Goal: Task Accomplishment & Management: Use online tool/utility

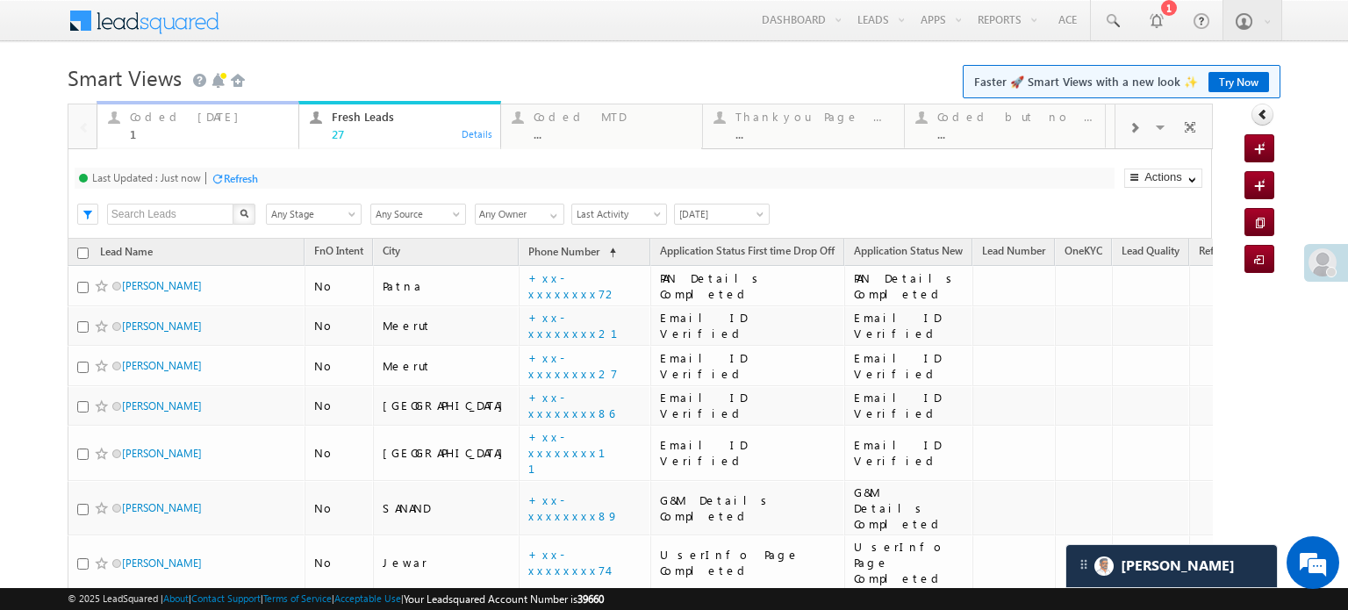
click at [194, 117] on div "Coded Today" at bounding box center [209, 117] width 158 height 14
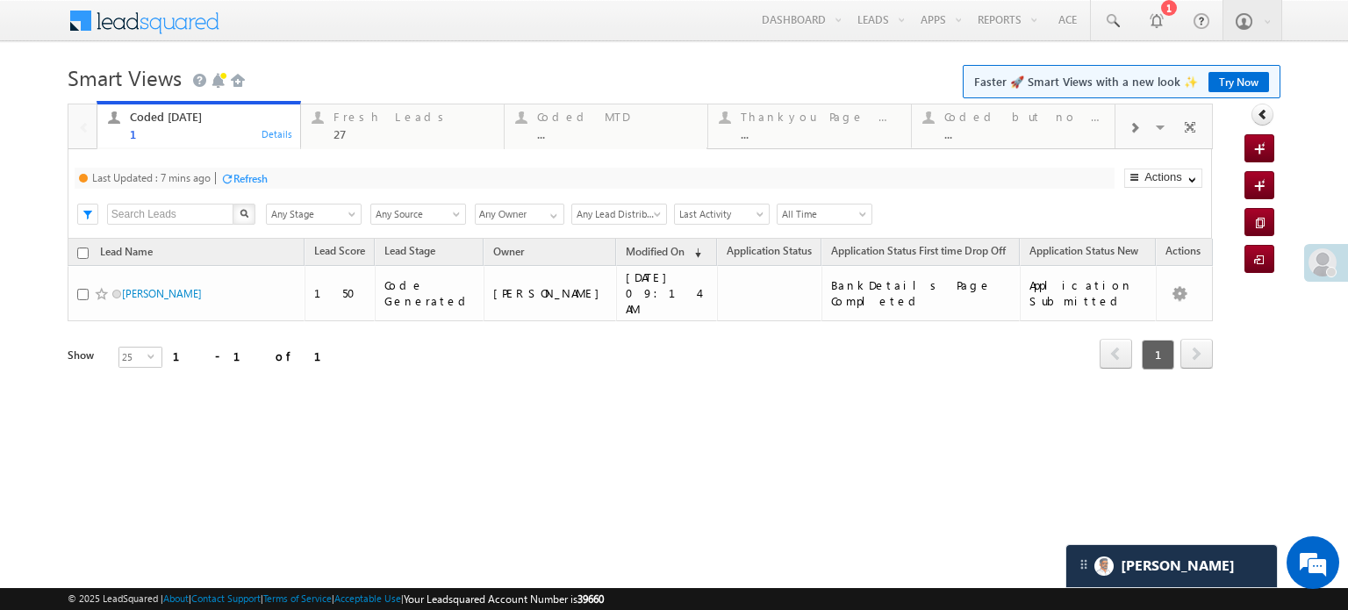
click at [267, 176] on div "Refresh" at bounding box center [250, 178] width 34 height 13
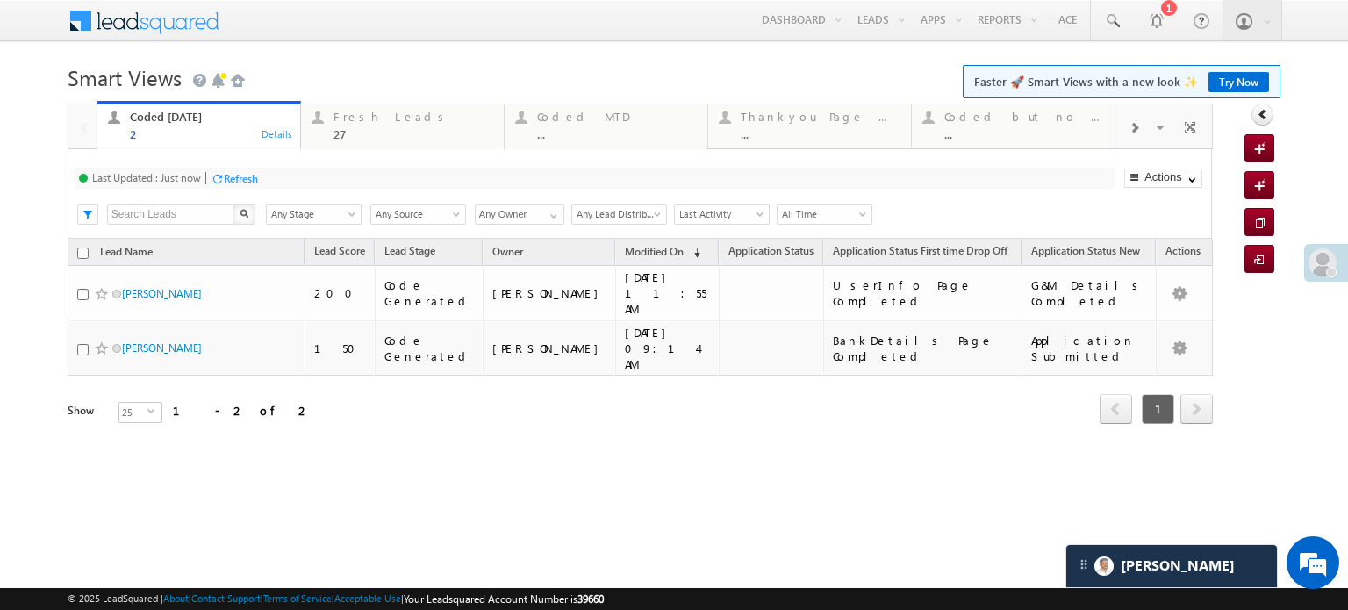
click at [258, 169] on div "Refresh" at bounding box center [234, 177] width 47 height 17
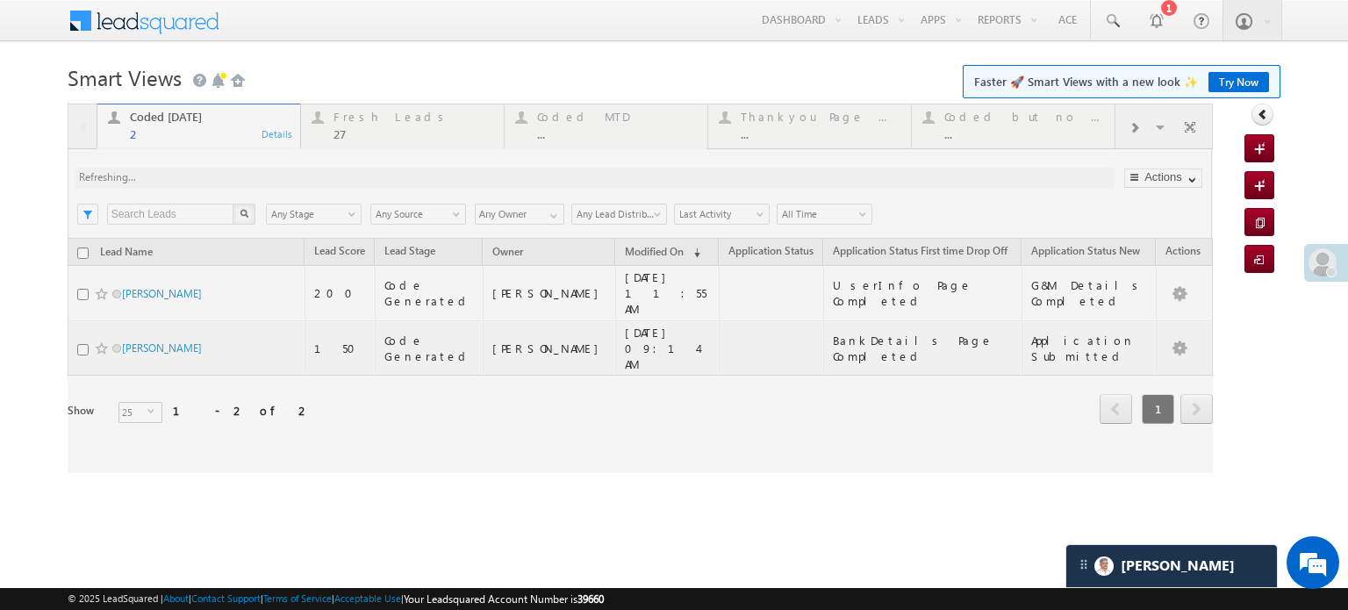
click at [259, 169] on div "Coded Today 2 Details Fresh Leads 27 Details Coded MTD ... Details Thankyou Pag…" at bounding box center [640, 288] width 1145 height 369
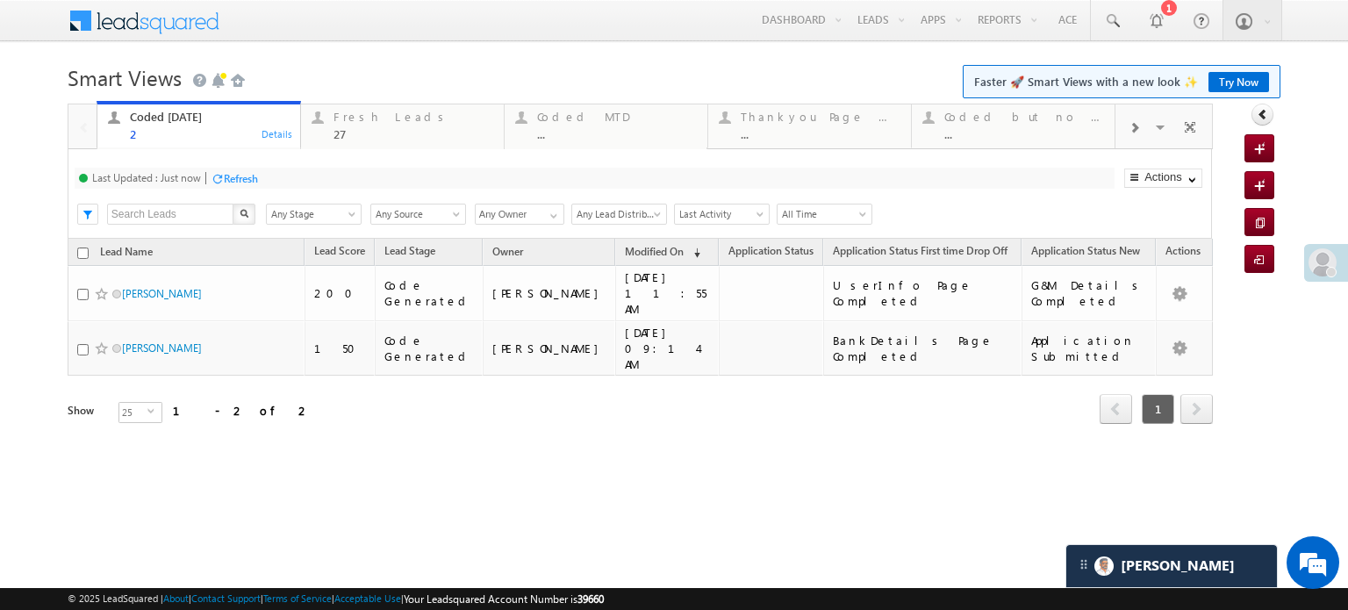
click at [425, 69] on h1 "Smart Views Getting Started Faster 🚀 Smart Views with a new look ✨ Try Now" at bounding box center [674, 76] width 1213 height 34
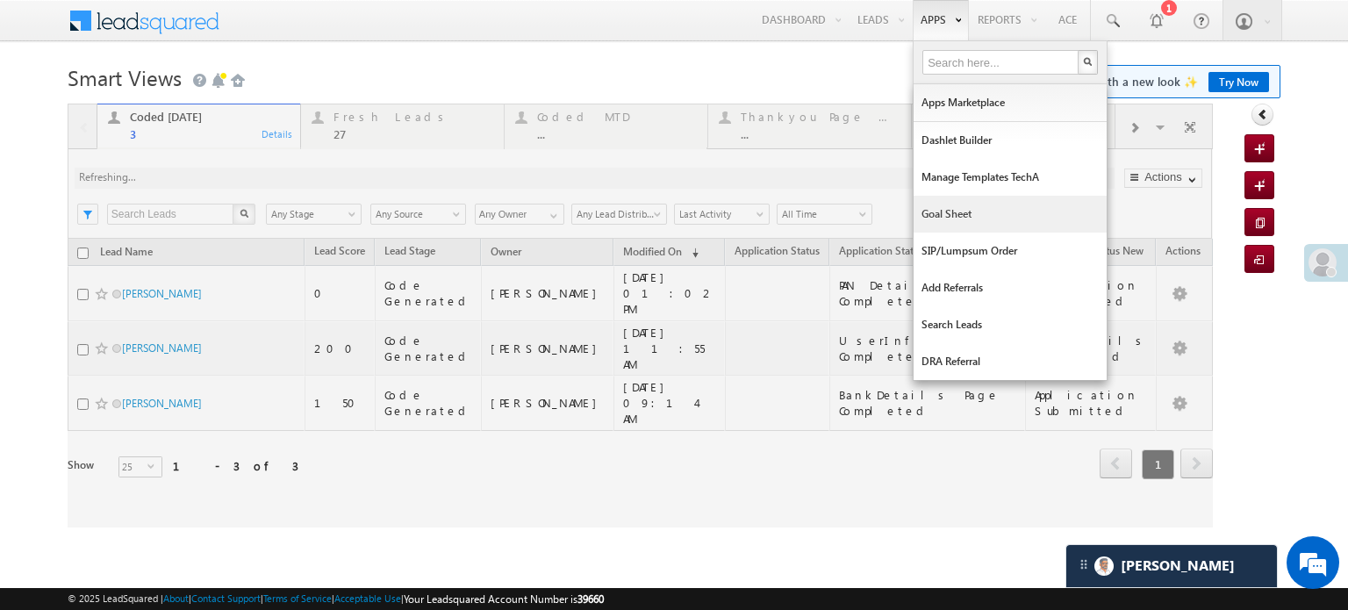
click at [950, 210] on link "Goal Sheet" at bounding box center [1010, 214] width 193 height 37
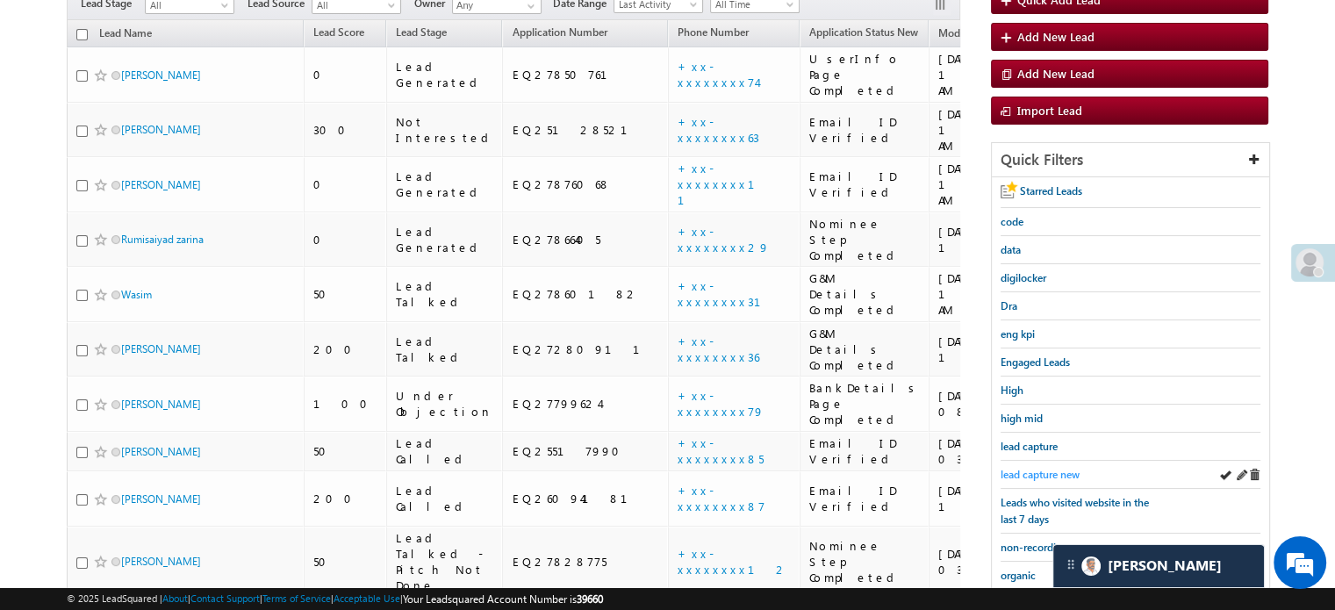
click at [1036, 470] on span "lead capture new" at bounding box center [1039, 474] width 79 height 13
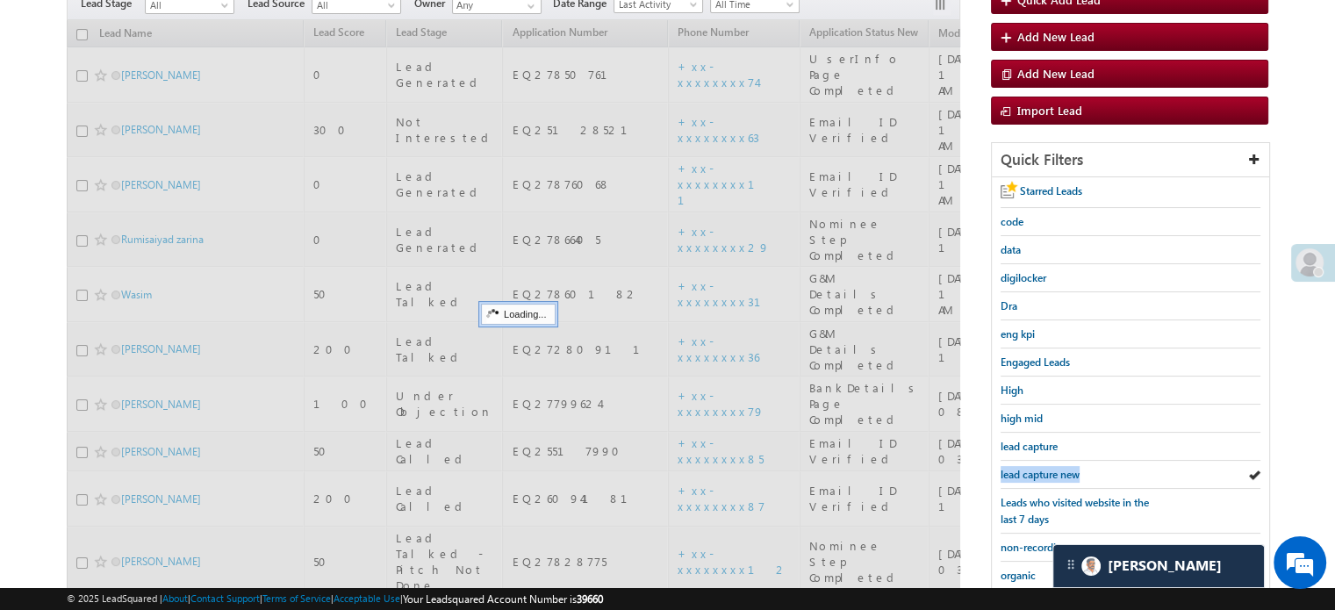
click at [1036, 470] on span "lead capture new" at bounding box center [1039, 474] width 79 height 13
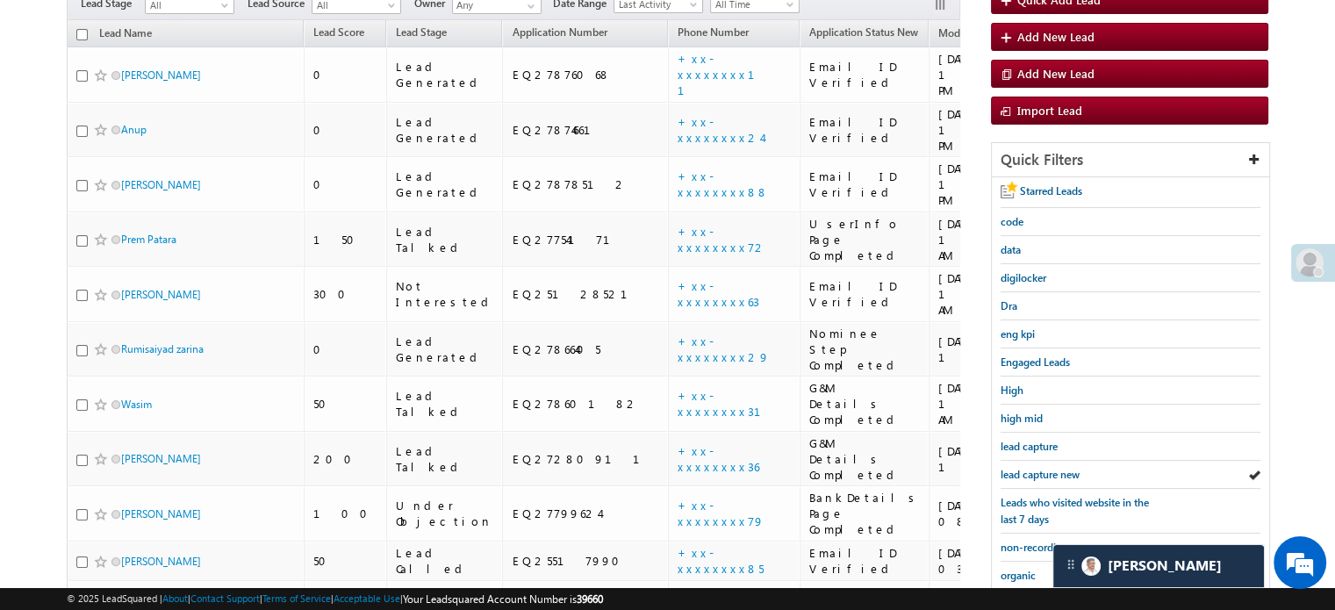
click at [1036, 470] on span "lead capture new" at bounding box center [1039, 474] width 79 height 13
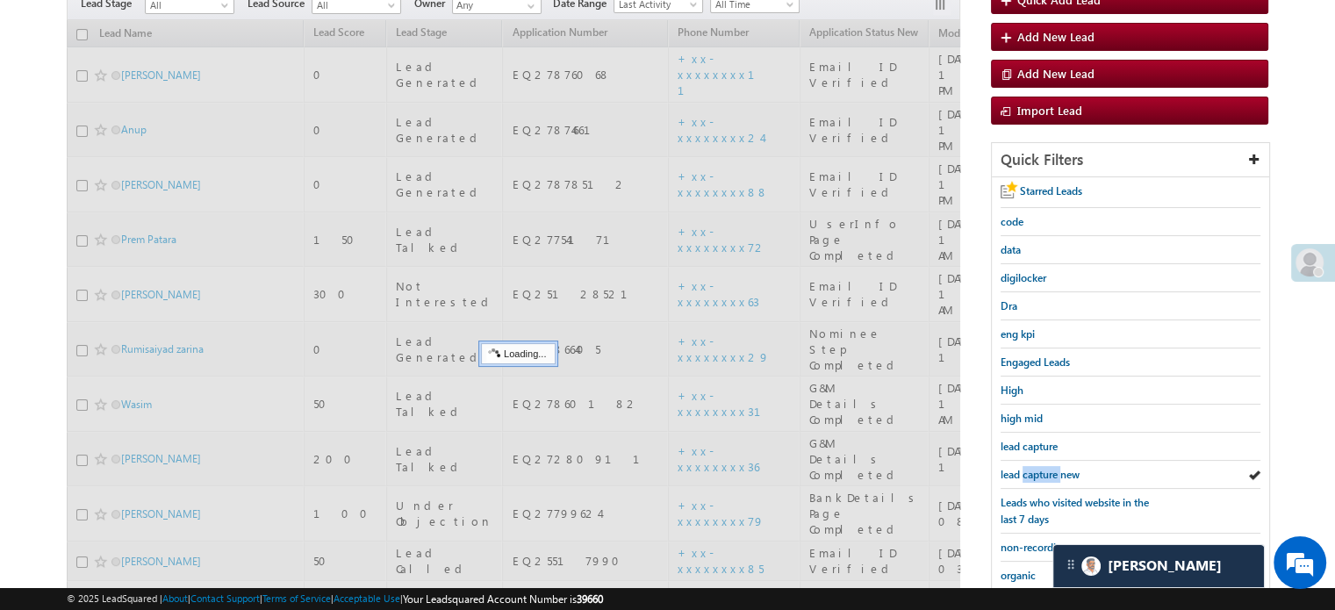
click at [1036, 470] on span "lead capture new" at bounding box center [1039, 474] width 79 height 13
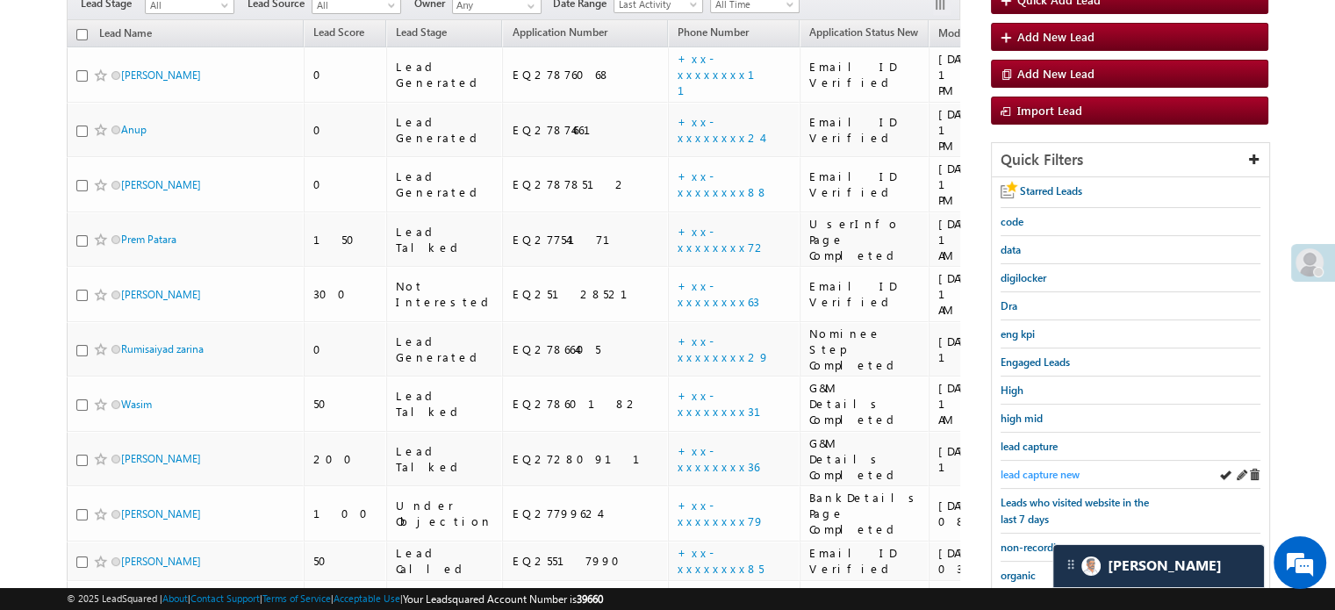
click at [1022, 466] on link "lead capture new" at bounding box center [1039, 474] width 79 height 17
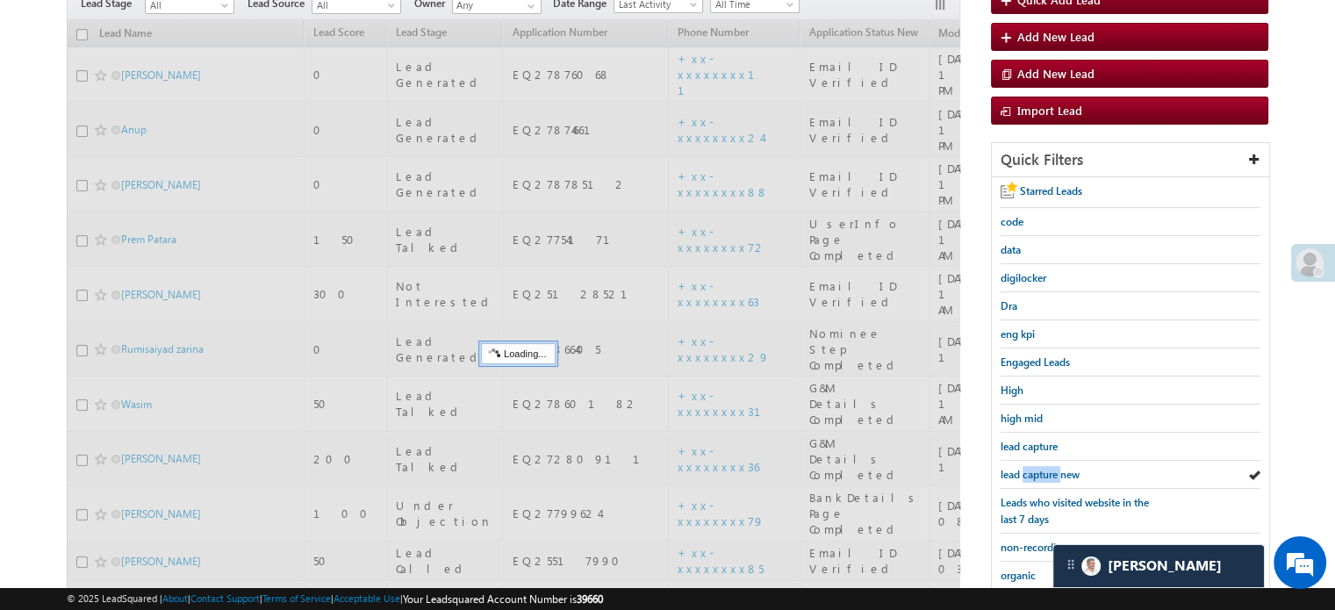
click at [1022, 466] on link "lead capture new" at bounding box center [1039, 474] width 79 height 17
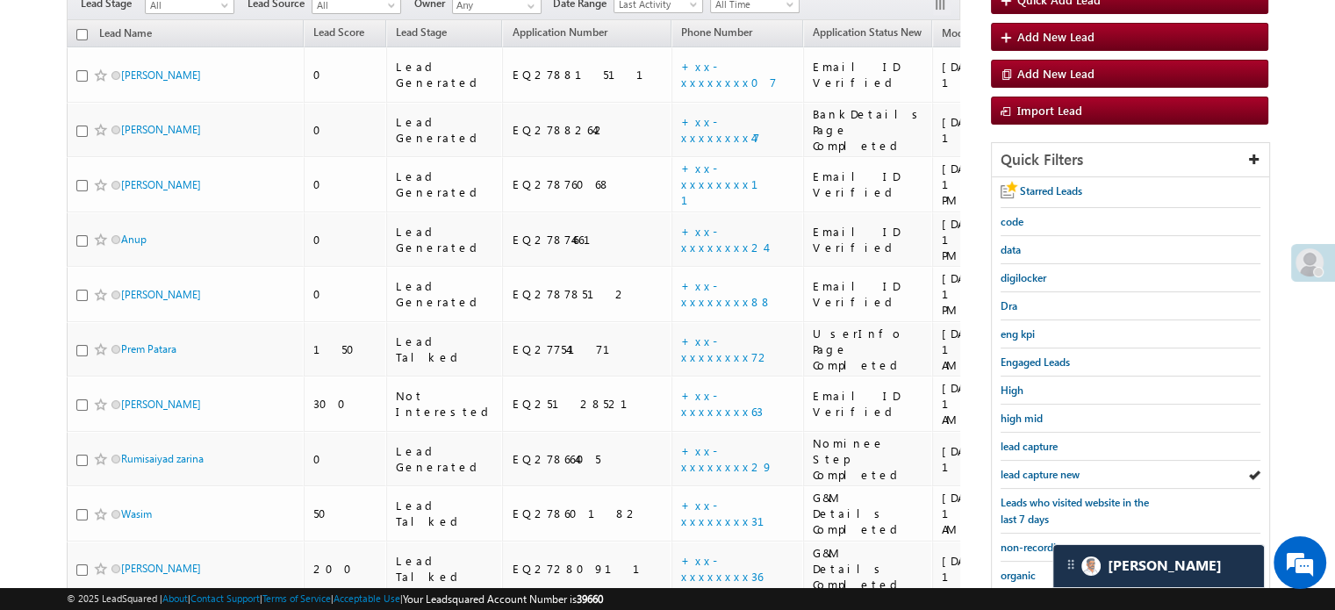
click at [1022, 466] on link "lead capture new" at bounding box center [1039, 474] width 79 height 17
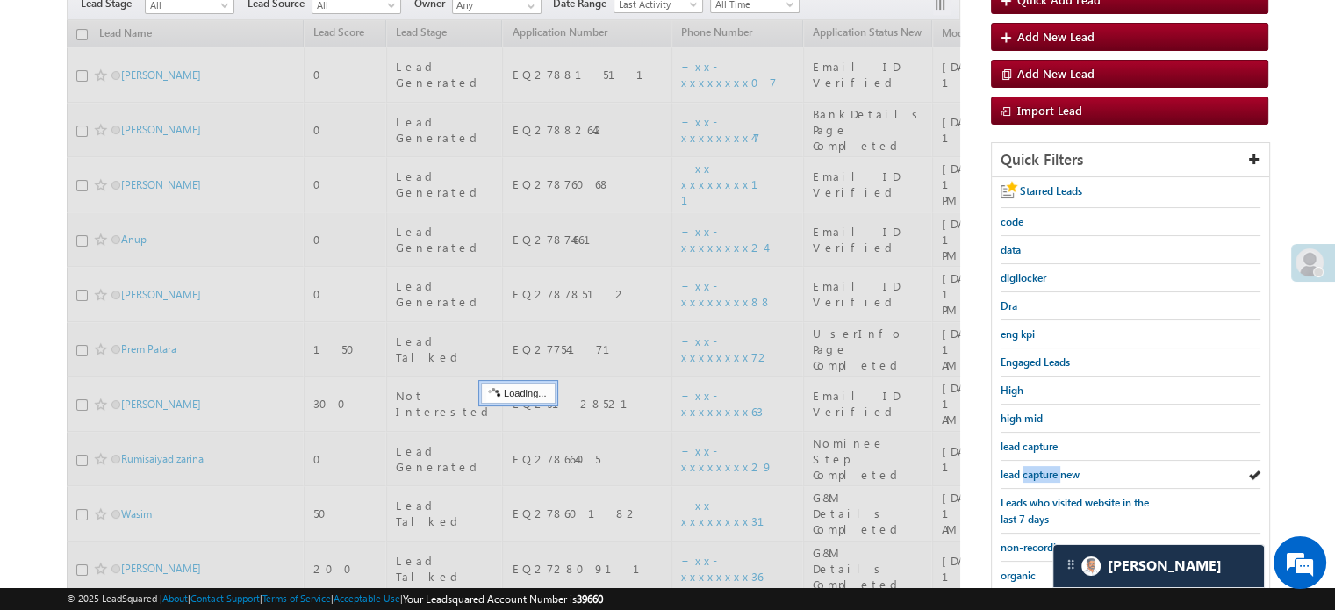
click at [1022, 466] on link "lead capture new" at bounding box center [1039, 474] width 79 height 17
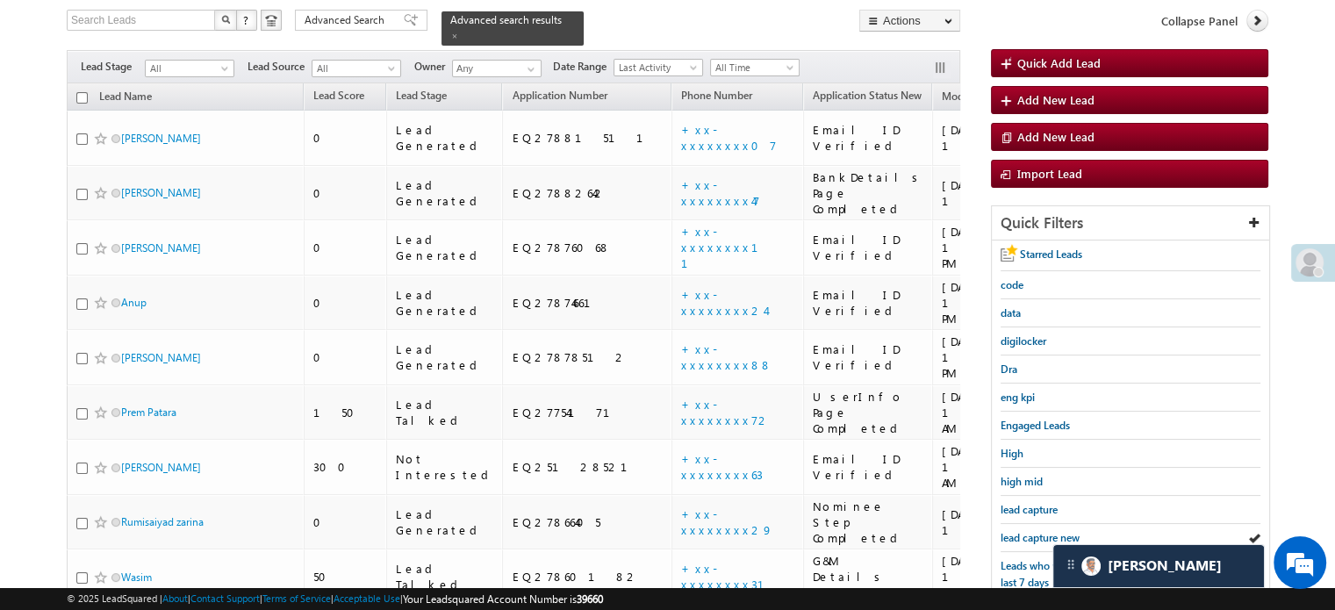
scroll to position [120, 0]
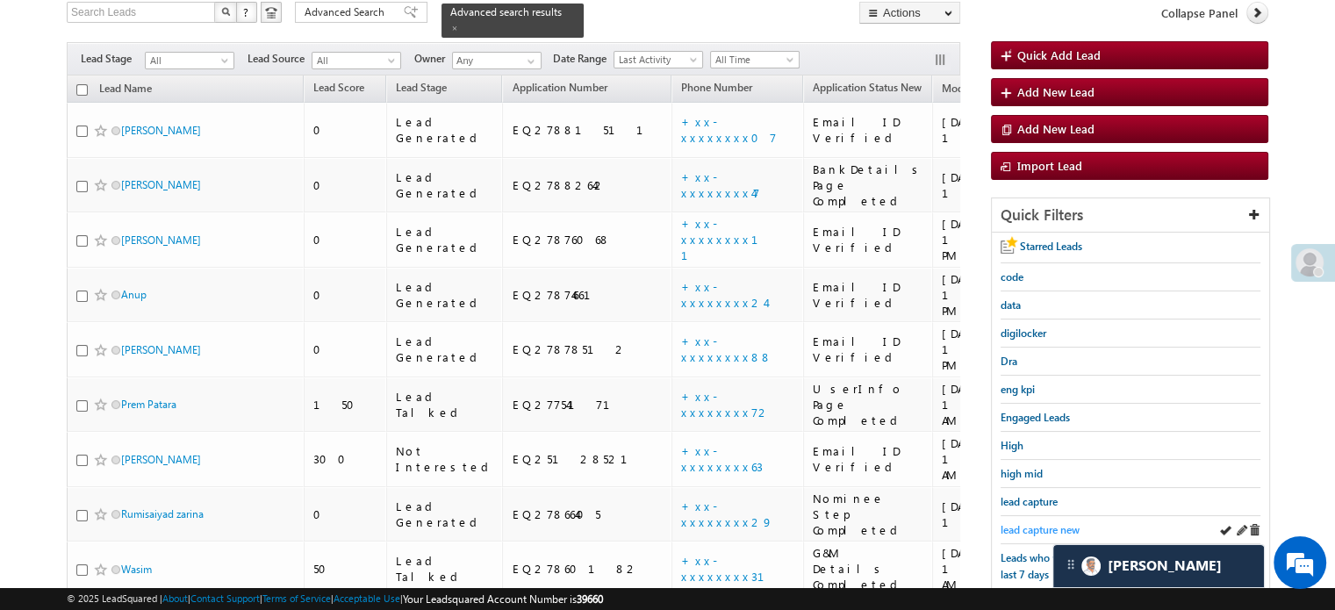
click at [1040, 523] on span "lead capture new" at bounding box center [1039, 529] width 79 height 13
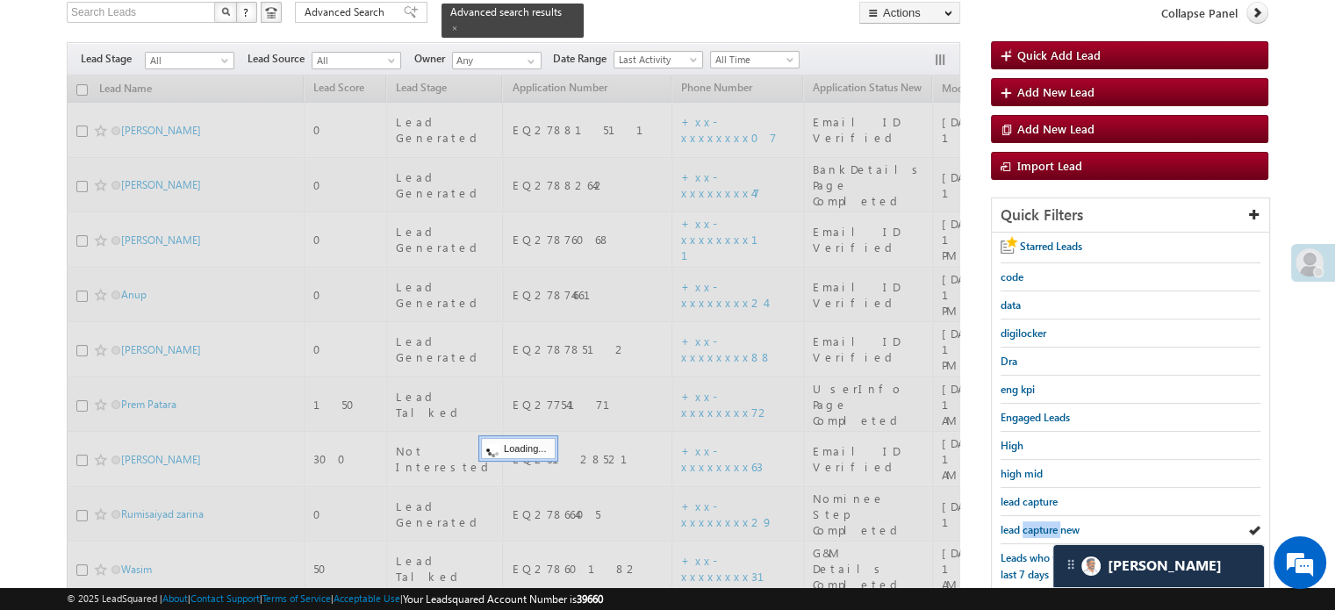
click at [1040, 523] on span "lead capture new" at bounding box center [1039, 529] width 79 height 13
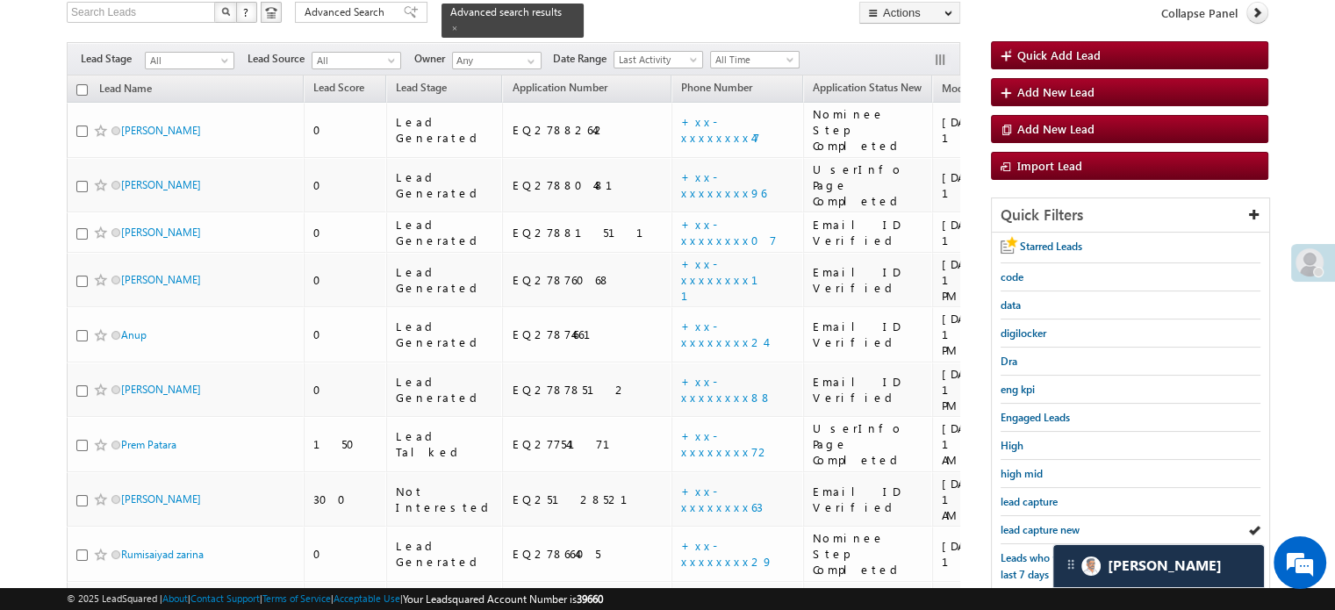
click at [1040, 523] on span "lead capture new" at bounding box center [1039, 529] width 79 height 13
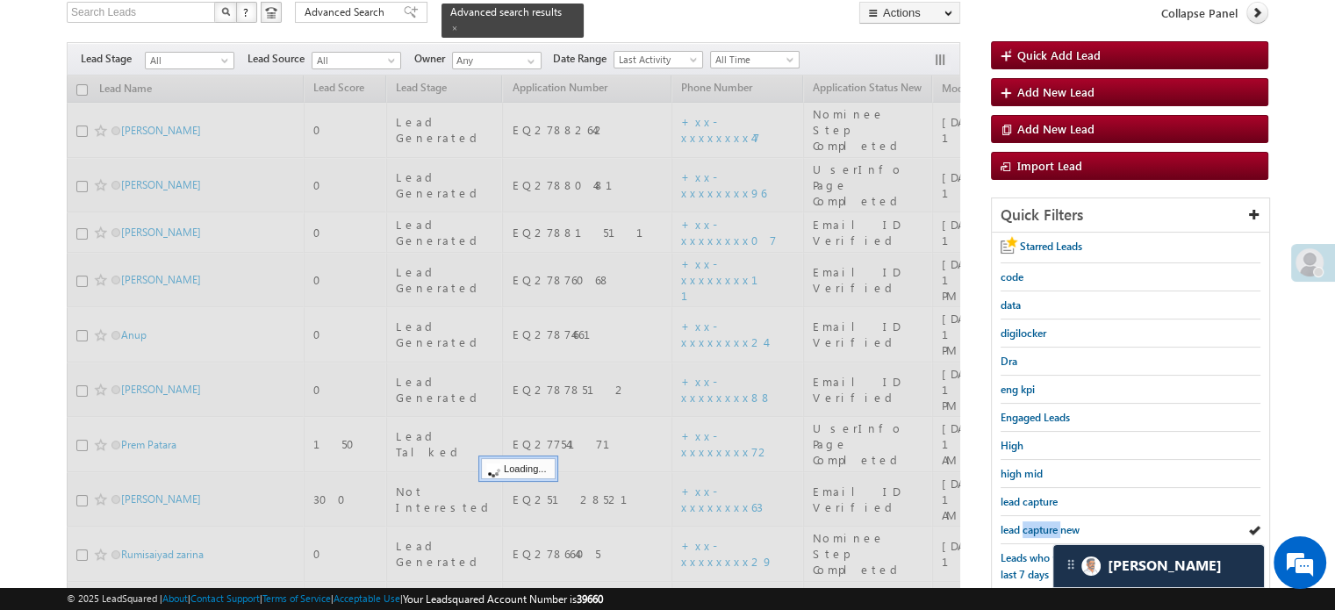
click at [1040, 523] on span "lead capture new" at bounding box center [1039, 529] width 79 height 13
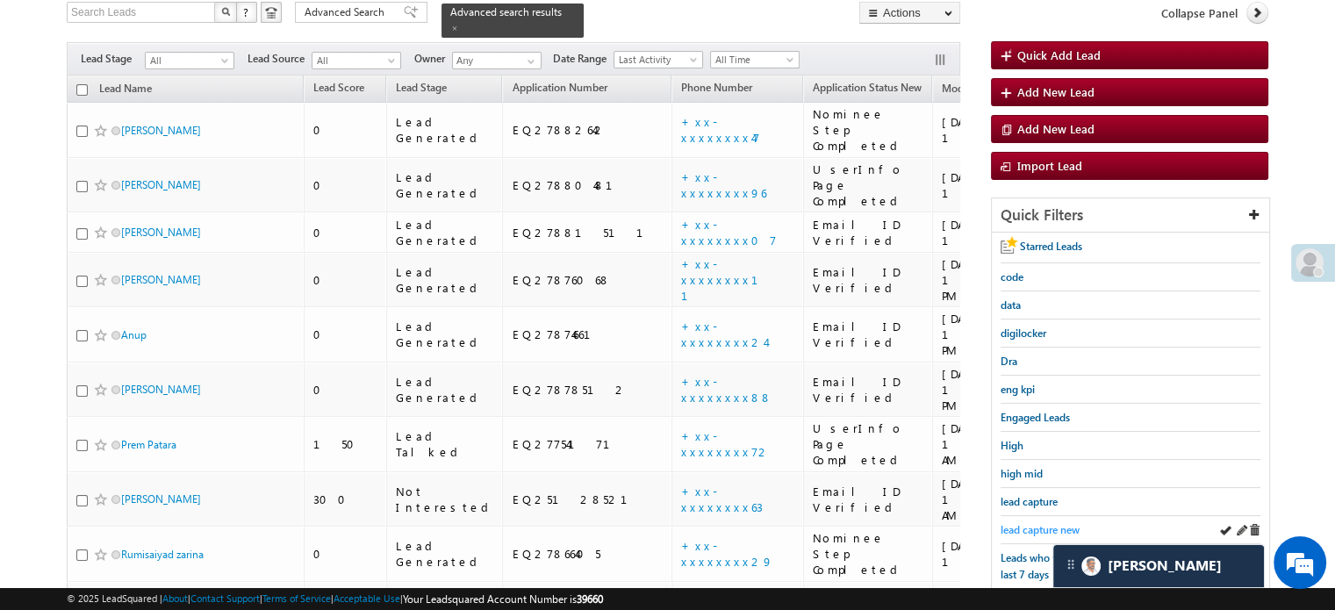
click at [1007, 525] on span "lead capture new" at bounding box center [1039, 529] width 79 height 13
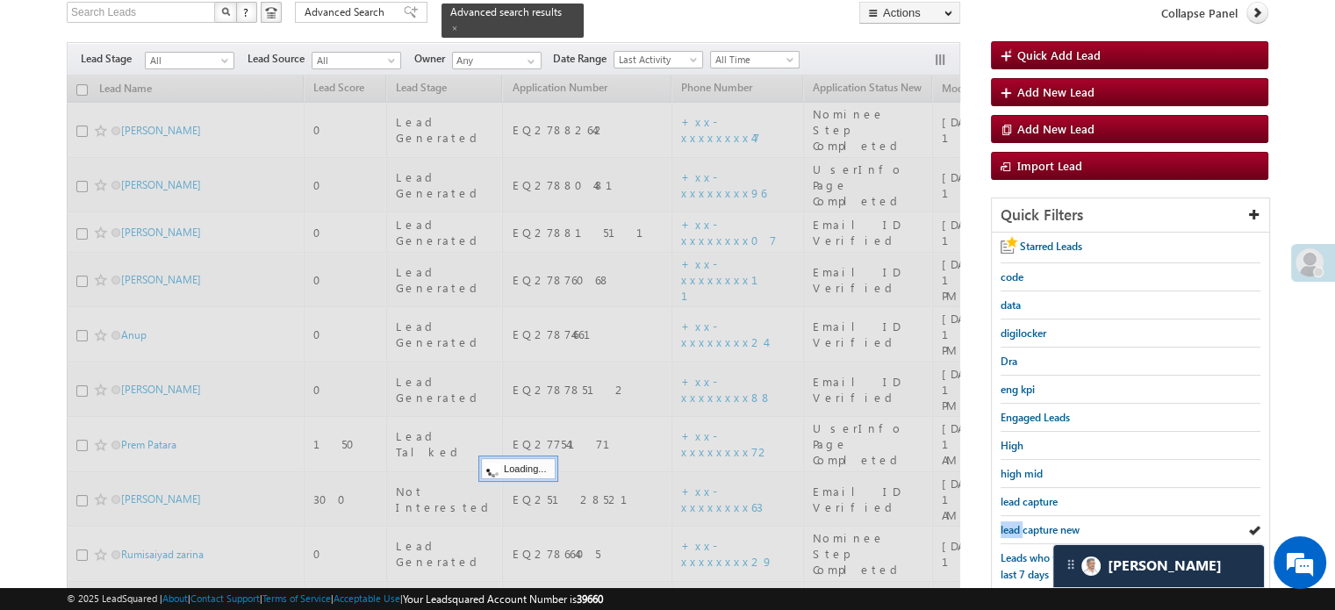
click at [1007, 525] on span "lead capture new" at bounding box center [1039, 529] width 79 height 13
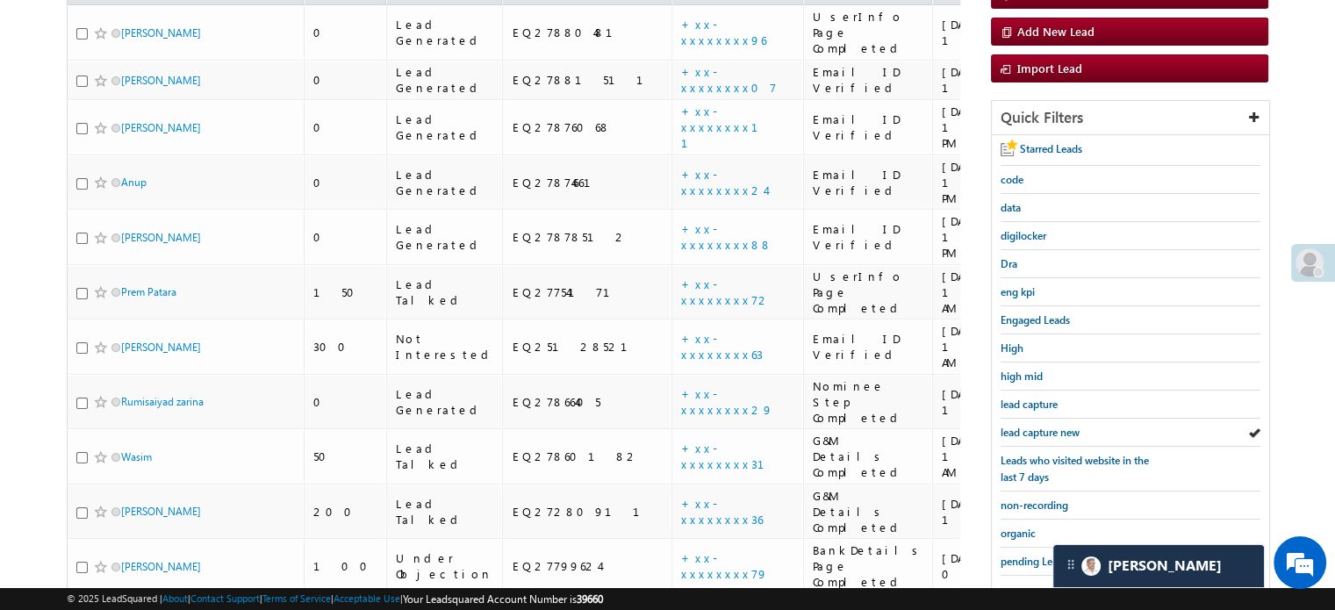
scroll to position [379, 0]
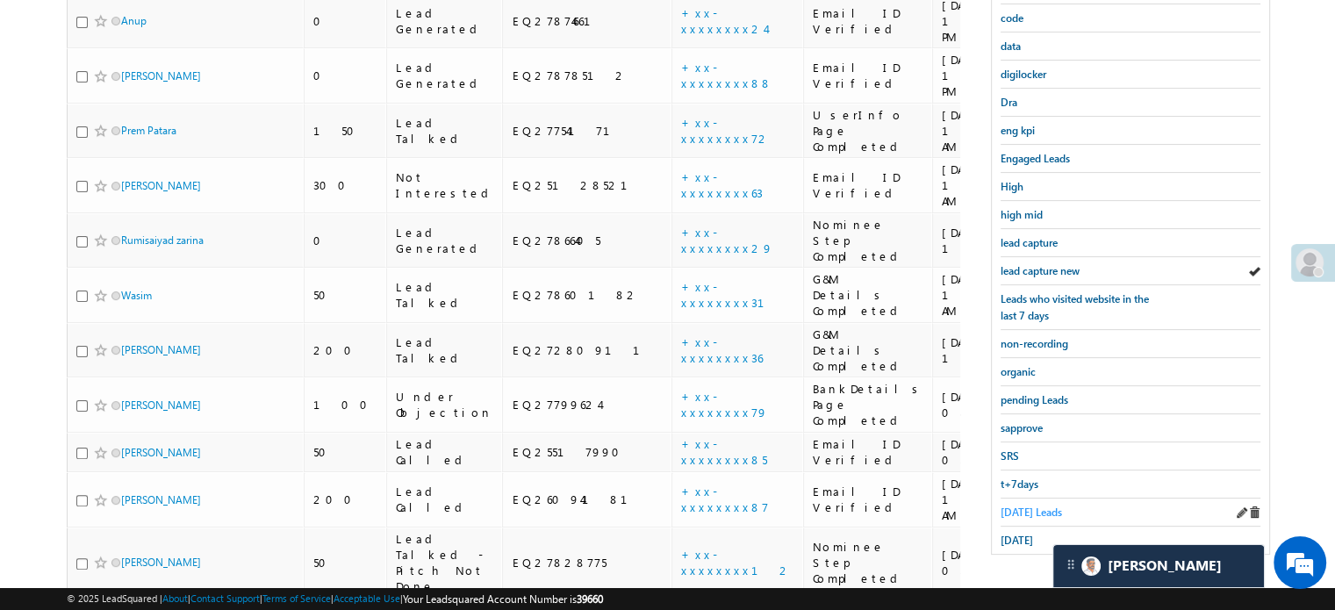
click at [1026, 504] on link "Today's Leads" at bounding box center [1030, 512] width 61 height 17
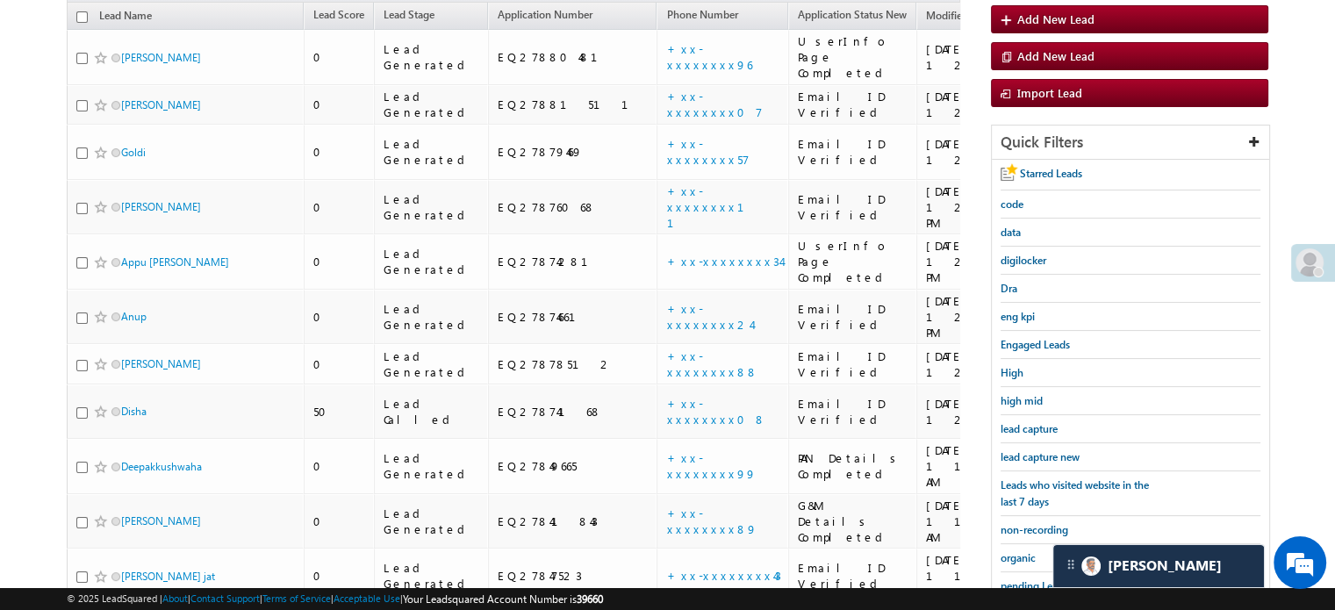
scroll to position [223, 0]
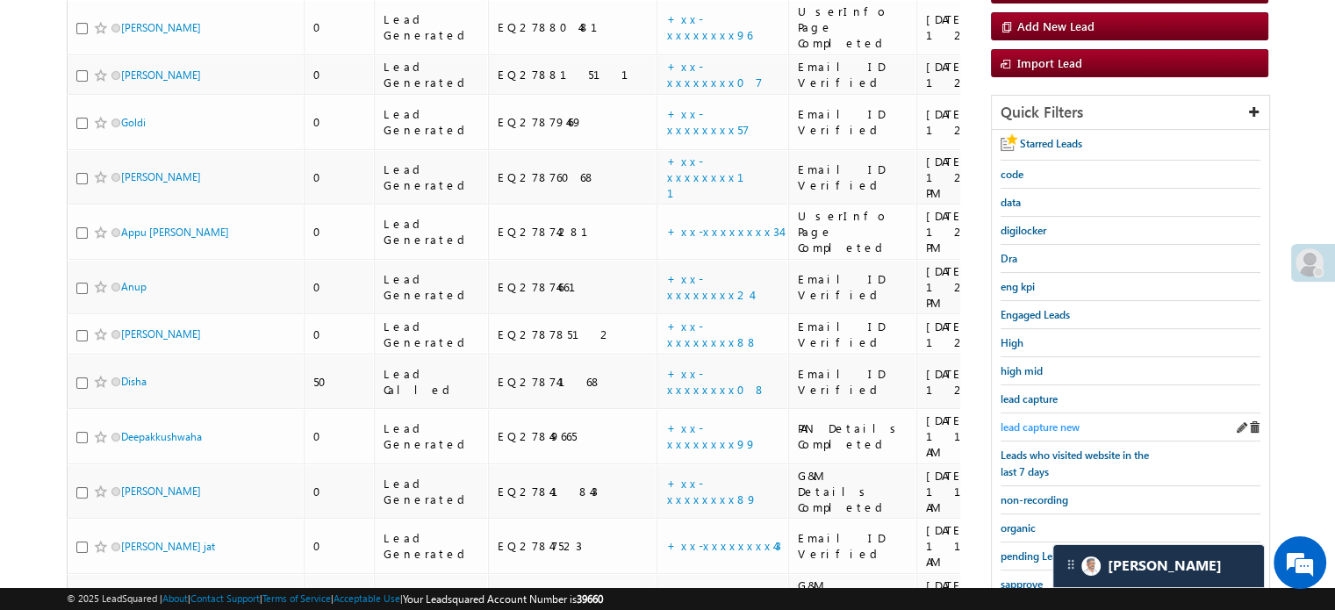
click at [1029, 420] on span "lead capture new" at bounding box center [1039, 426] width 79 height 13
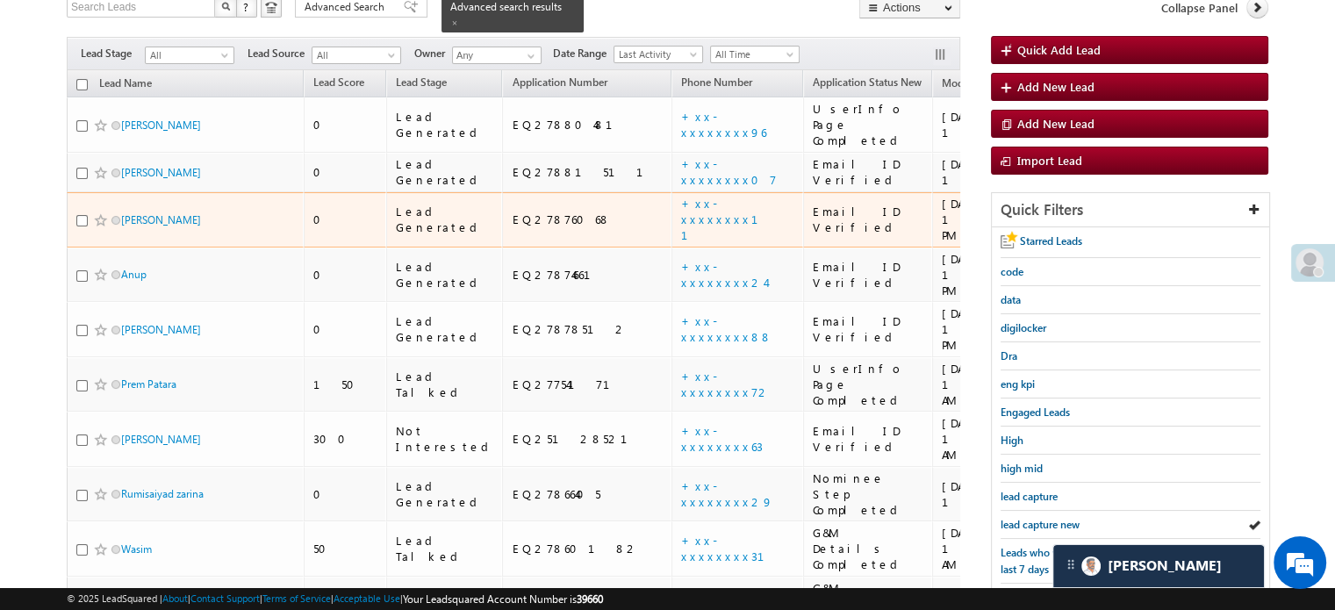
scroll to position [311, 0]
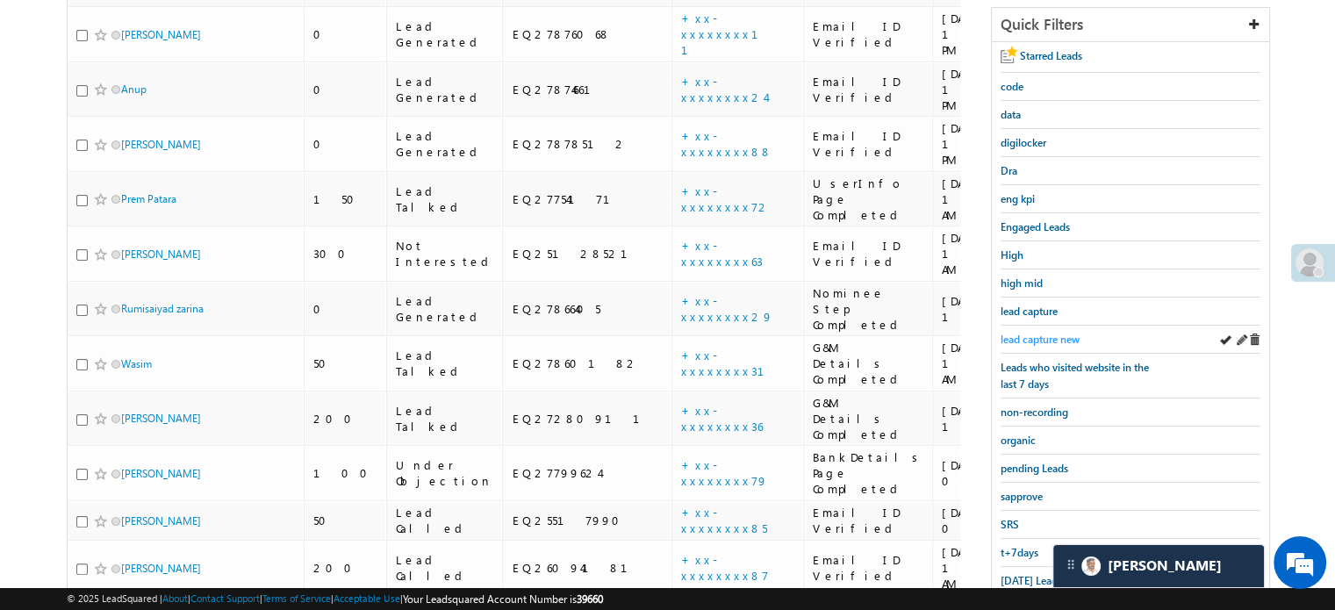
click at [1036, 333] on span "lead capture new" at bounding box center [1039, 339] width 79 height 13
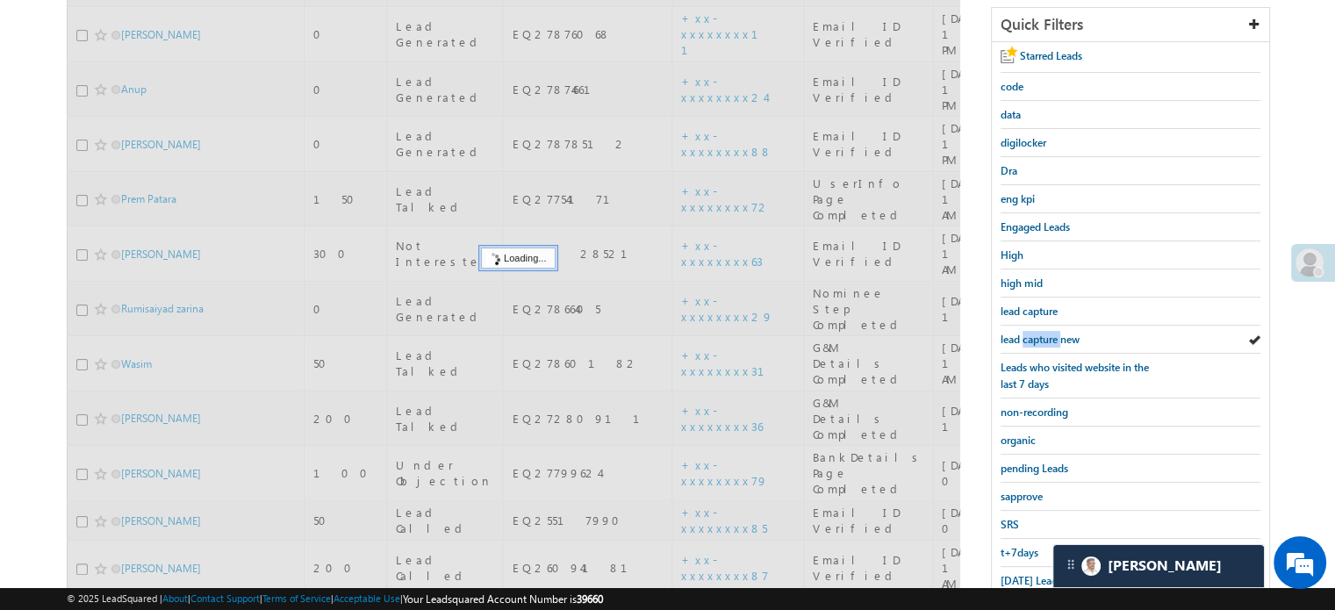
click at [1036, 333] on span "lead capture new" at bounding box center [1039, 339] width 79 height 13
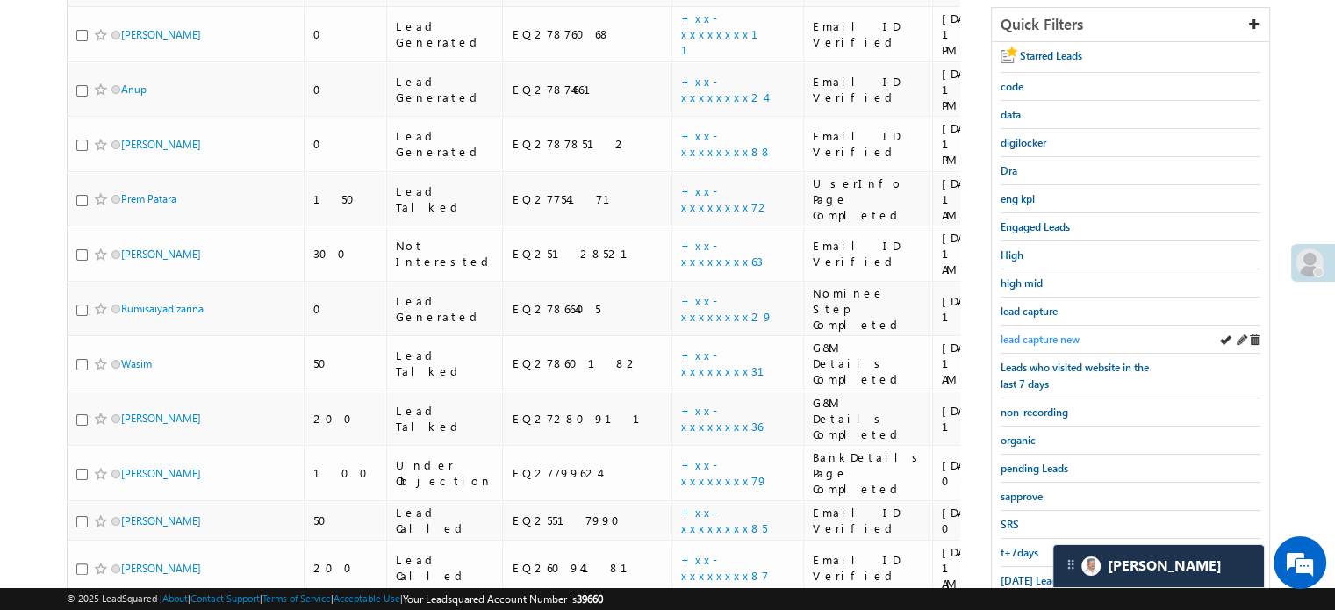
click at [1007, 336] on span "lead capture new" at bounding box center [1039, 339] width 79 height 13
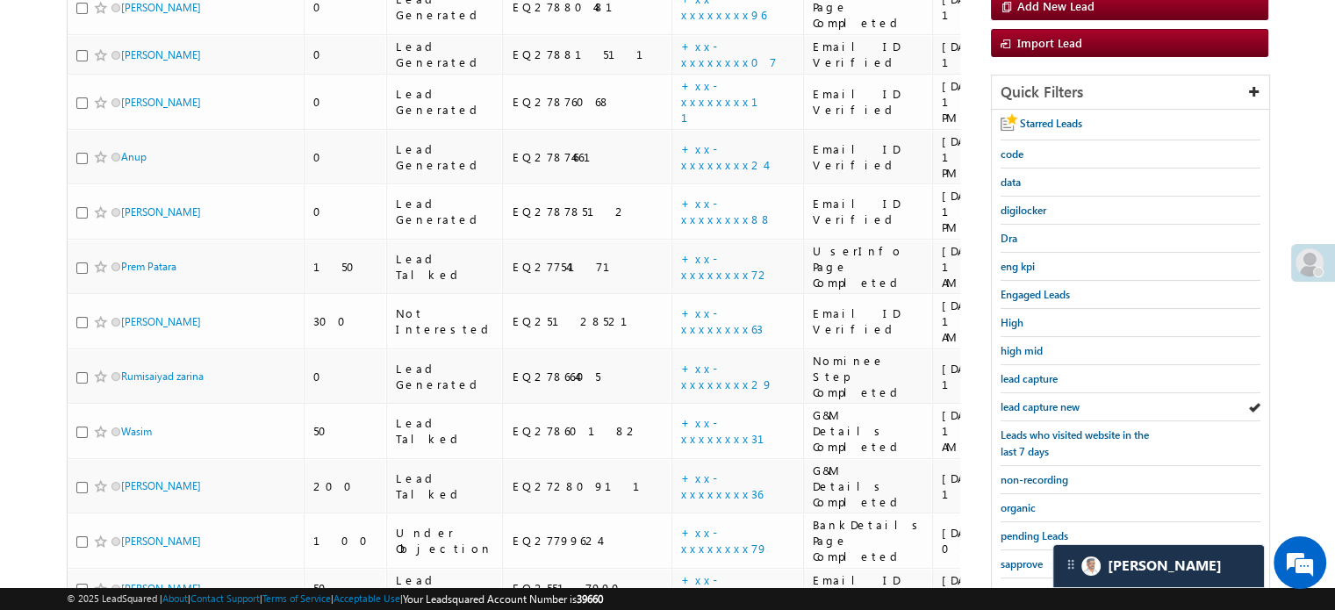
scroll to position [379, 0]
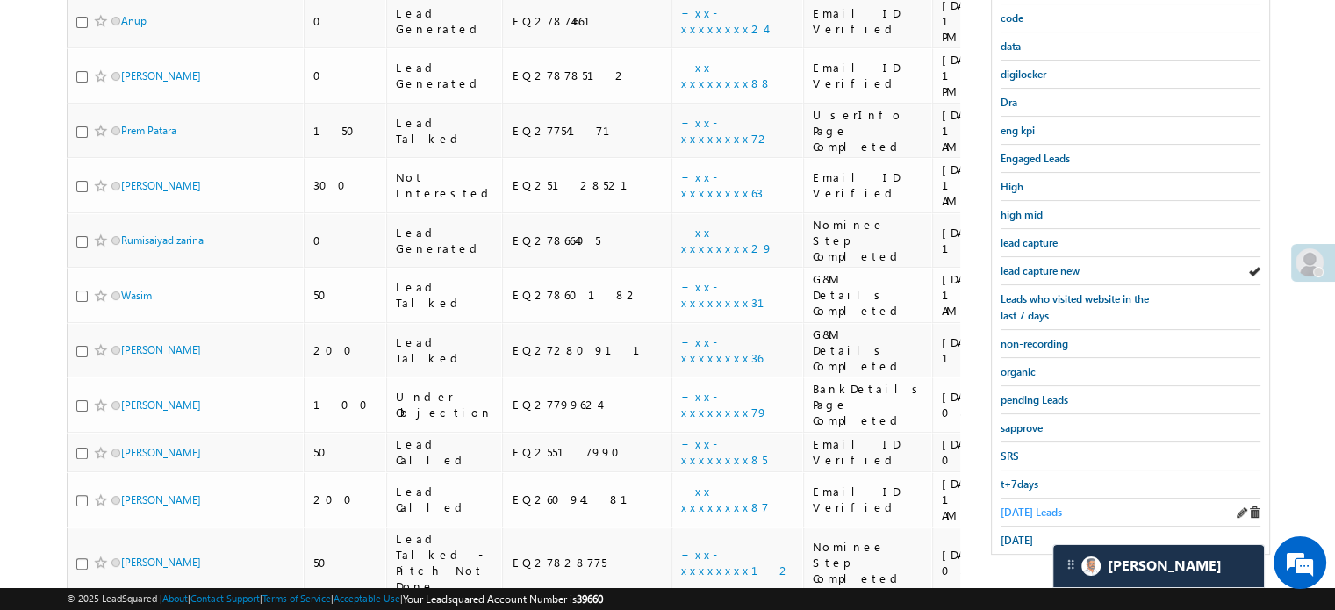
click at [1019, 506] on span "Today's Leads" at bounding box center [1030, 511] width 61 height 13
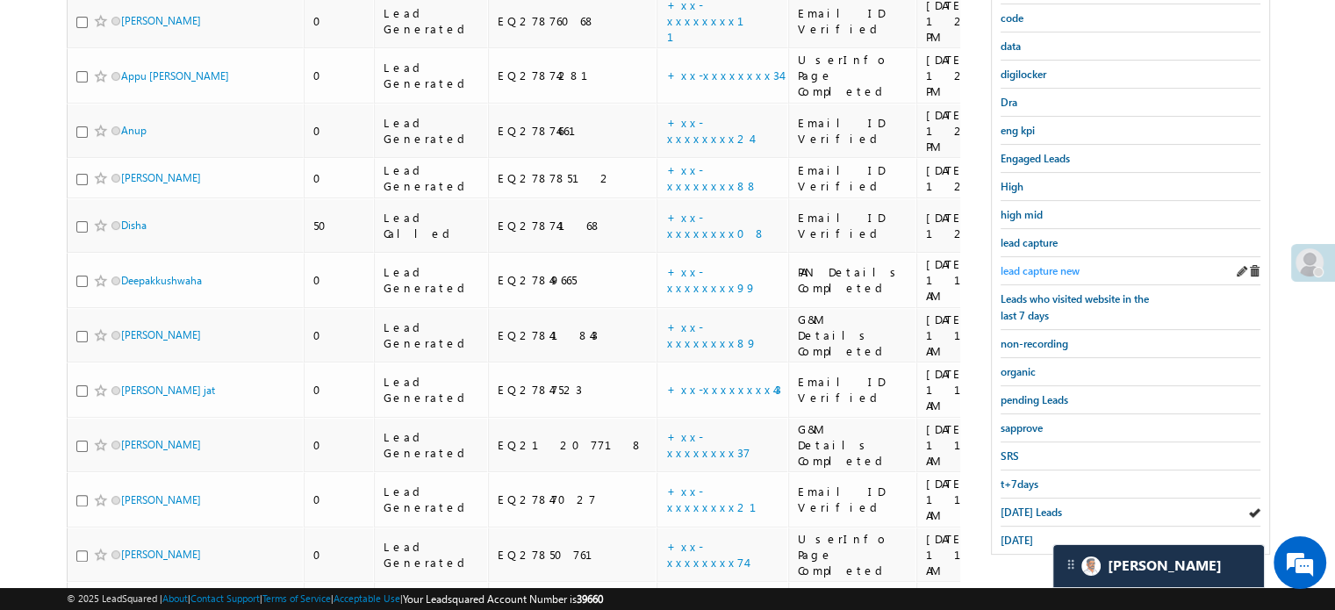
click at [1015, 264] on span "lead capture new" at bounding box center [1039, 270] width 79 height 13
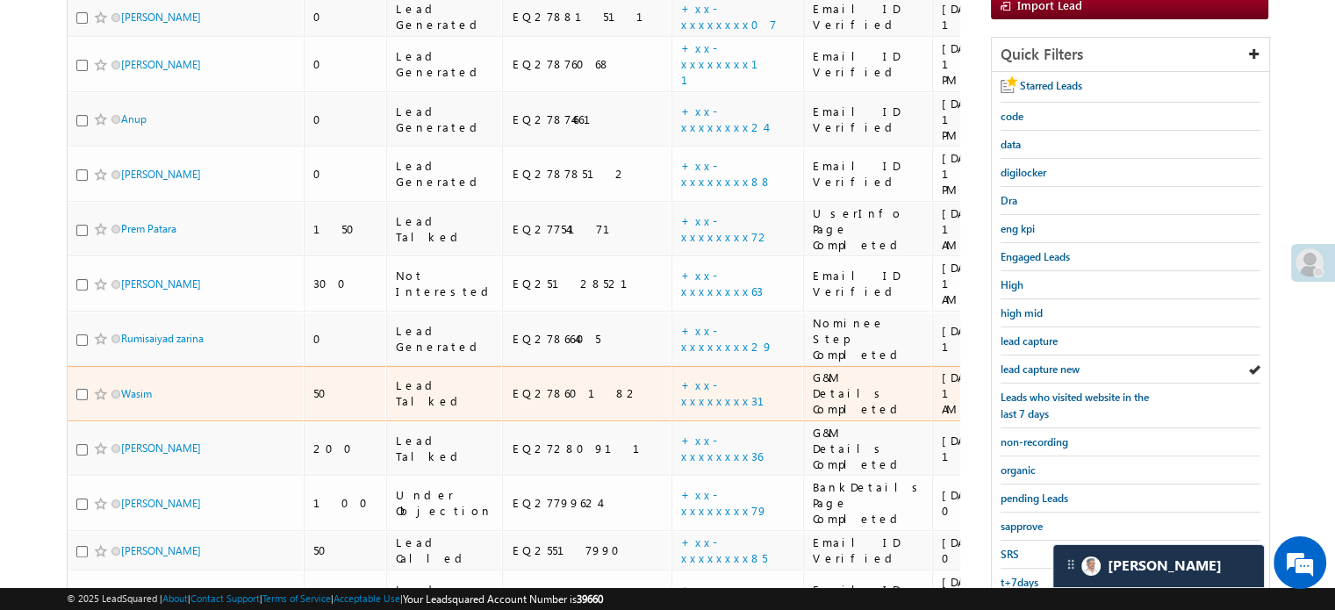
scroll to position [291, 0]
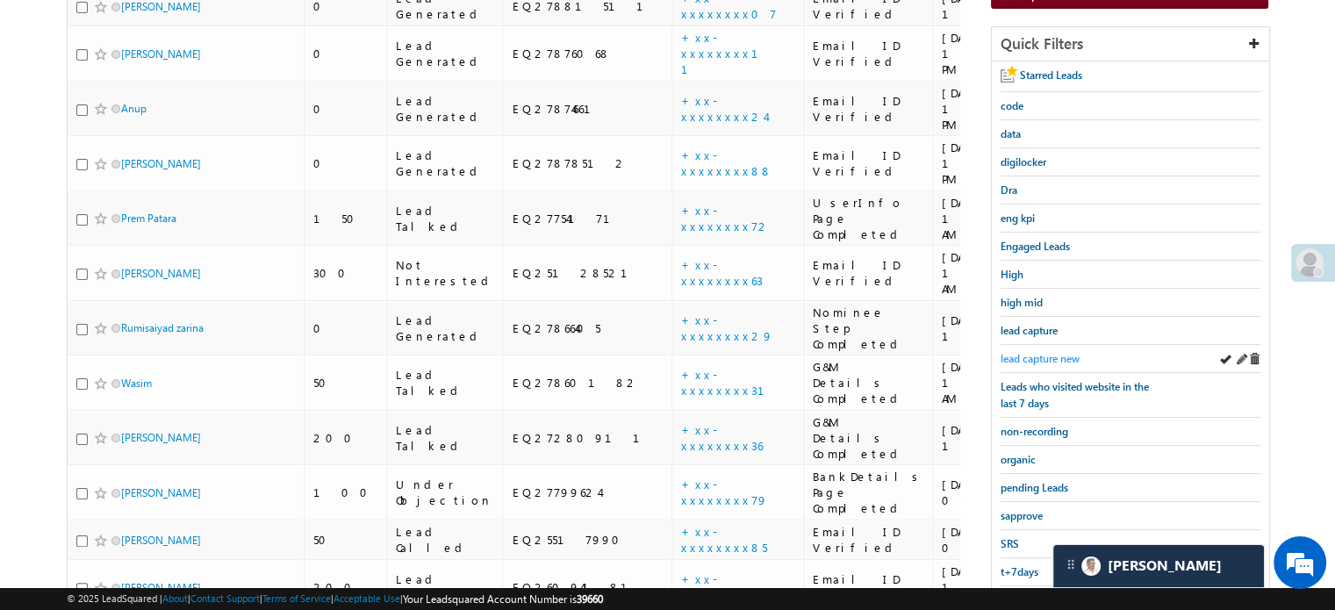
click at [1029, 352] on span "lead capture new" at bounding box center [1039, 358] width 79 height 13
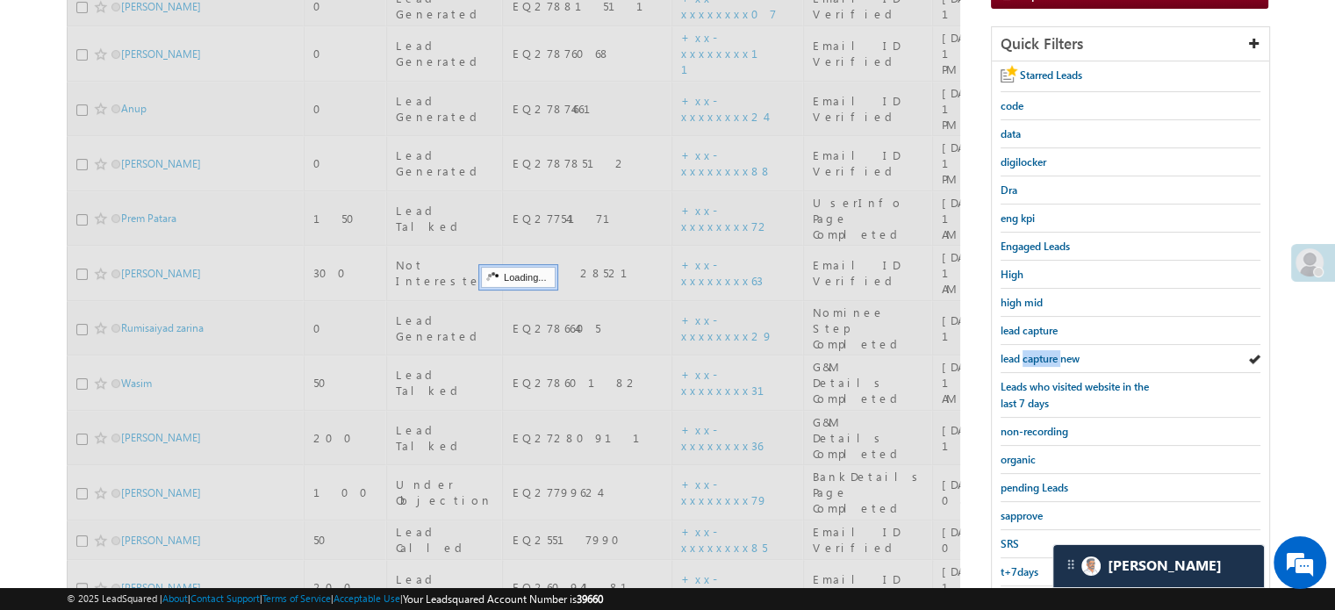
click at [1029, 352] on span "lead capture new" at bounding box center [1039, 358] width 79 height 13
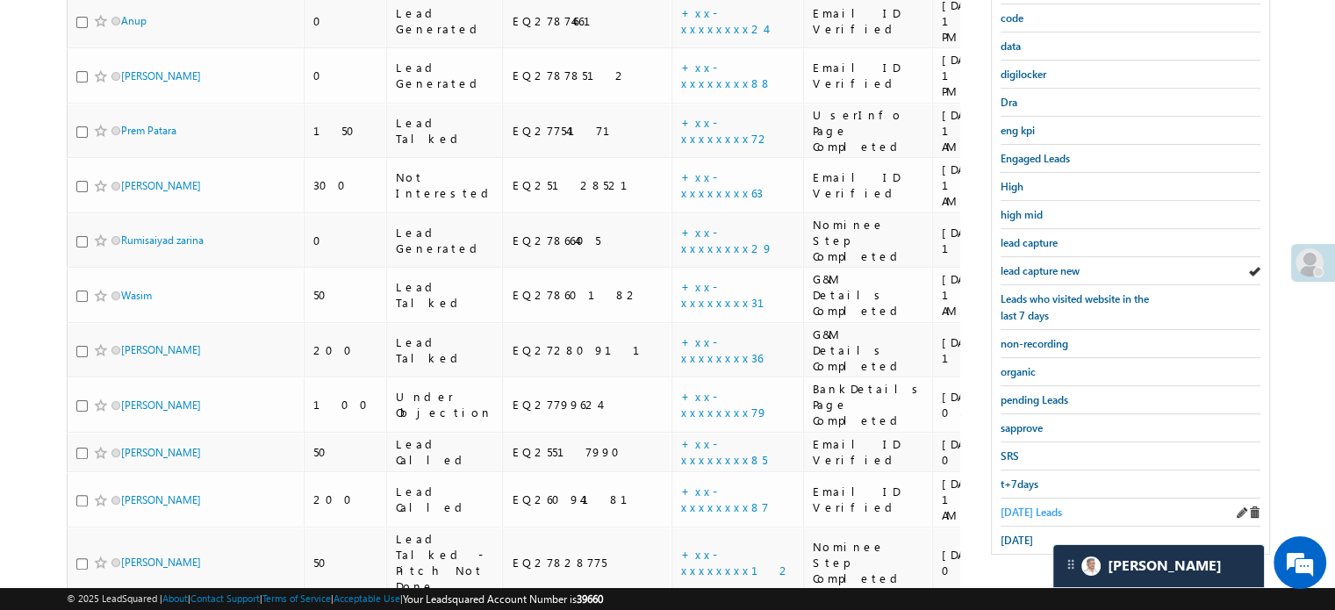
click at [1004, 505] on span "Today's Leads" at bounding box center [1030, 511] width 61 height 13
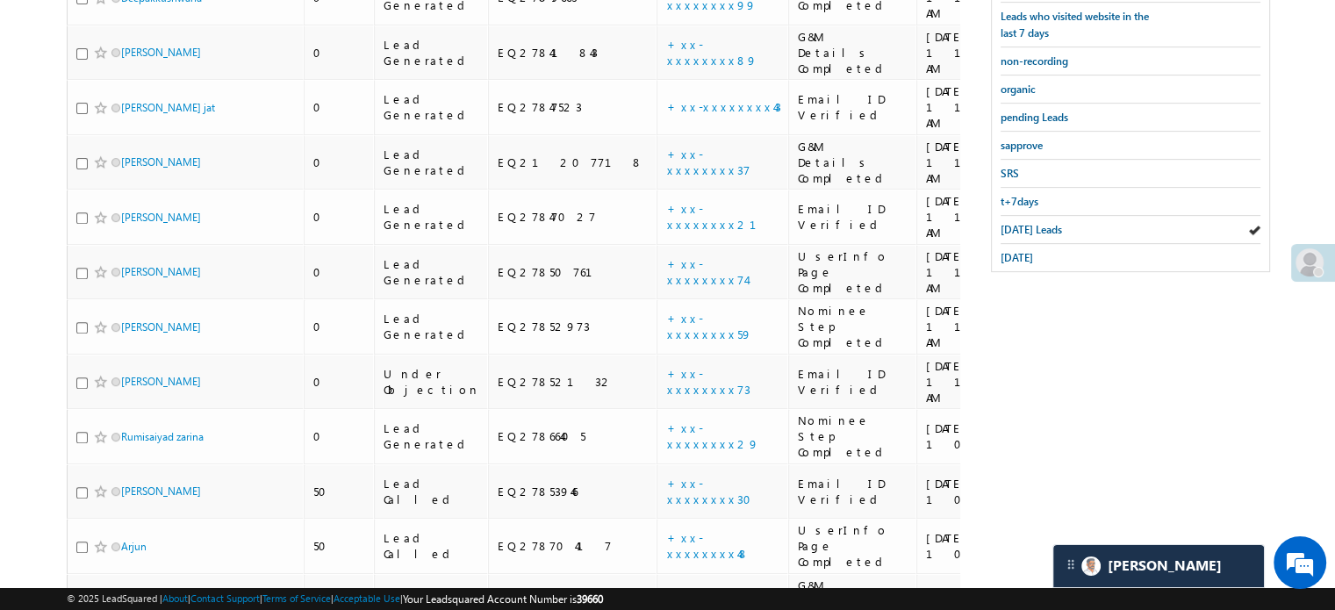
scroll to position [135, 0]
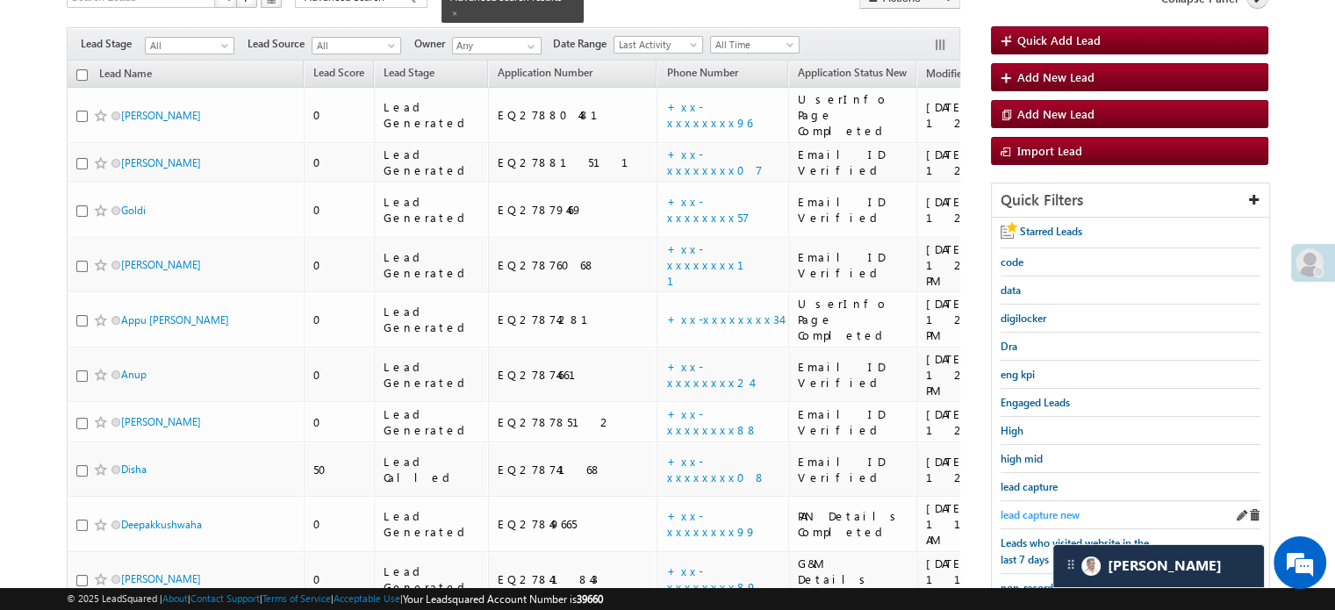
click at [1018, 510] on span "lead capture new" at bounding box center [1039, 514] width 79 height 13
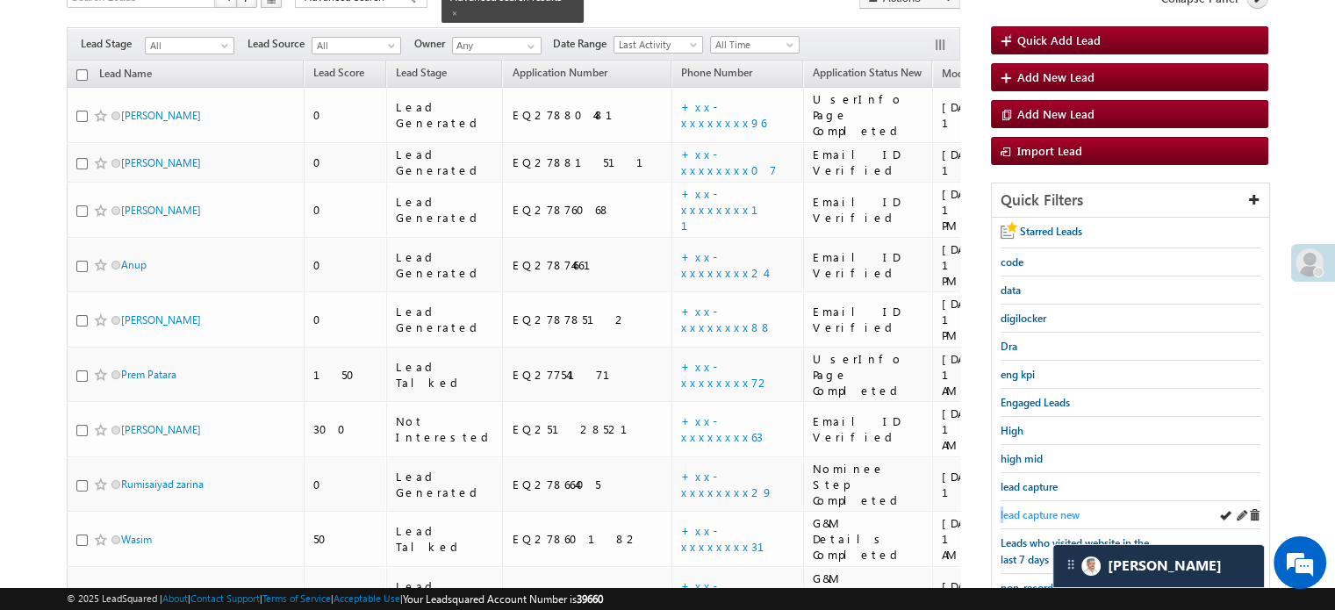
click at [1005, 508] on div "Starred Leads code data digilocker Dra eng kpi Engaged Leads High high mid lead…" at bounding box center [1130, 508] width 277 height 580
click at [1015, 508] on span "lead capture new" at bounding box center [1039, 514] width 79 height 13
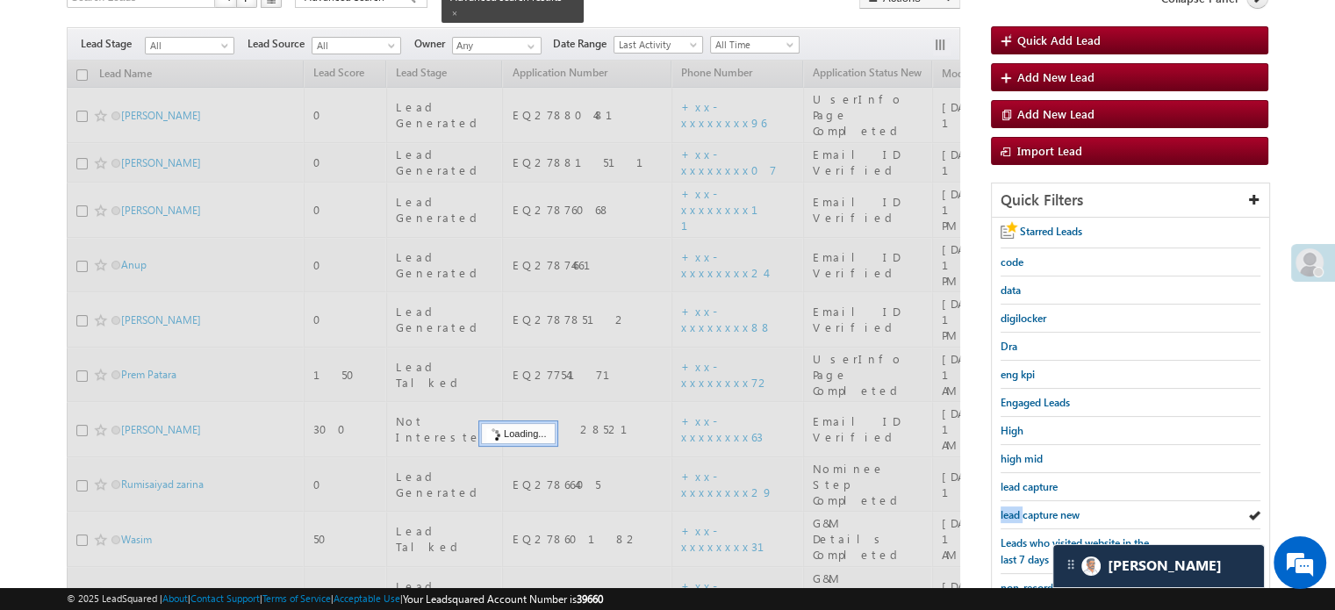
click at [1015, 508] on span "lead capture new" at bounding box center [1039, 514] width 79 height 13
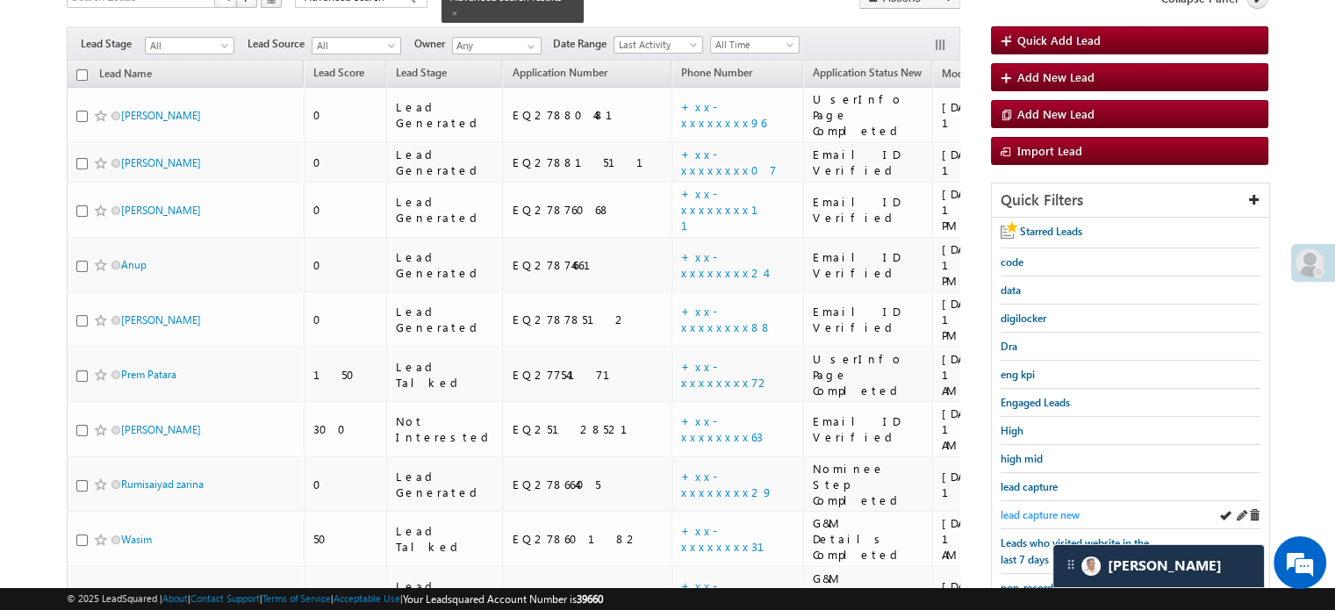
click at [1017, 508] on span "lead capture new" at bounding box center [1039, 514] width 79 height 13
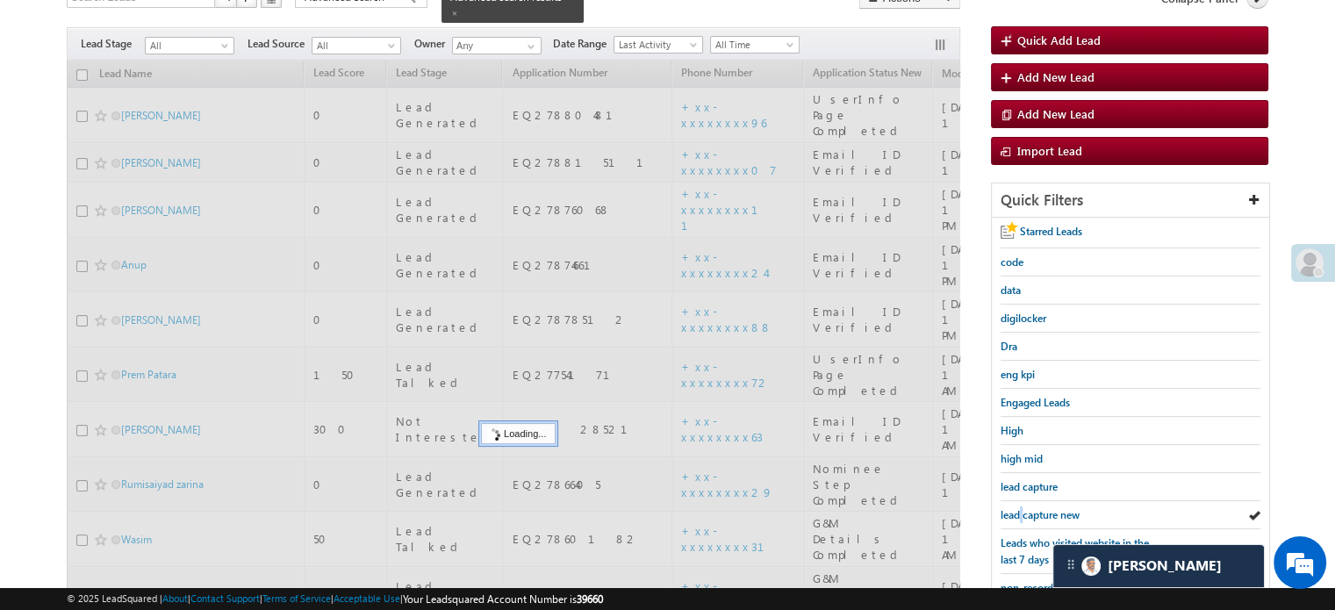
click at [1017, 508] on span "lead capture new" at bounding box center [1039, 514] width 79 height 13
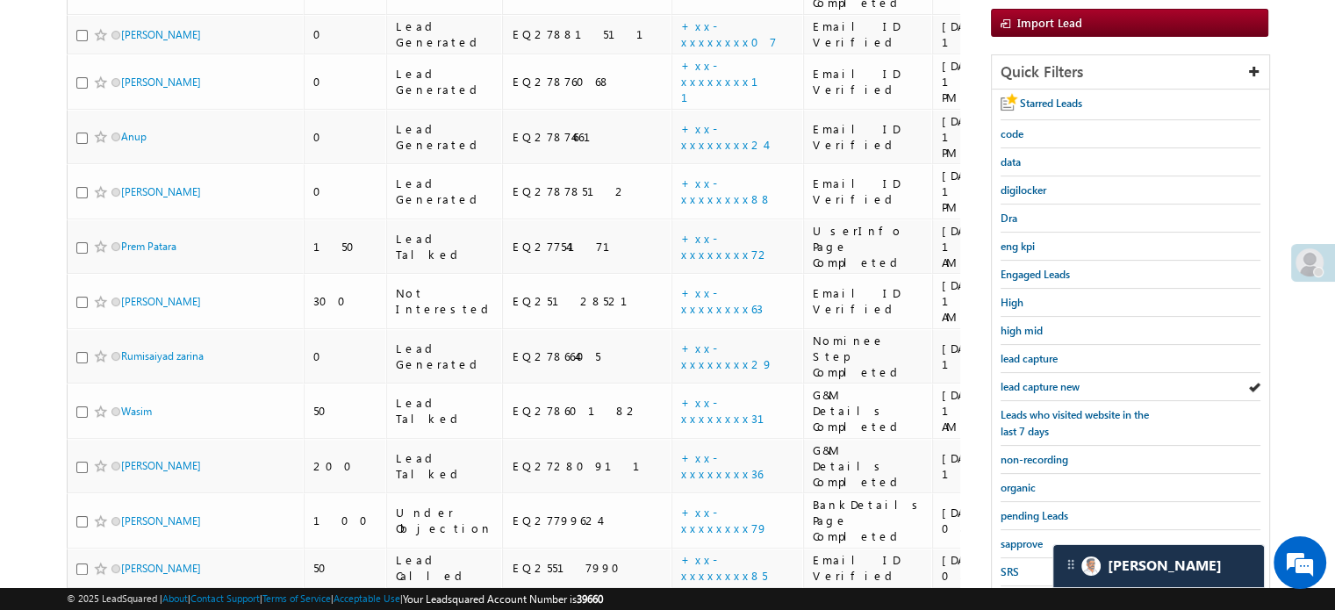
scroll to position [379, 0]
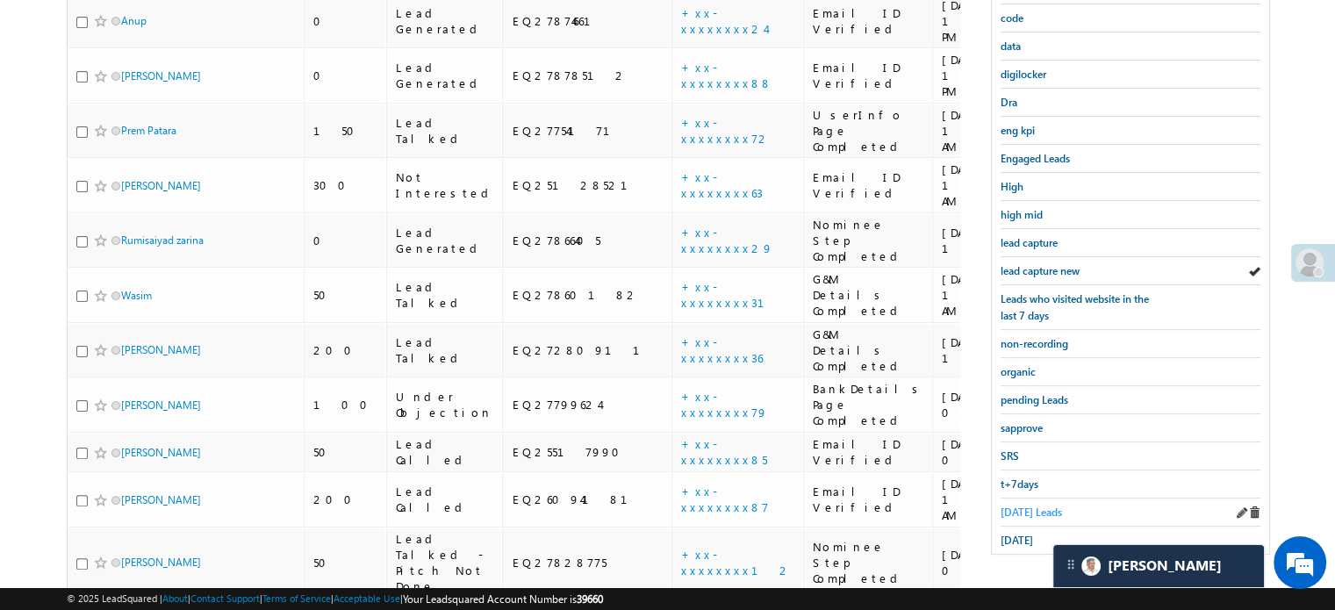
click at [1020, 504] on link "Today's Leads" at bounding box center [1030, 512] width 61 height 17
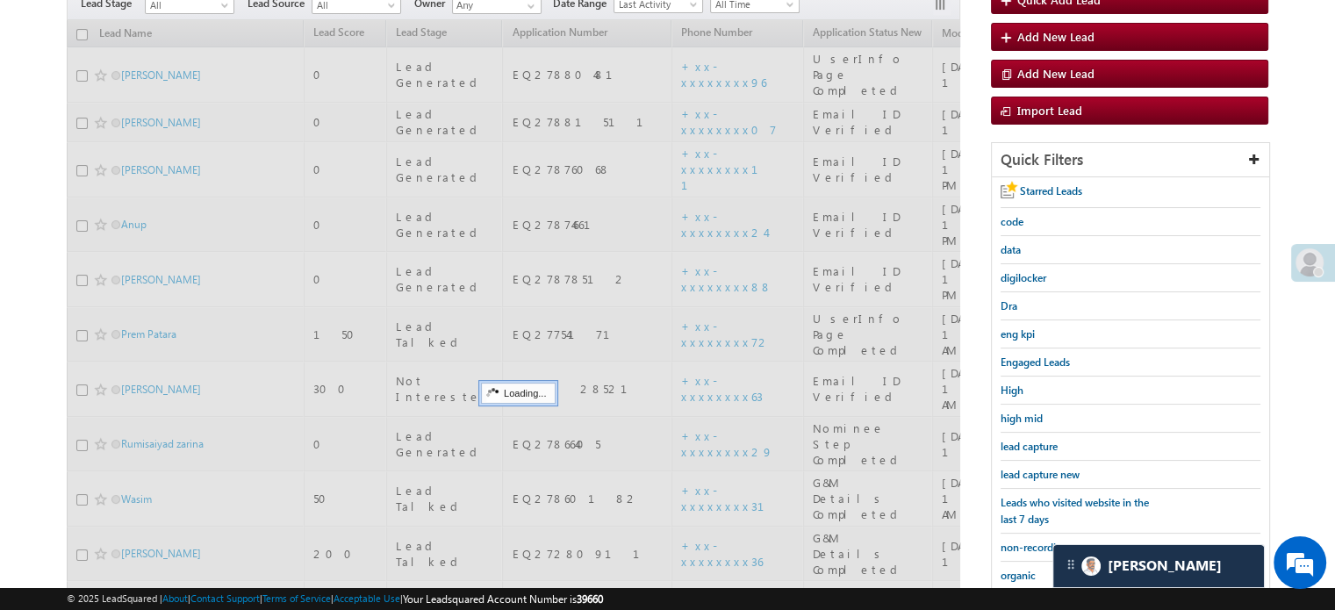
scroll to position [116, 0]
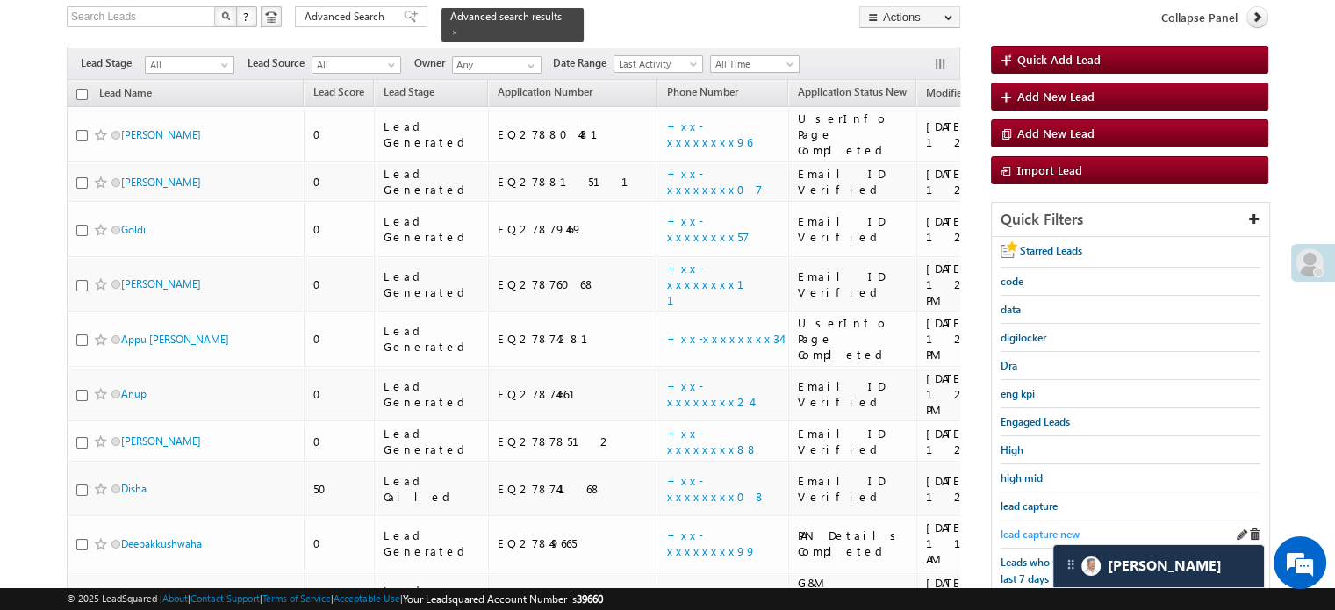
click at [1019, 527] on span "lead capture new" at bounding box center [1039, 533] width 79 height 13
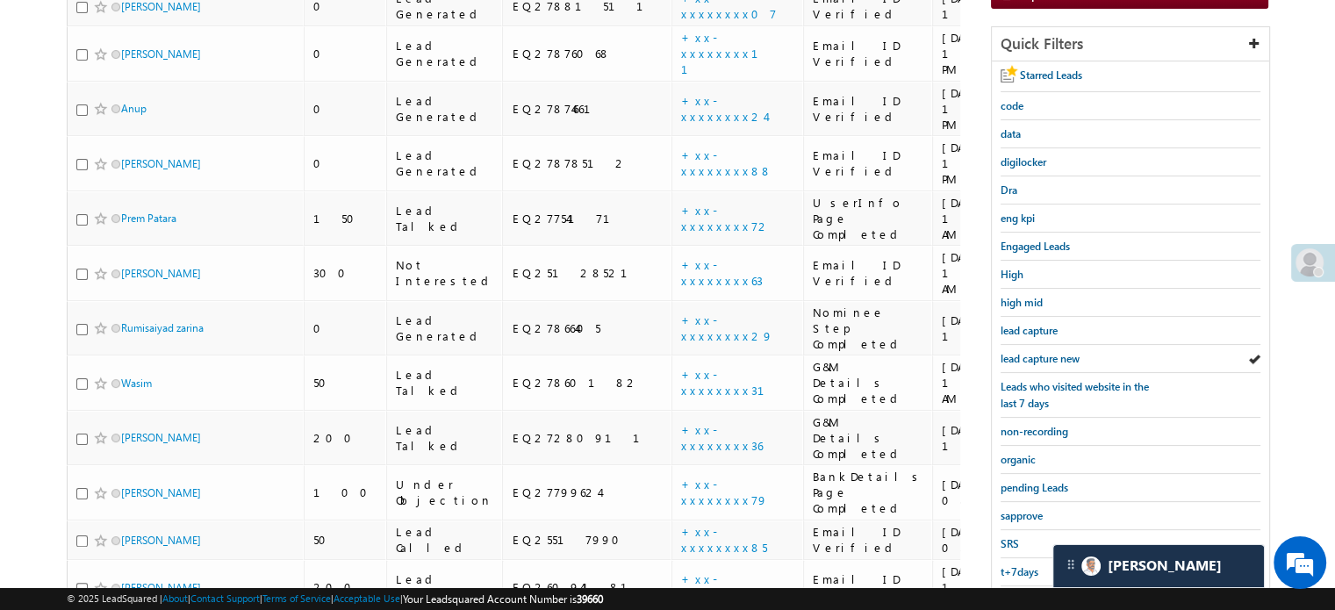
scroll to position [204, 0]
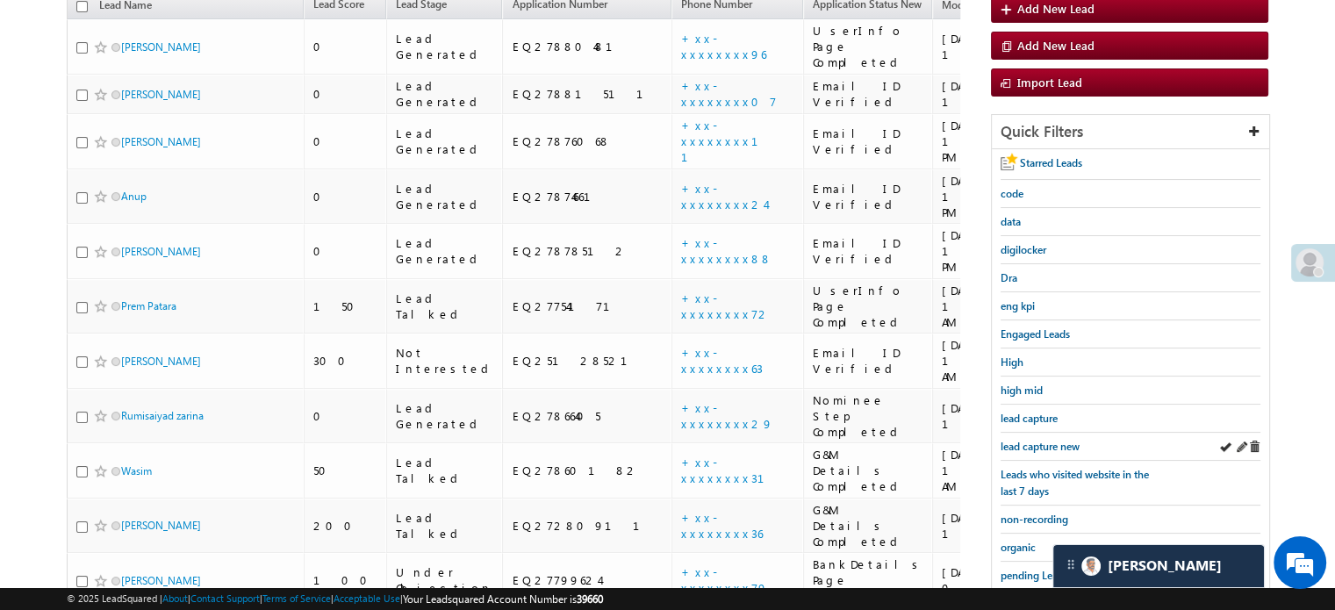
click at [1029, 449] on div "lead capture new" at bounding box center [1130, 447] width 260 height 28
click at [1023, 446] on span "lead capture new" at bounding box center [1039, 446] width 79 height 13
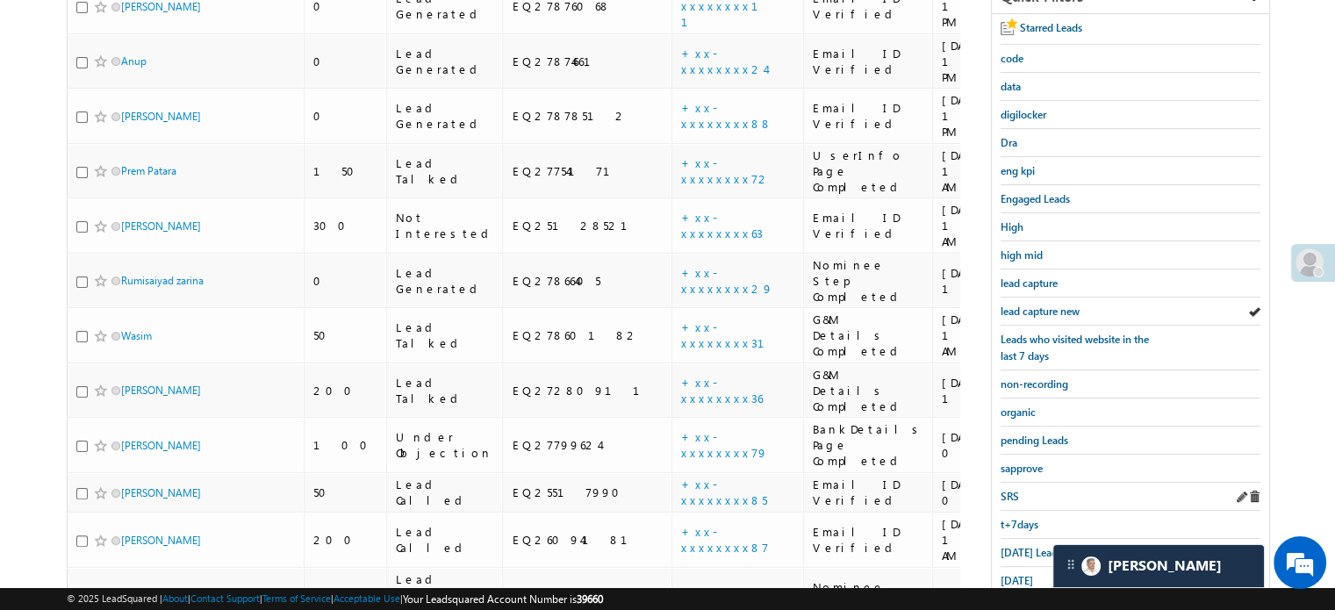
scroll to position [379, 0]
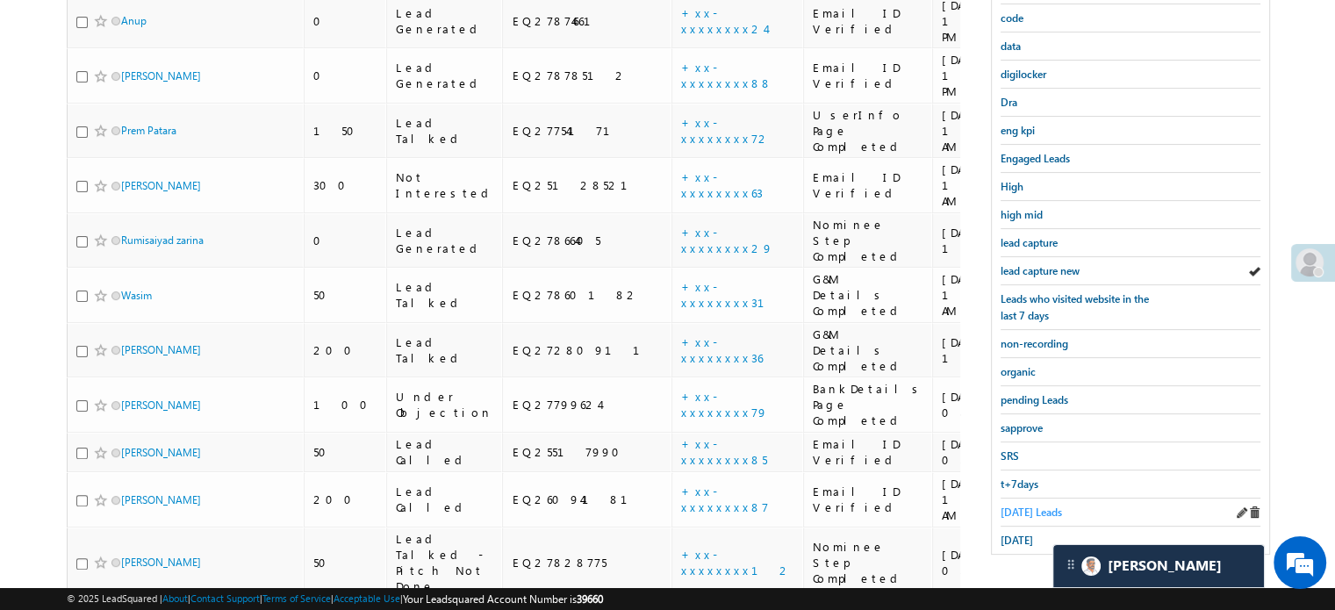
click at [1022, 505] on span "Today's Leads" at bounding box center [1030, 511] width 61 height 13
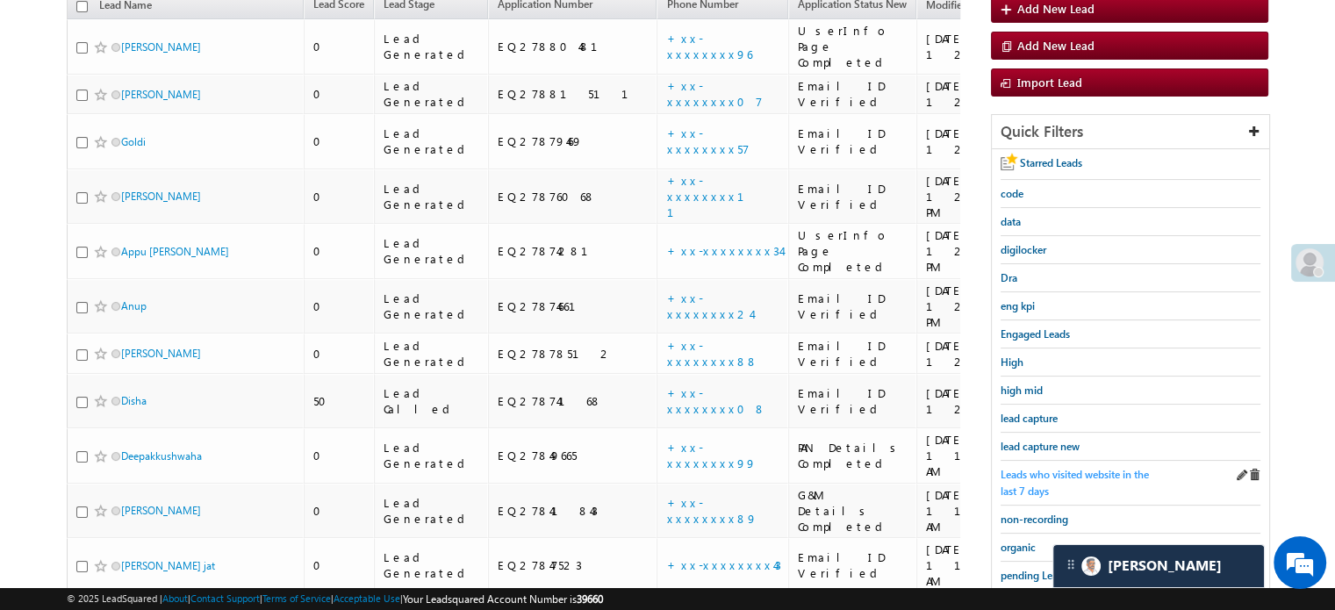
scroll to position [116, 0]
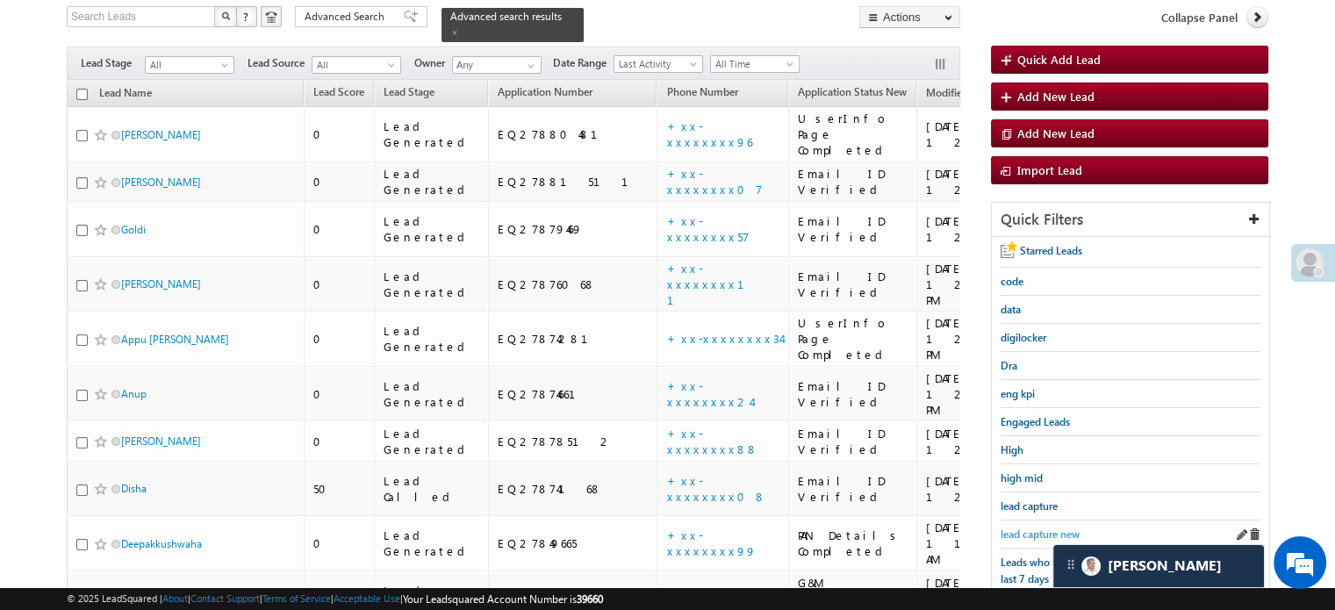
click at [1031, 526] on link "lead capture new" at bounding box center [1039, 534] width 79 height 17
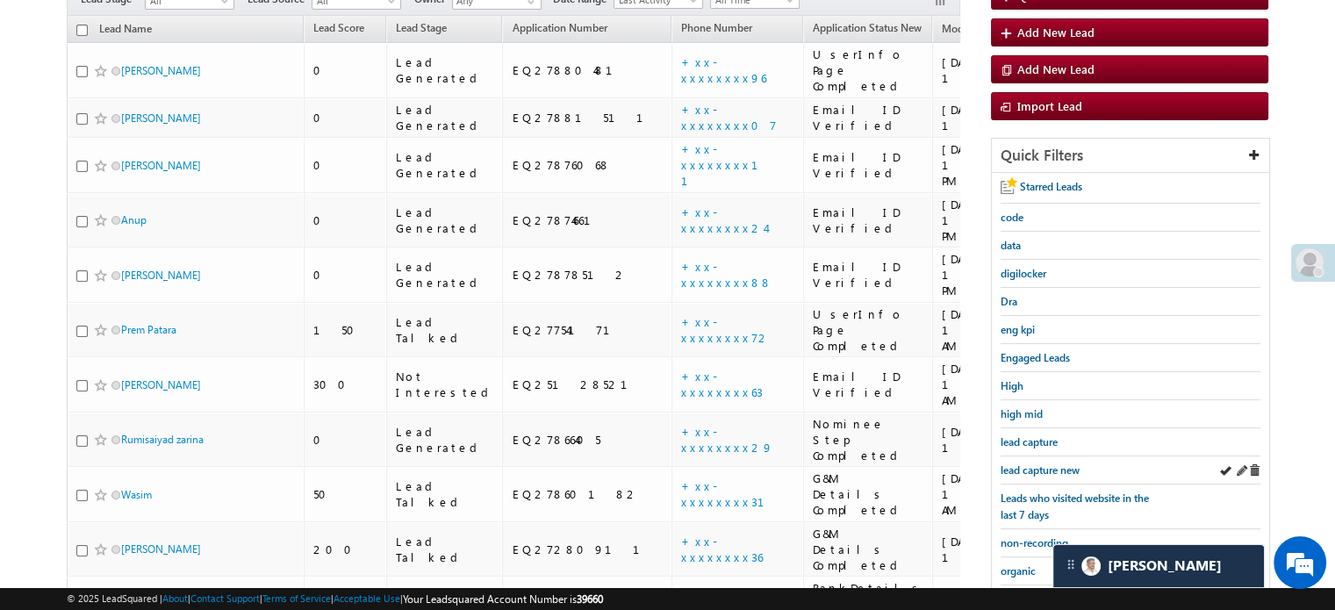
scroll to position [204, 0]
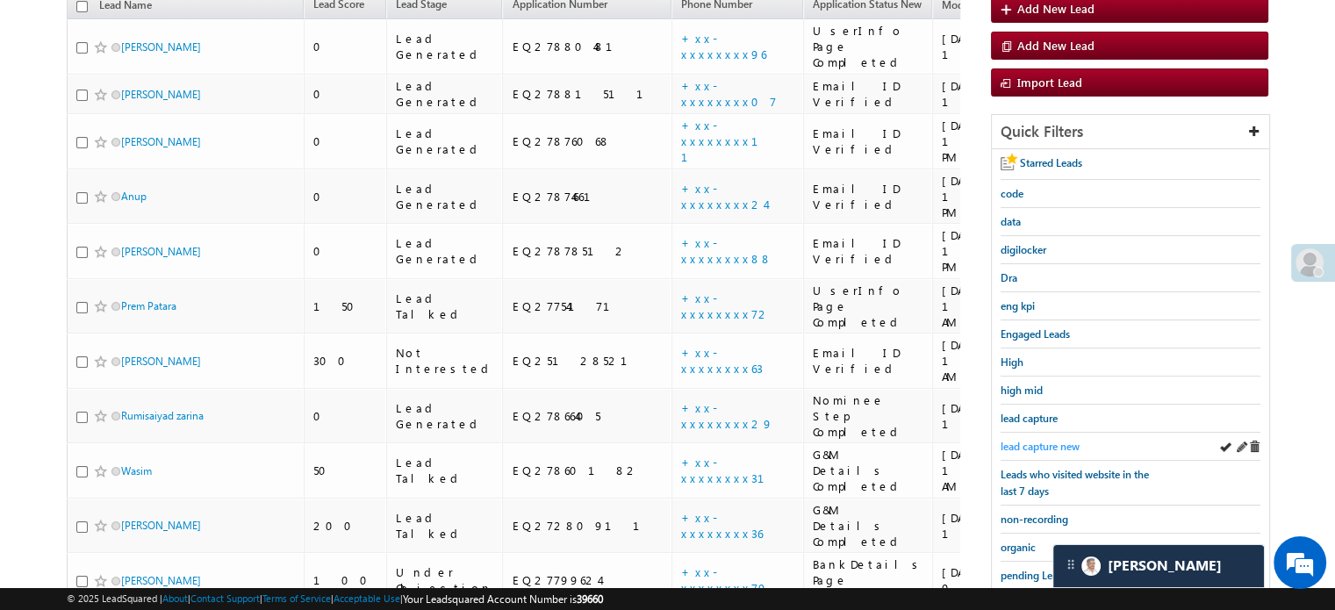
click at [1036, 441] on span "lead capture new" at bounding box center [1039, 446] width 79 height 13
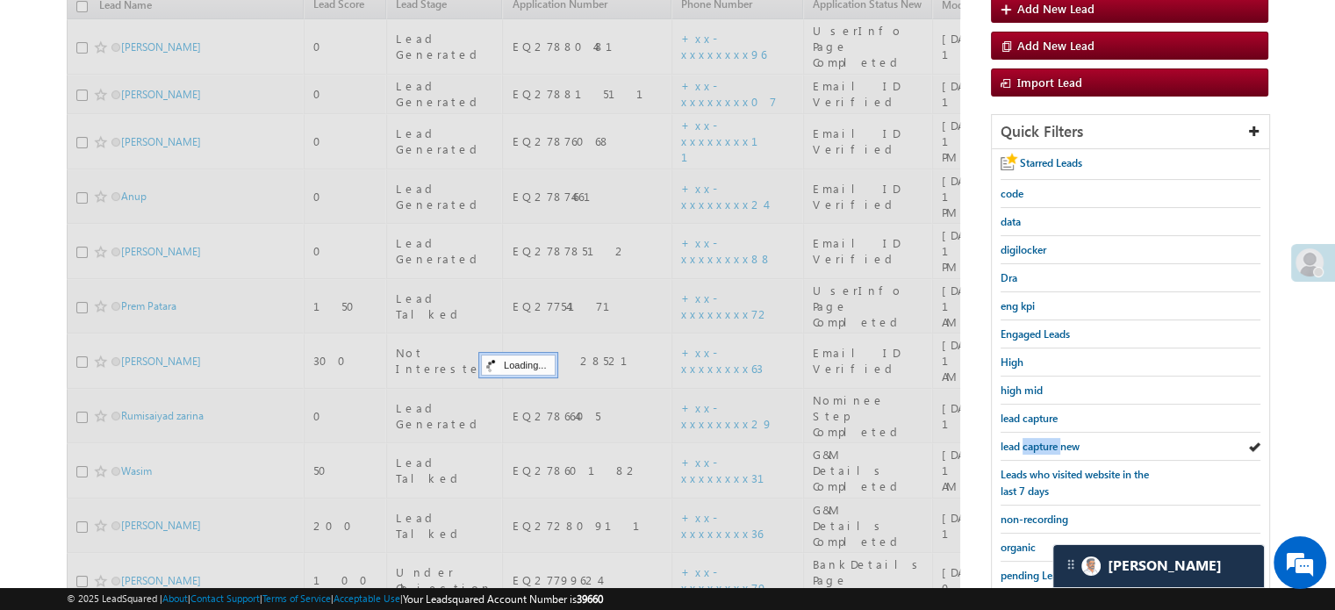
click at [1036, 441] on span "lead capture new" at bounding box center [1039, 446] width 79 height 13
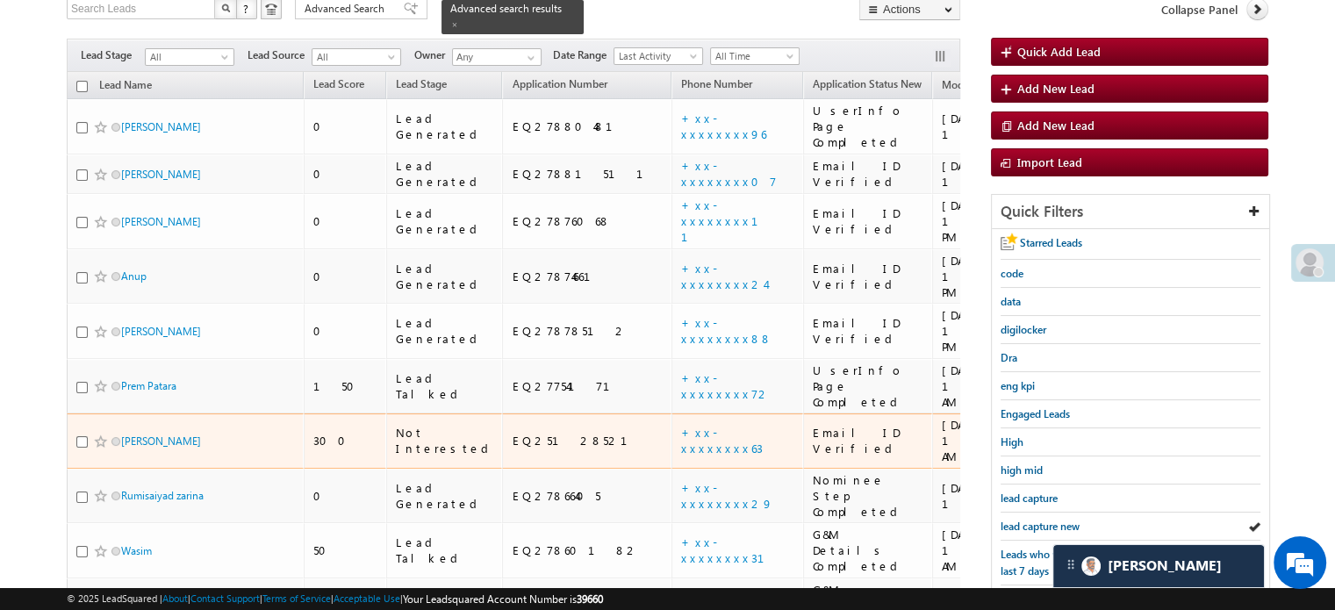
scroll to position [176, 0]
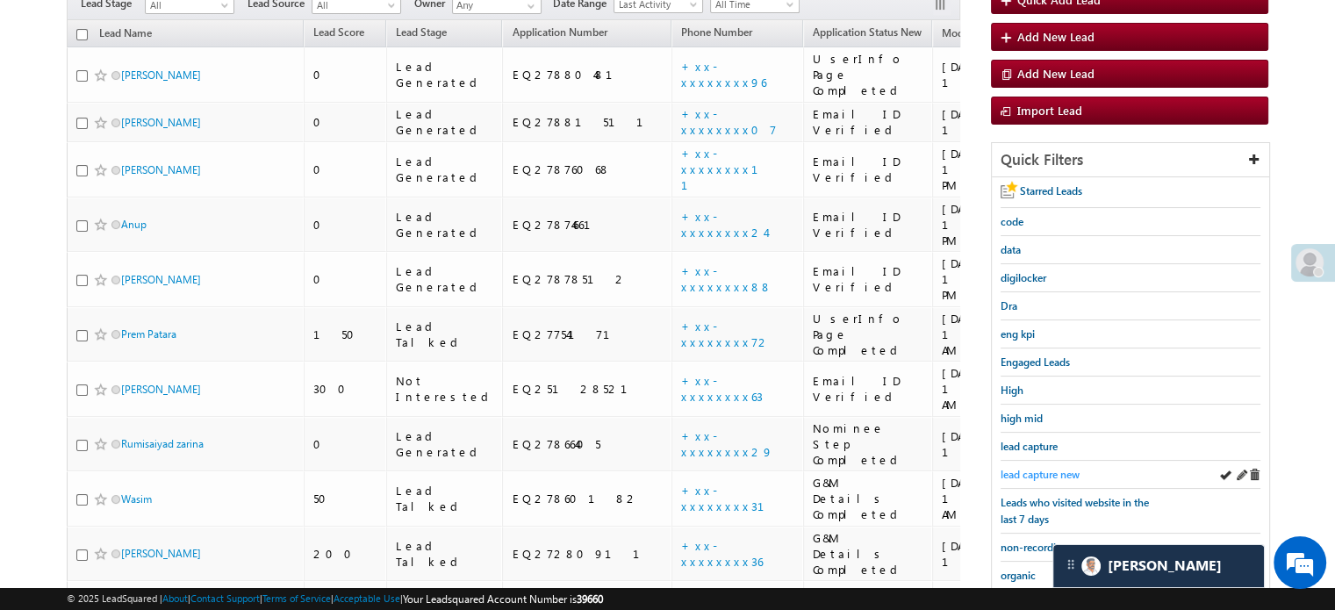
click at [1037, 466] on link "lead capture new" at bounding box center [1039, 474] width 79 height 17
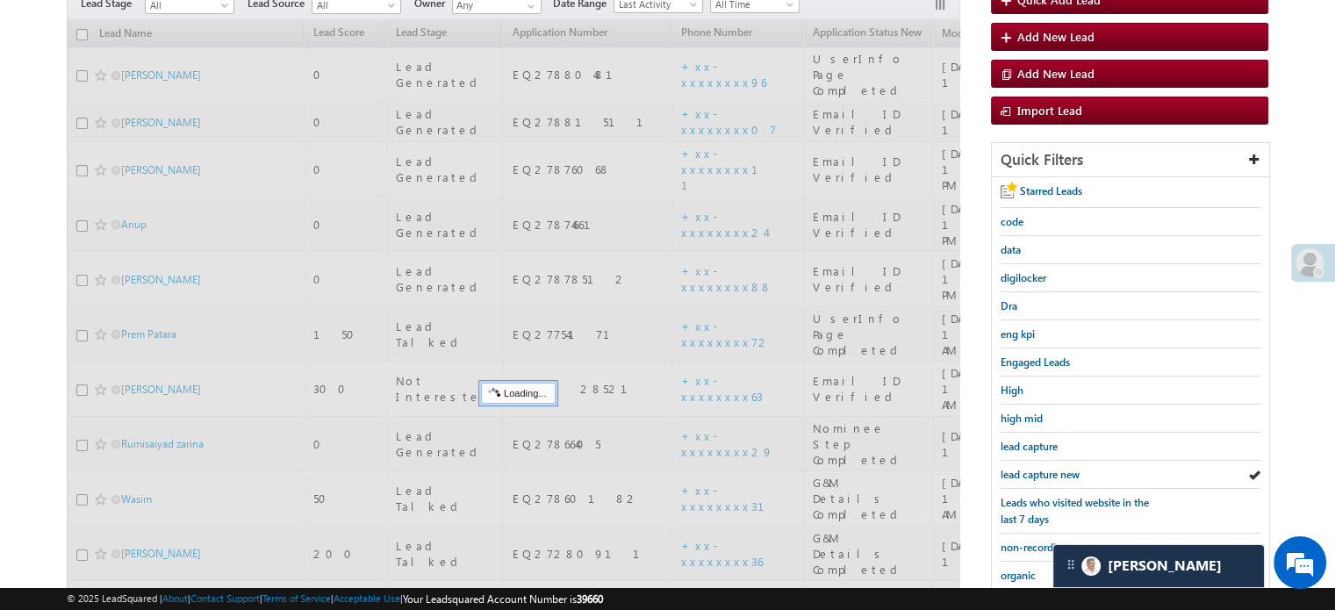
click at [1037, 466] on link "lead capture new" at bounding box center [1039, 474] width 79 height 17
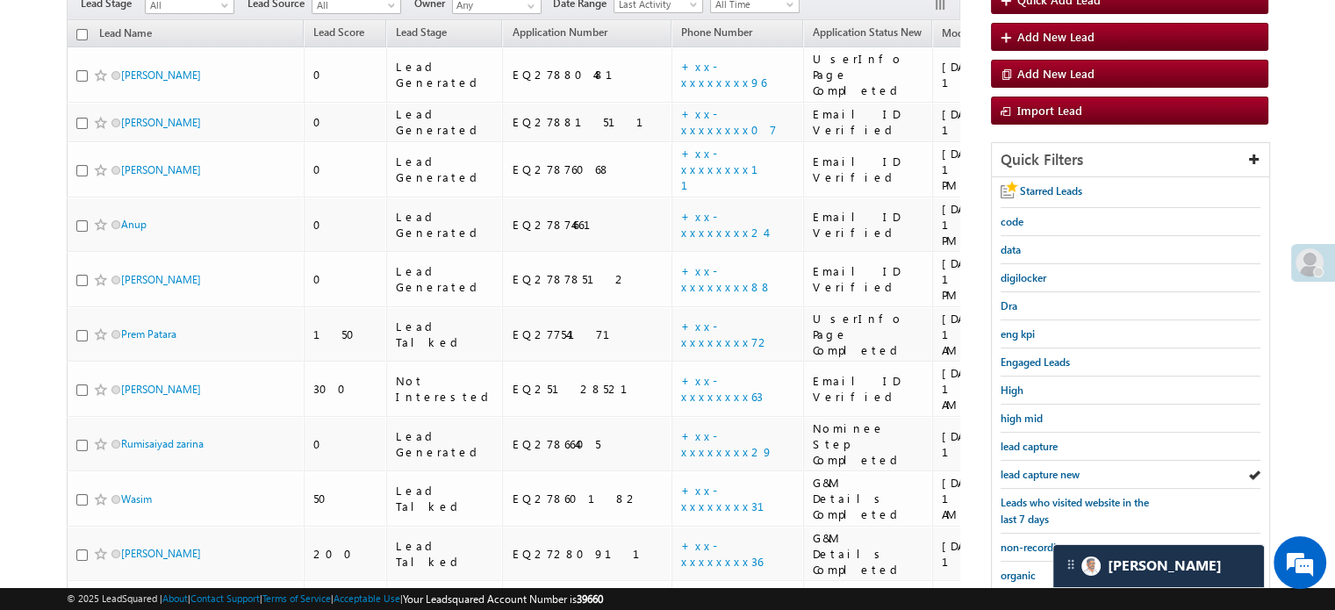
click at [1037, 466] on link "lead capture new" at bounding box center [1039, 474] width 79 height 17
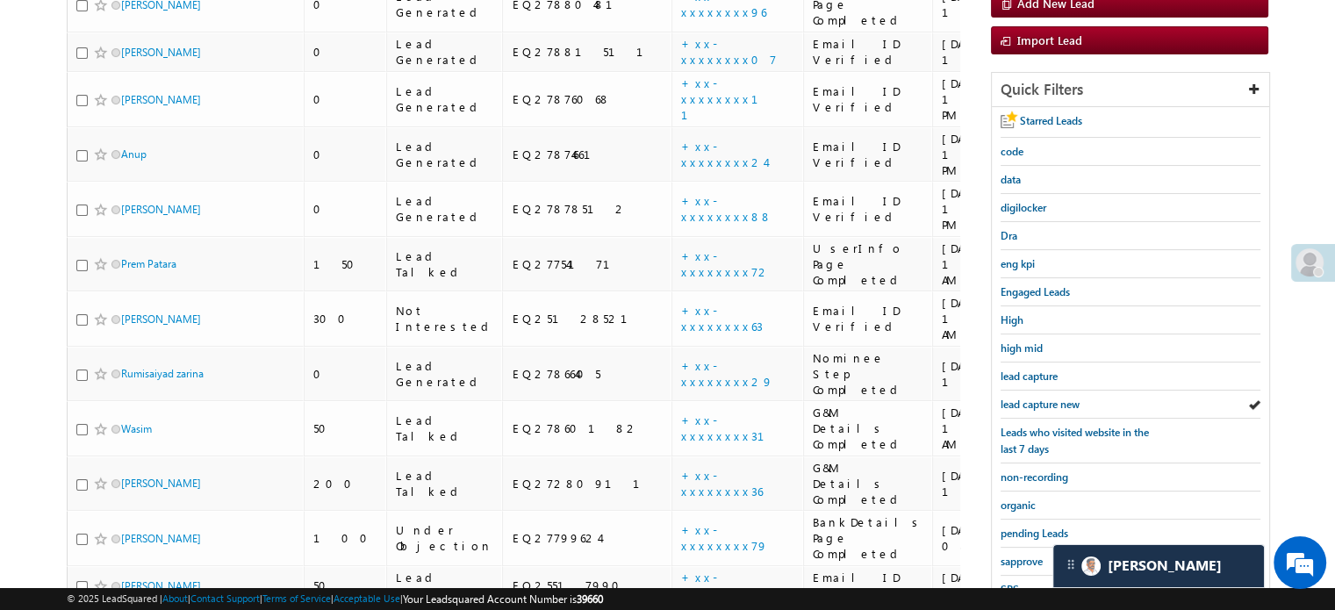
scroll to position [351, 0]
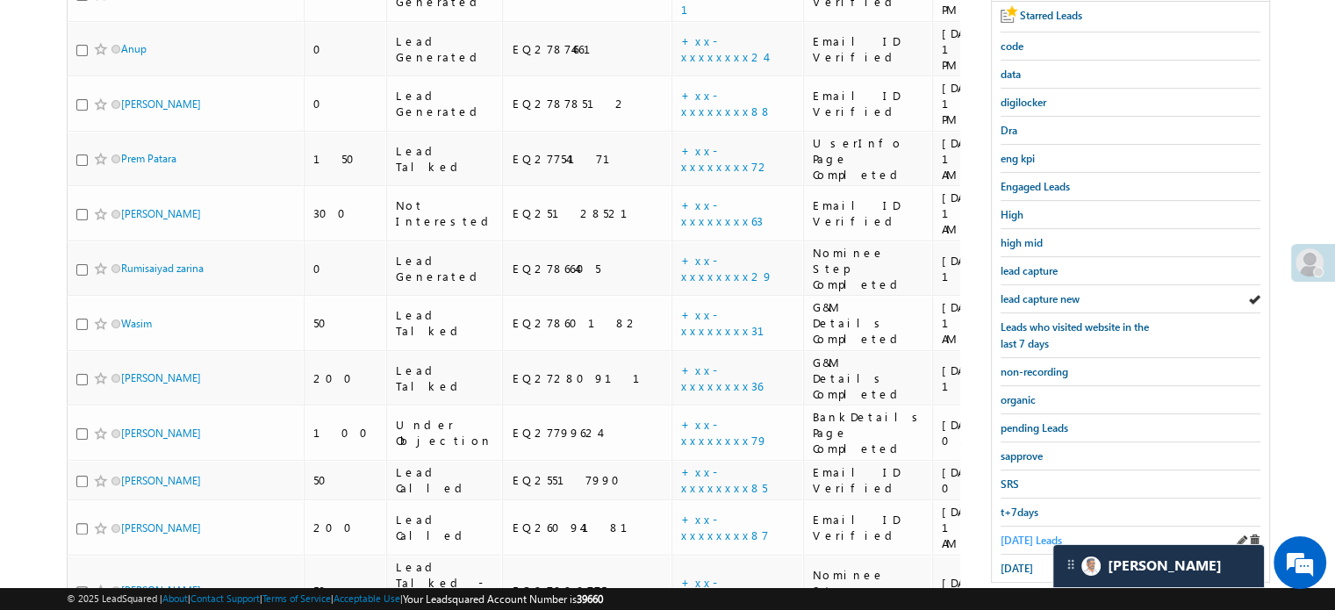
click at [1020, 534] on span "Today's Leads" at bounding box center [1030, 540] width 61 height 13
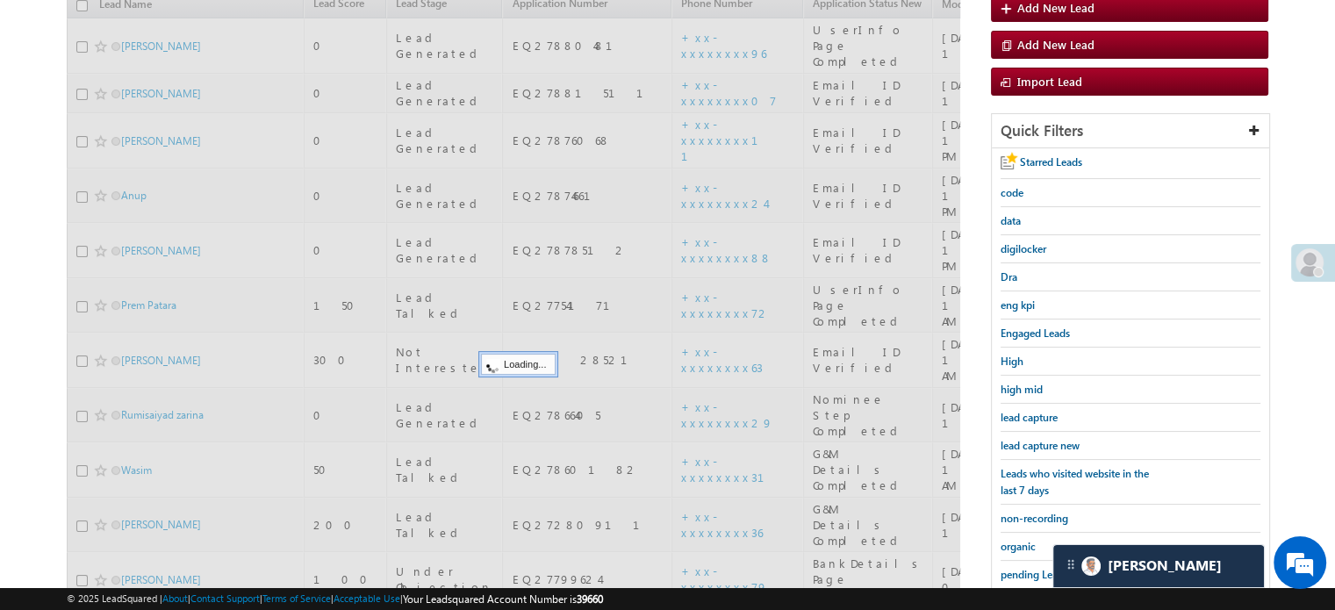
scroll to position [176, 0]
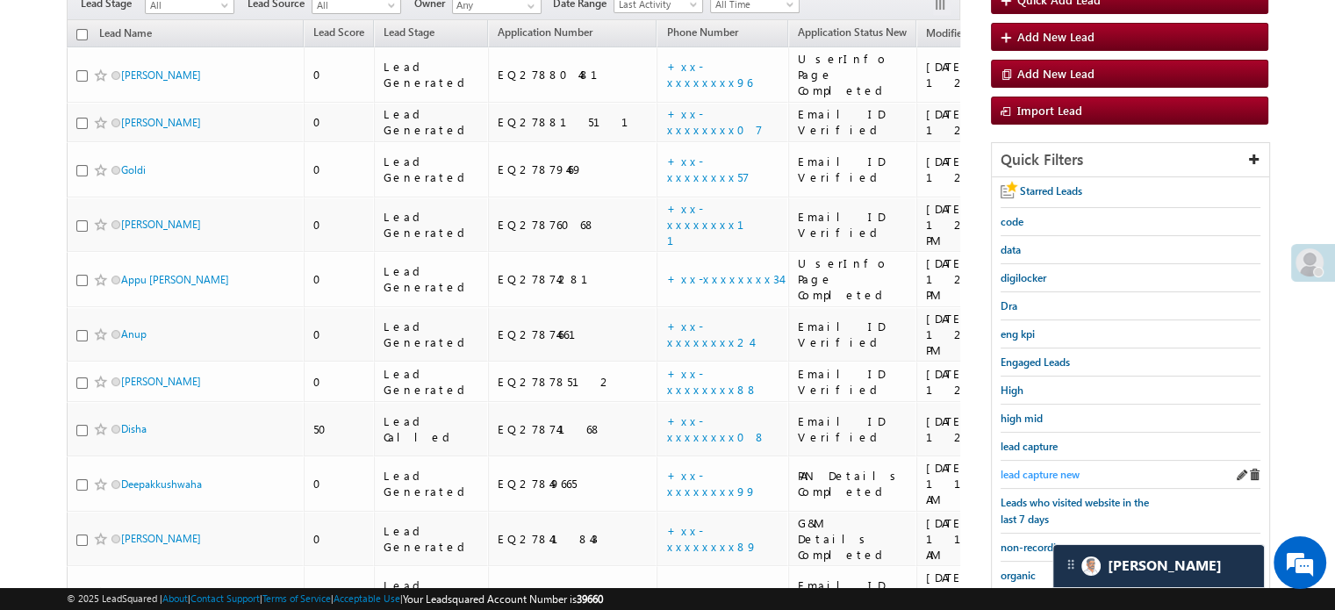
click at [1028, 470] on span "lead capture new" at bounding box center [1039, 474] width 79 height 13
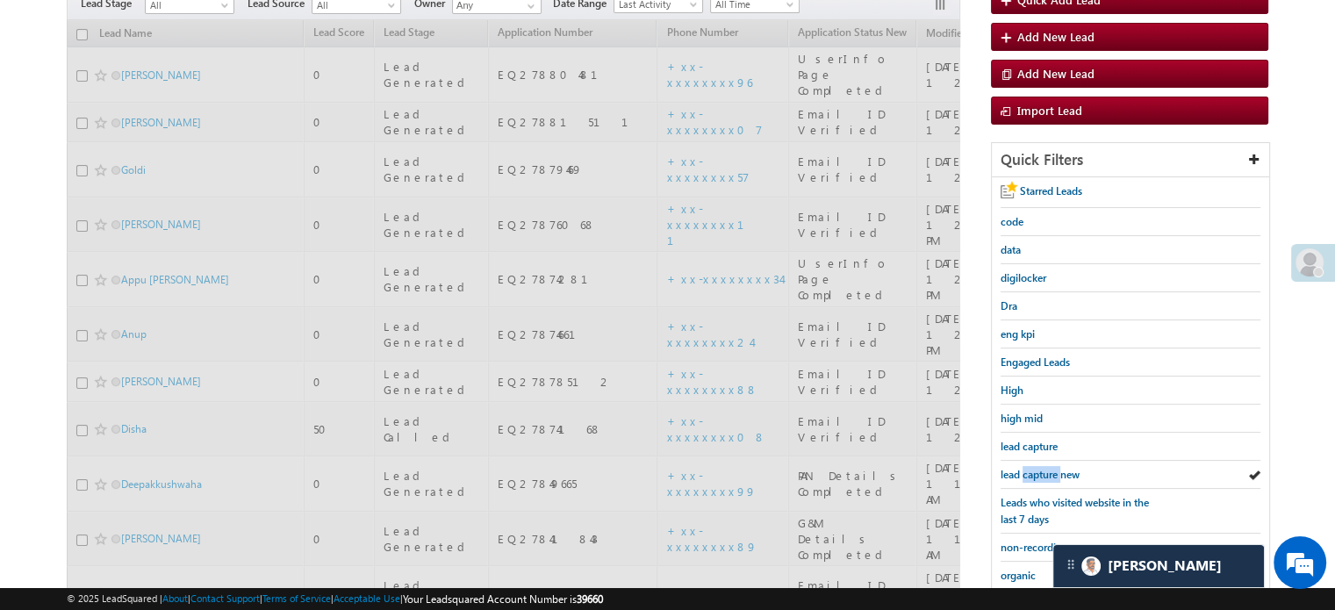
click at [1028, 470] on span "lead capture new" at bounding box center [1039, 474] width 79 height 13
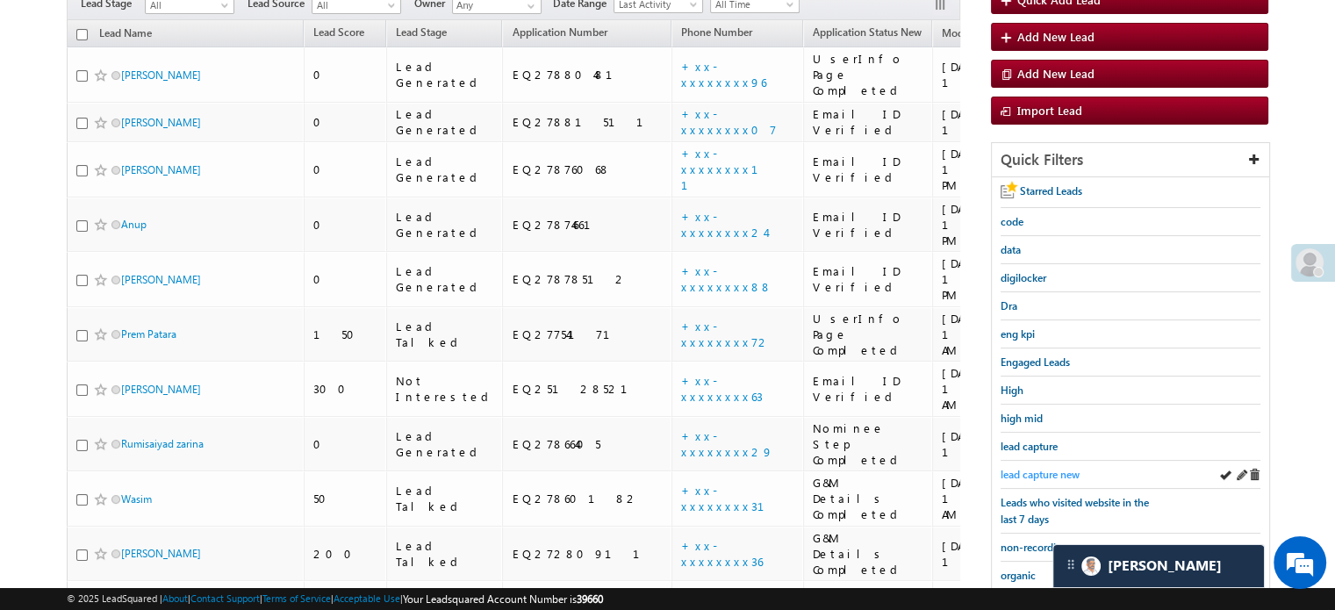
click at [1042, 473] on span "lead capture new" at bounding box center [1039, 474] width 79 height 13
click at [1022, 468] on span "lead capture new" at bounding box center [1039, 474] width 79 height 13
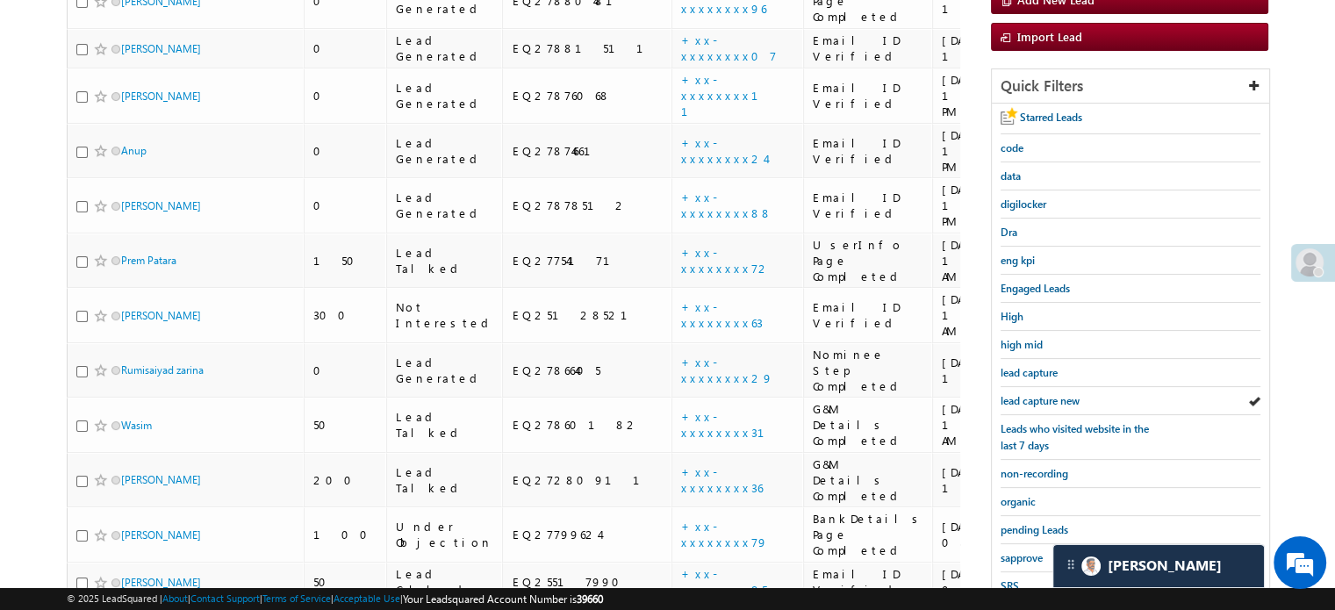
scroll to position [379, 0]
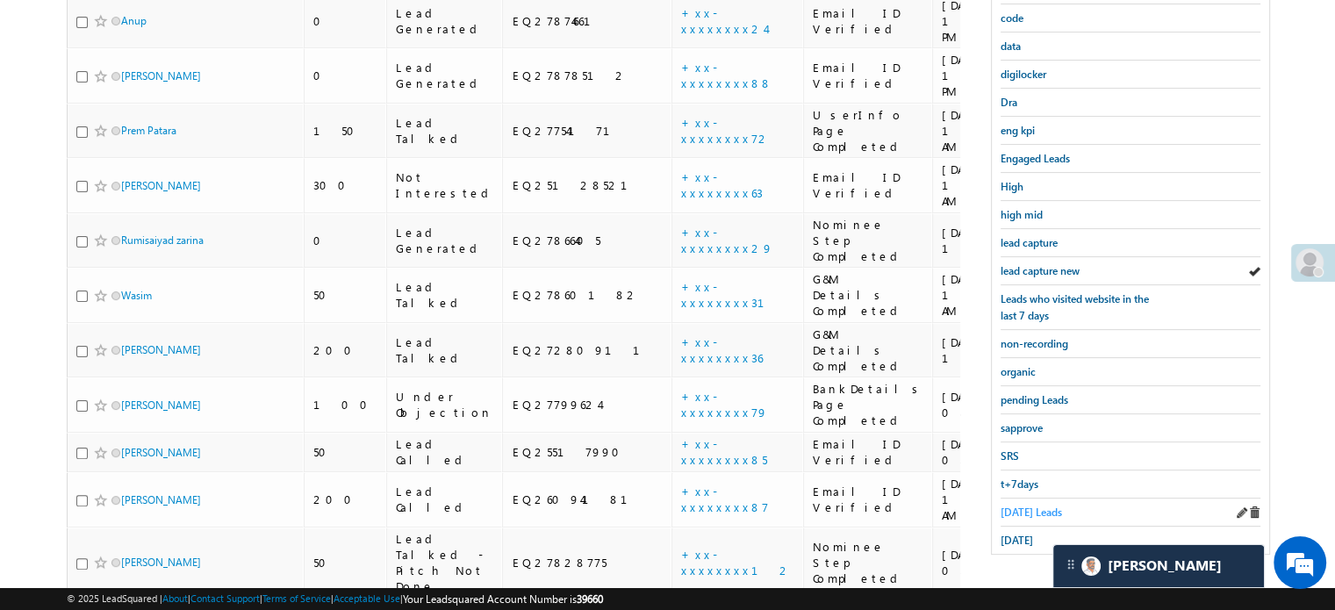
click at [1010, 505] on span "Today's Leads" at bounding box center [1030, 511] width 61 height 13
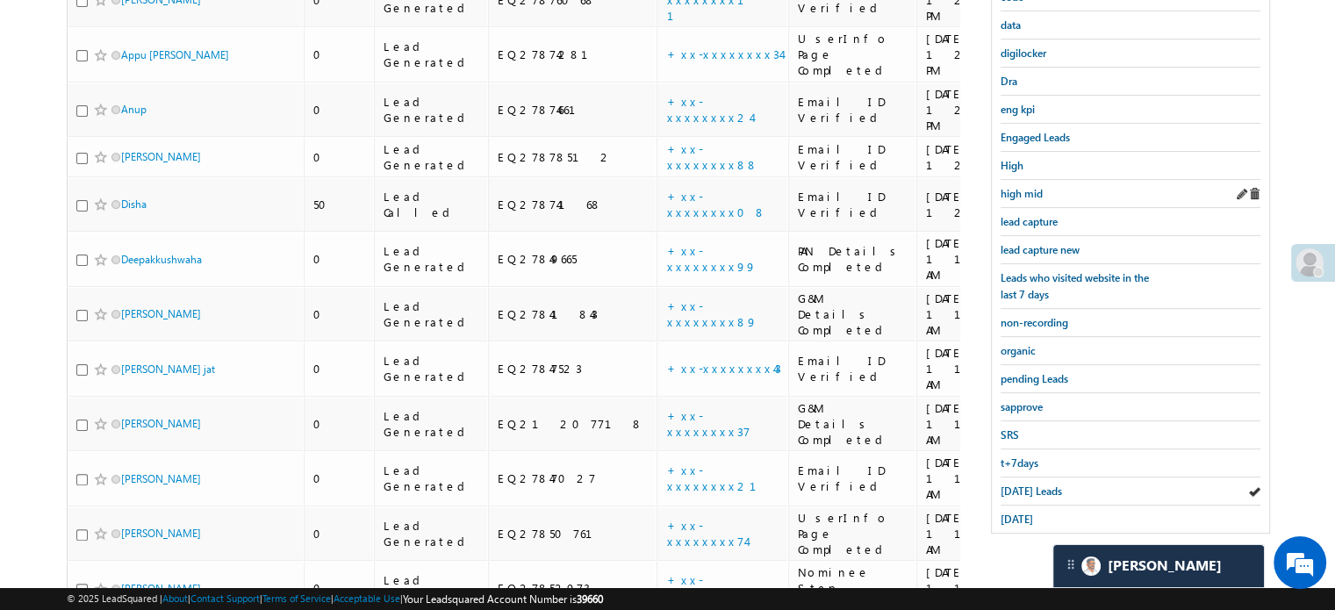
scroll to position [398, 0]
click at [1040, 245] on span "lead capture new" at bounding box center [1039, 251] width 79 height 13
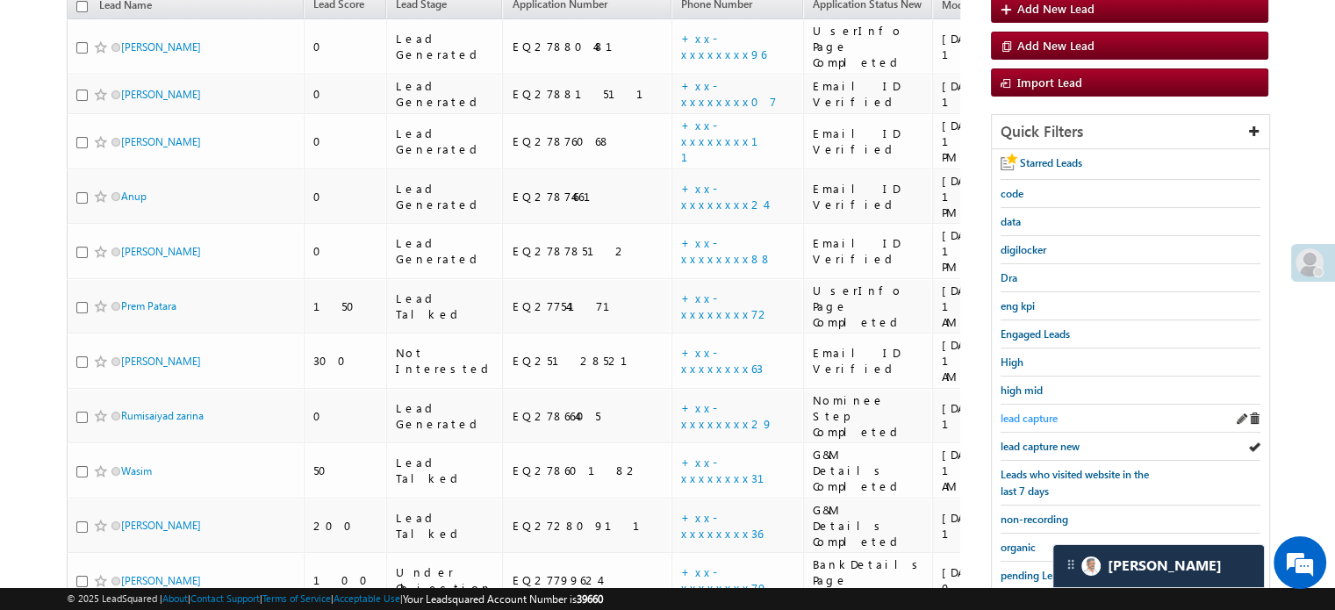
scroll to position [116, 0]
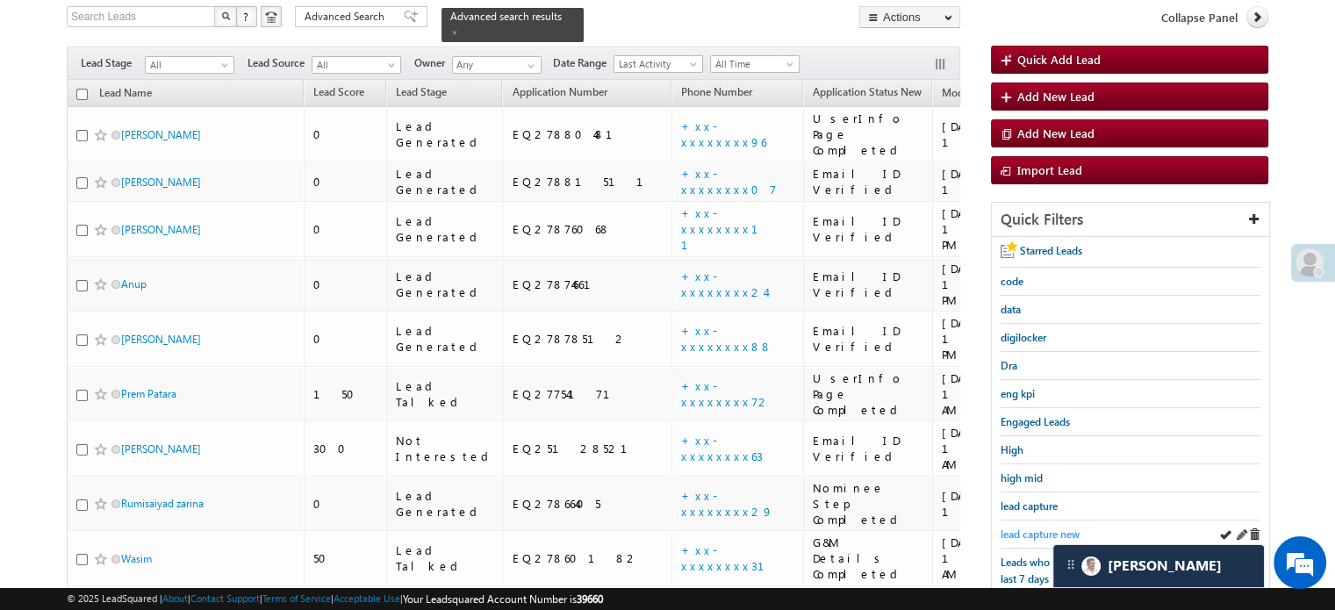
click at [1037, 527] on span "lead capture new" at bounding box center [1039, 533] width 79 height 13
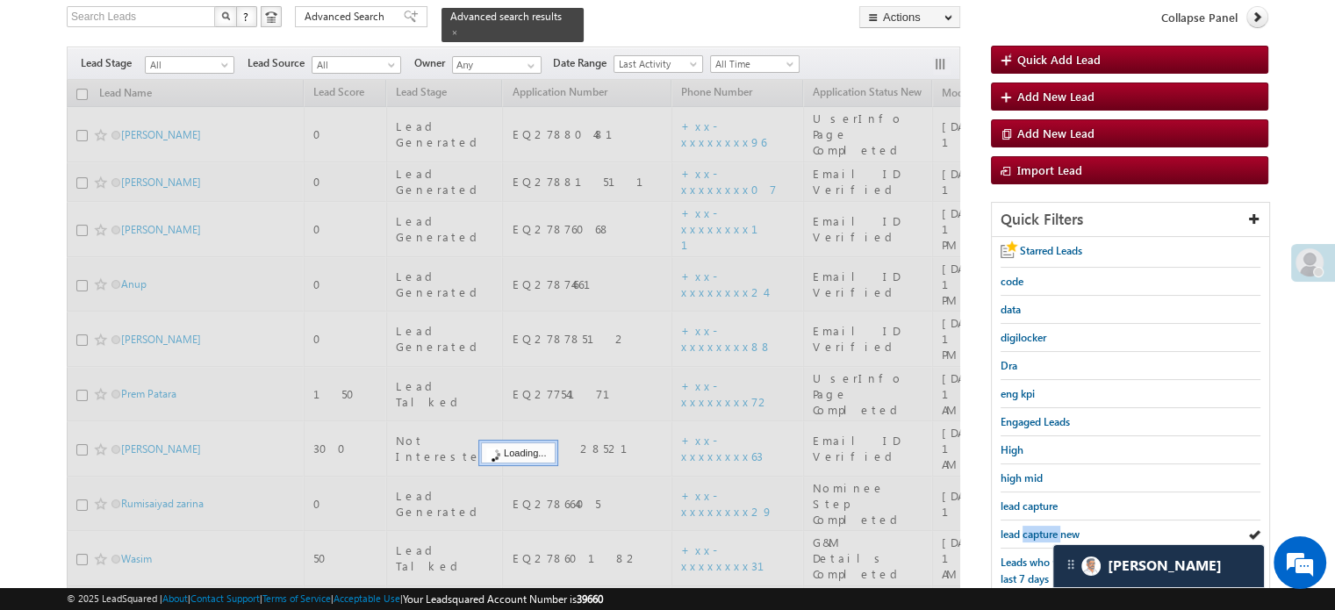
click at [1037, 527] on span "lead capture new" at bounding box center [1039, 533] width 79 height 13
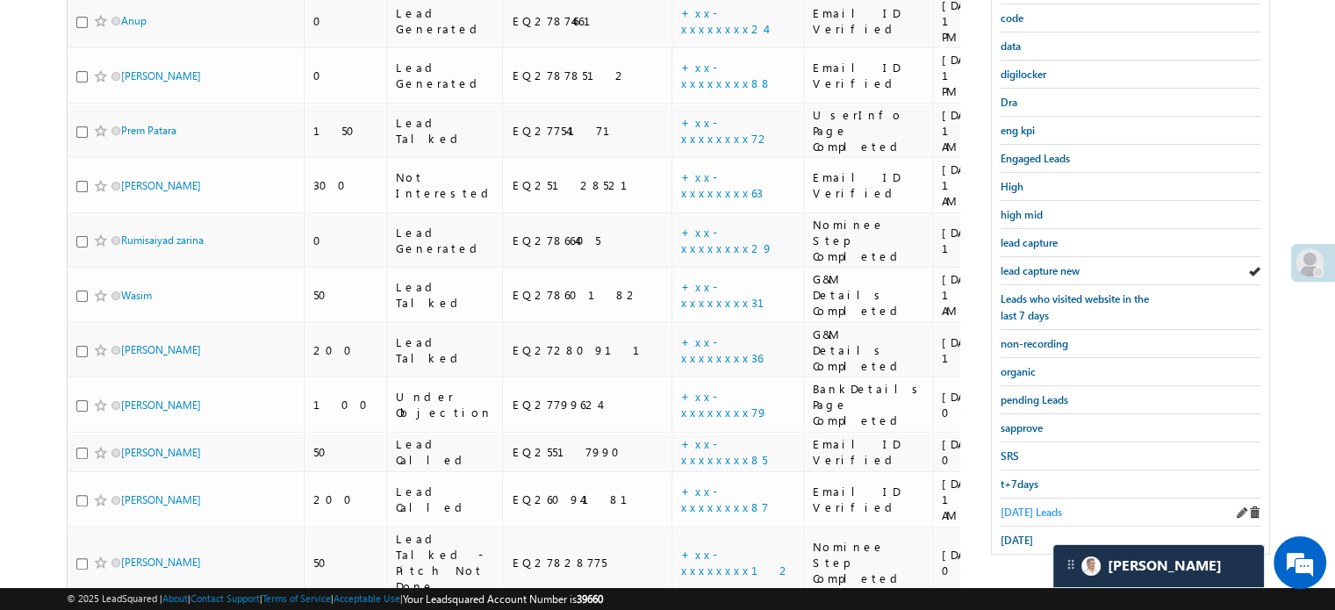
click at [1016, 505] on span "Today's Leads" at bounding box center [1030, 511] width 61 height 13
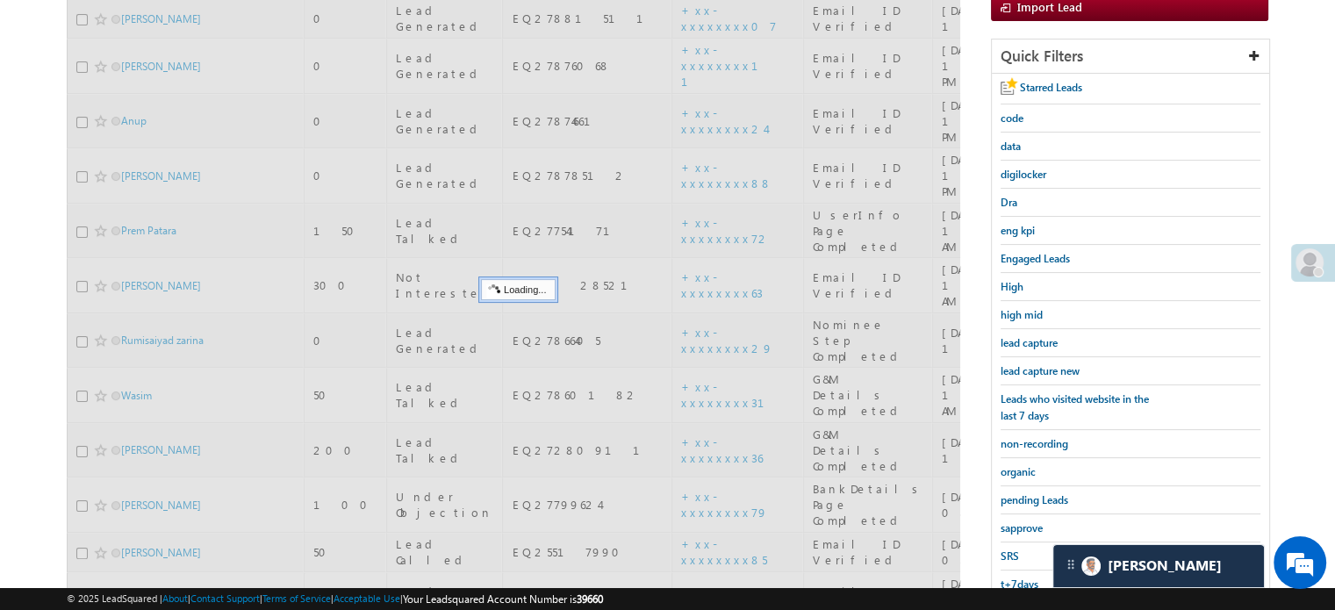
scroll to position [204, 0]
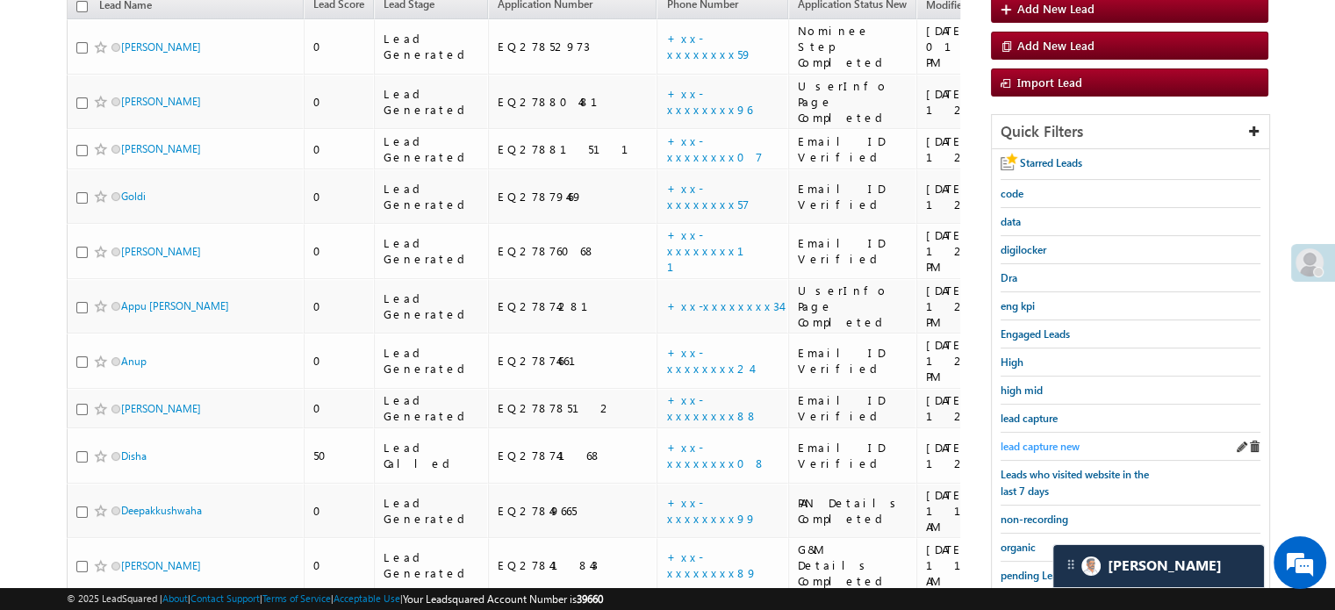
click at [1046, 440] on span "lead capture new" at bounding box center [1039, 446] width 79 height 13
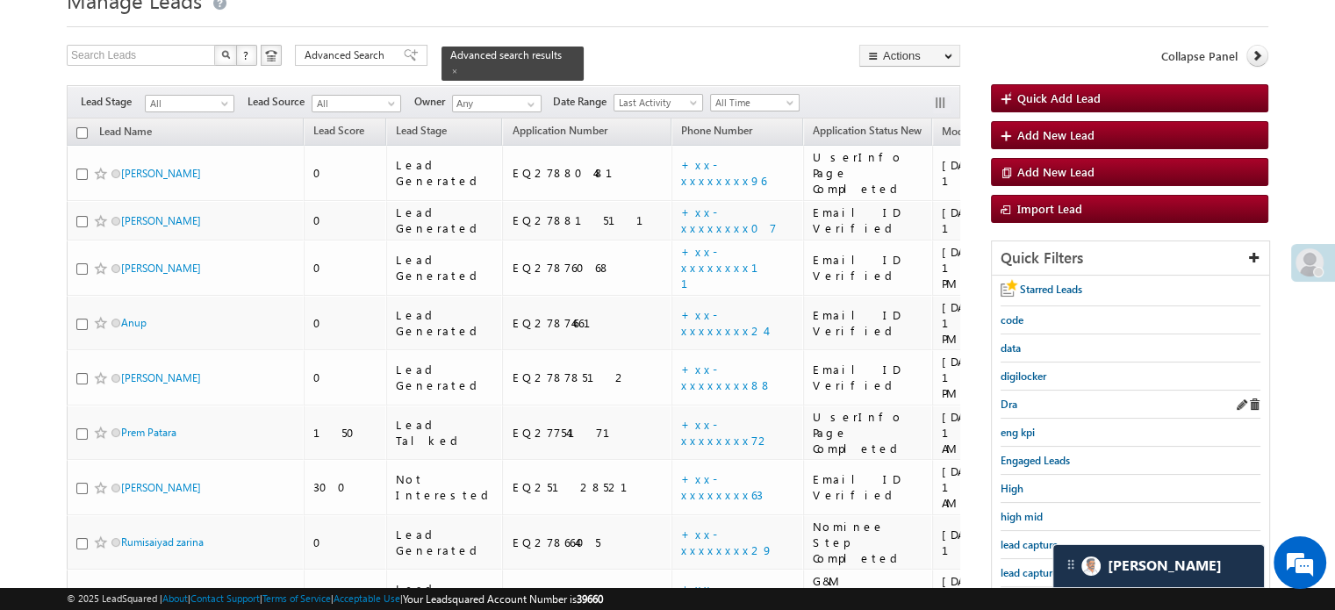
scroll to position [116, 0]
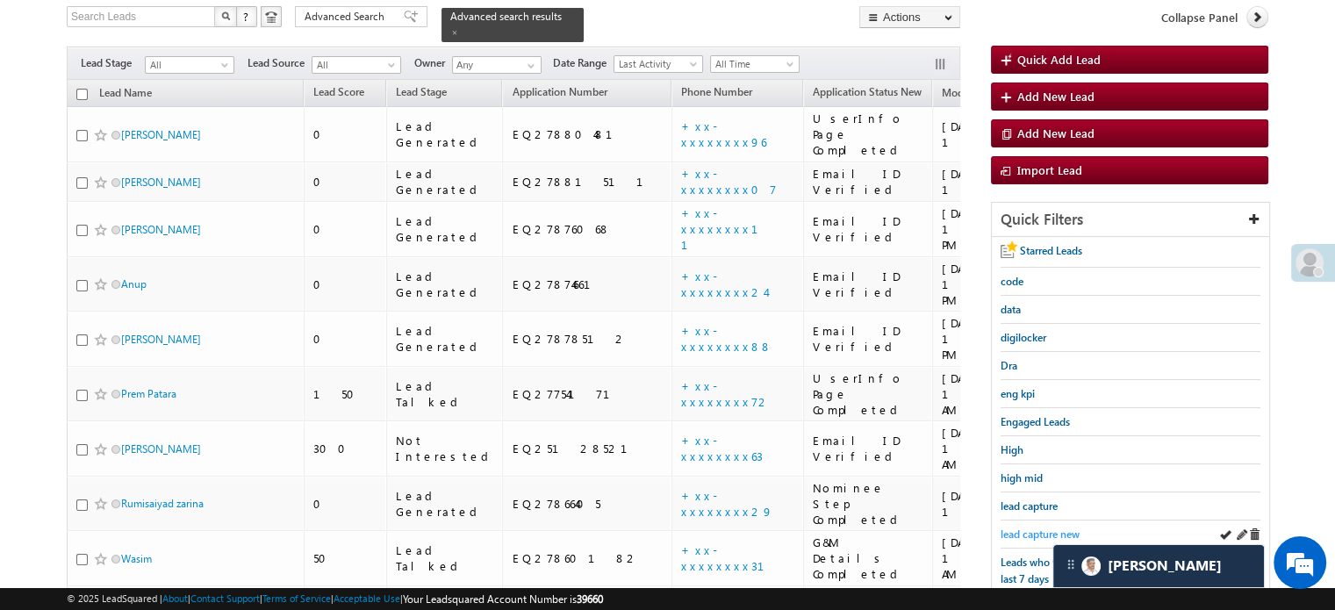
click at [1018, 527] on span "lead capture new" at bounding box center [1039, 533] width 79 height 13
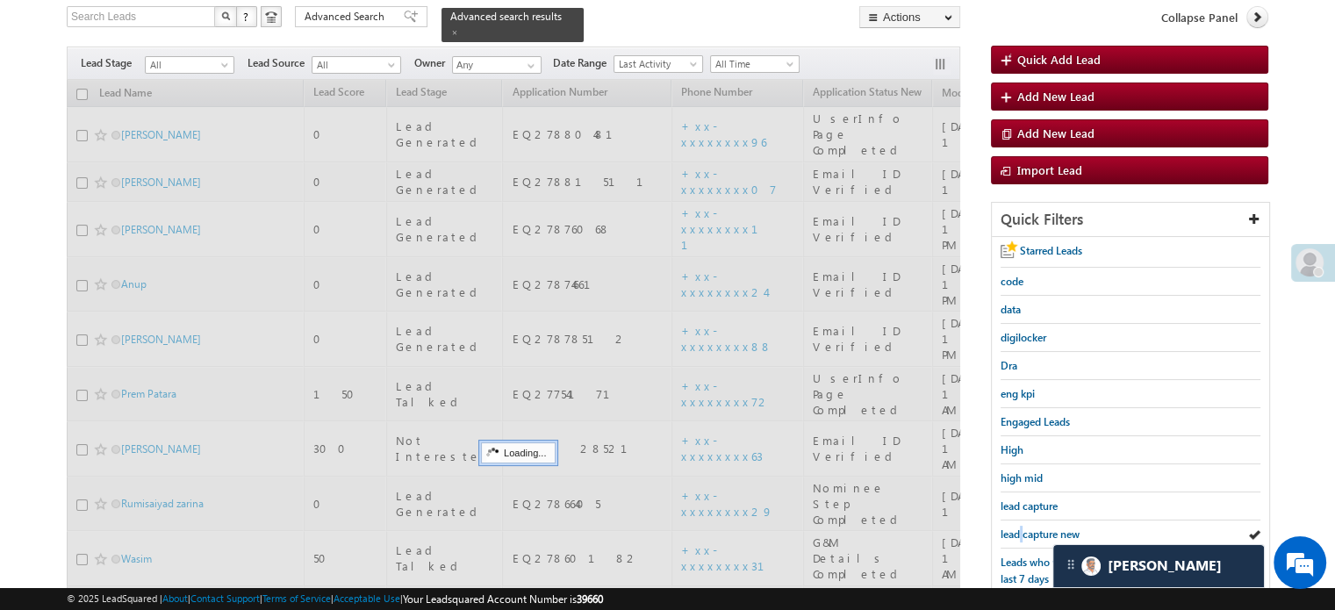
click at [1018, 527] on span "lead capture new" at bounding box center [1039, 533] width 79 height 13
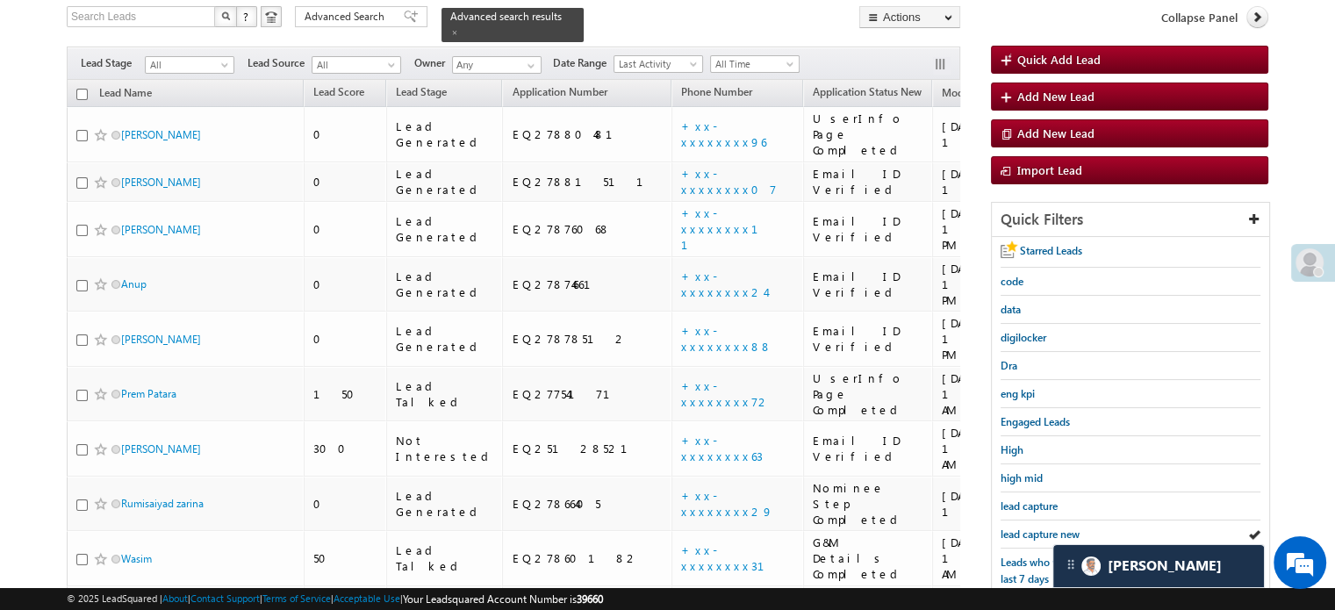
click at [1018, 527] on span "lead capture new" at bounding box center [1039, 533] width 79 height 13
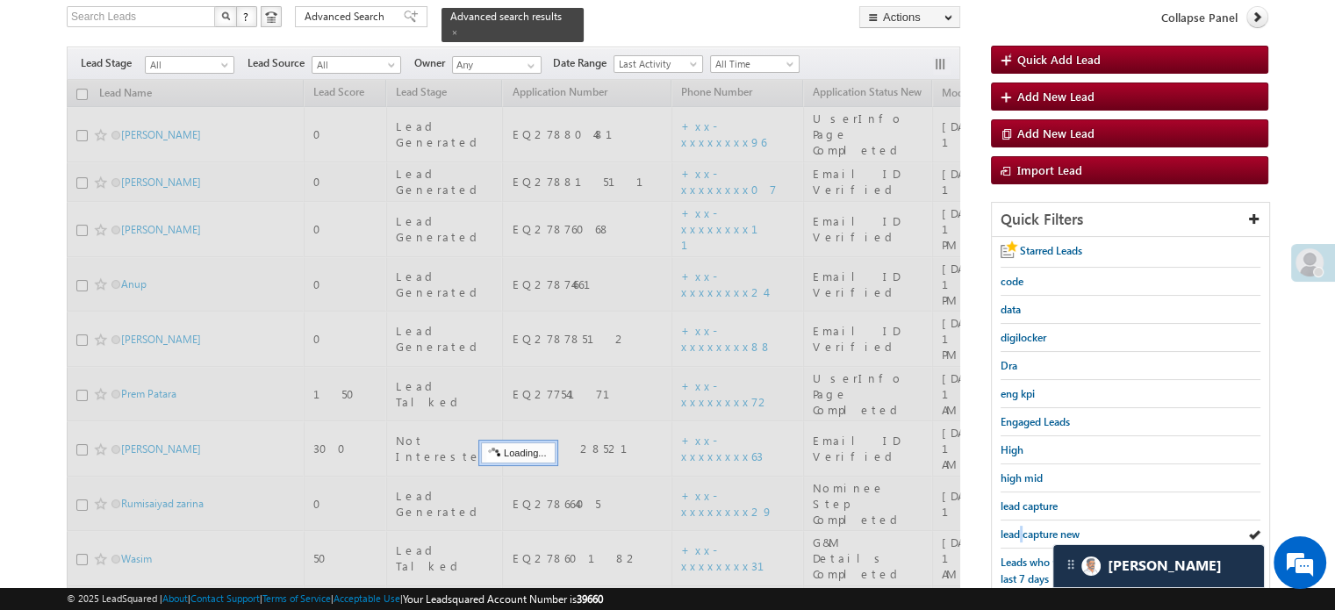
click at [1018, 527] on span "lead capture new" at bounding box center [1039, 533] width 79 height 13
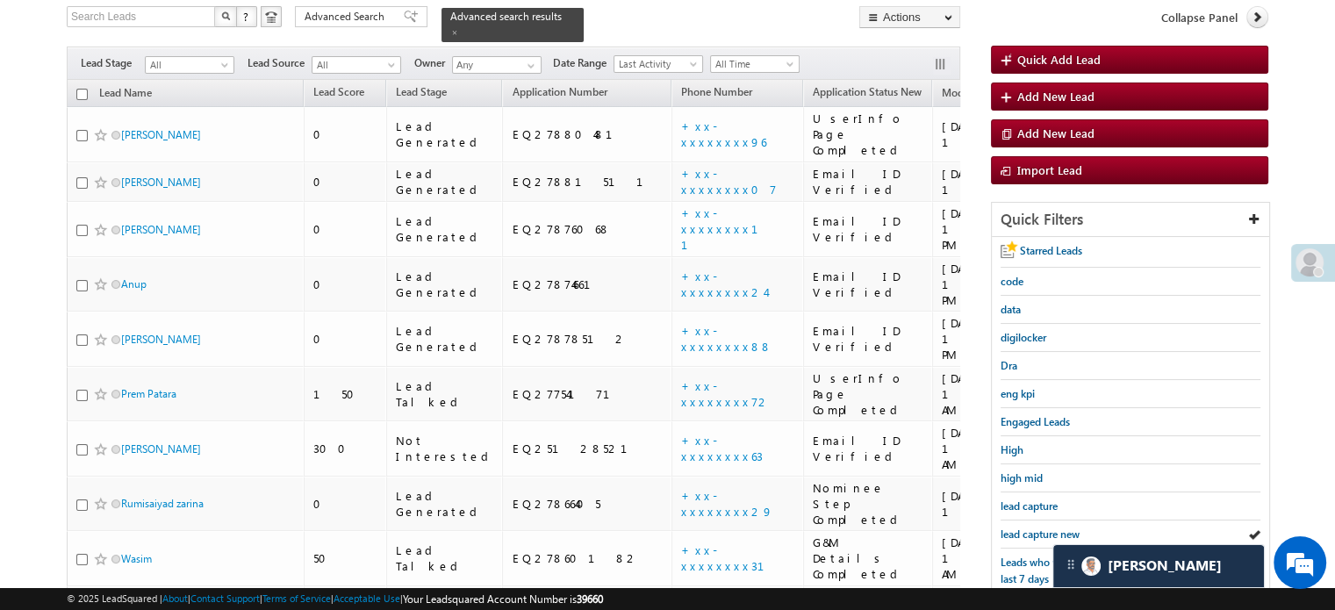
click at [1018, 527] on span "lead capture new" at bounding box center [1039, 533] width 79 height 13
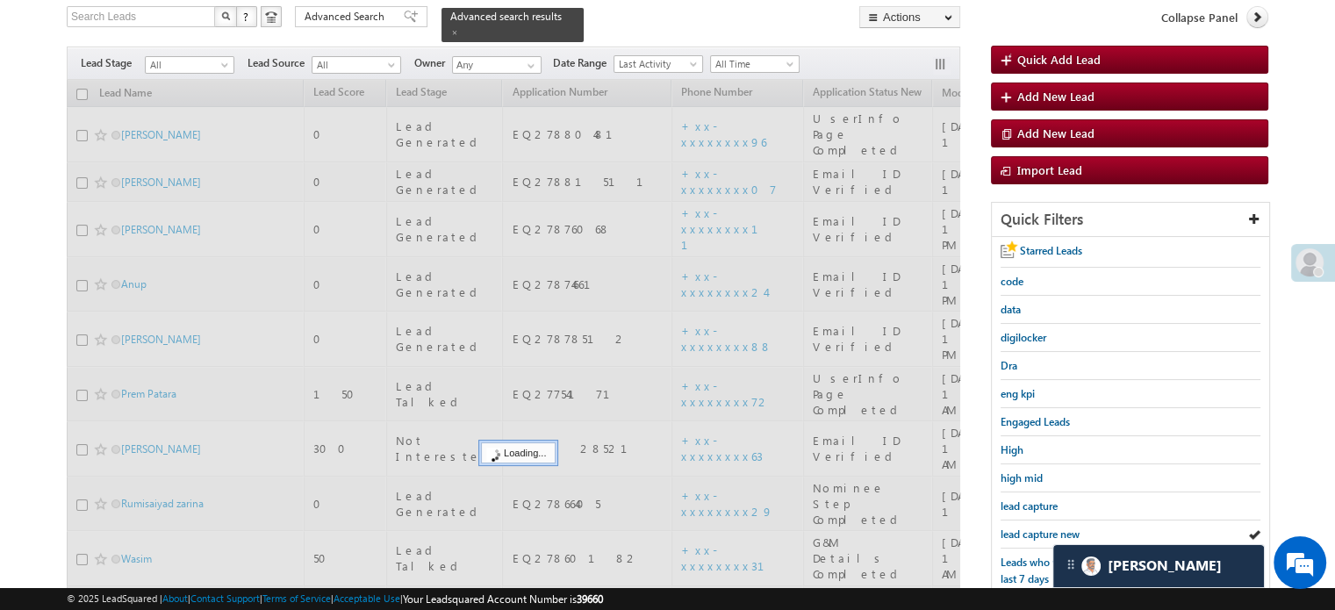
click at [1018, 527] on span "lead capture new" at bounding box center [1039, 533] width 79 height 13
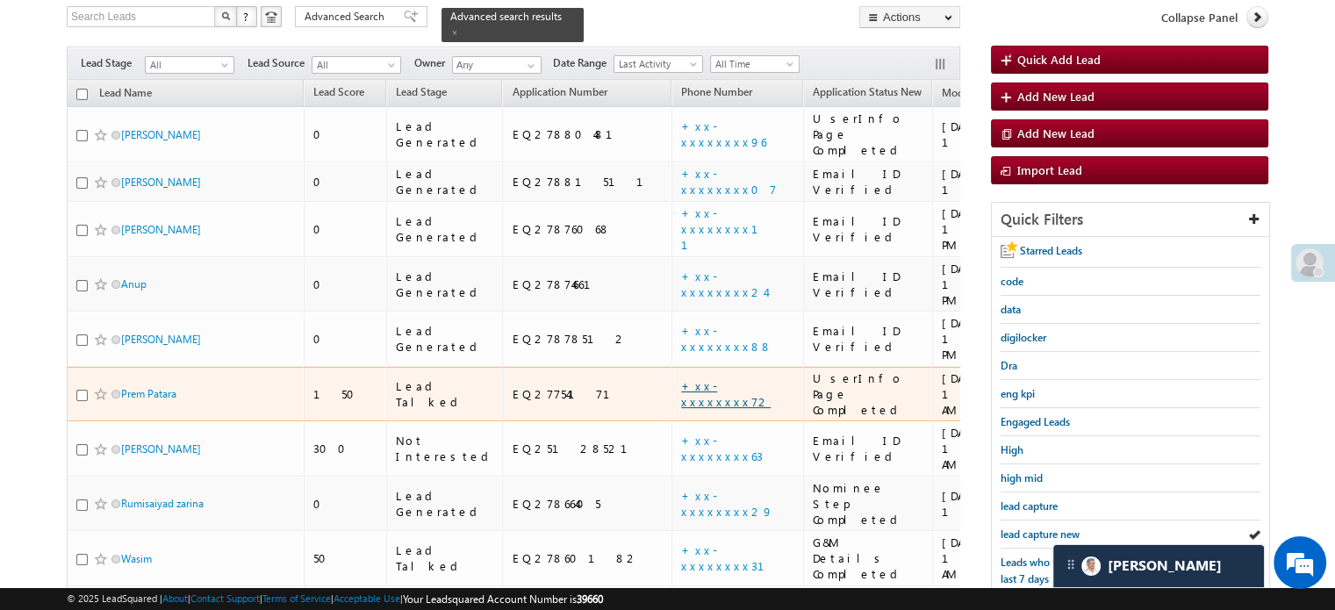
click at [681, 378] on link "+xx-xxxxxxxx72" at bounding box center [726, 393] width 90 height 31
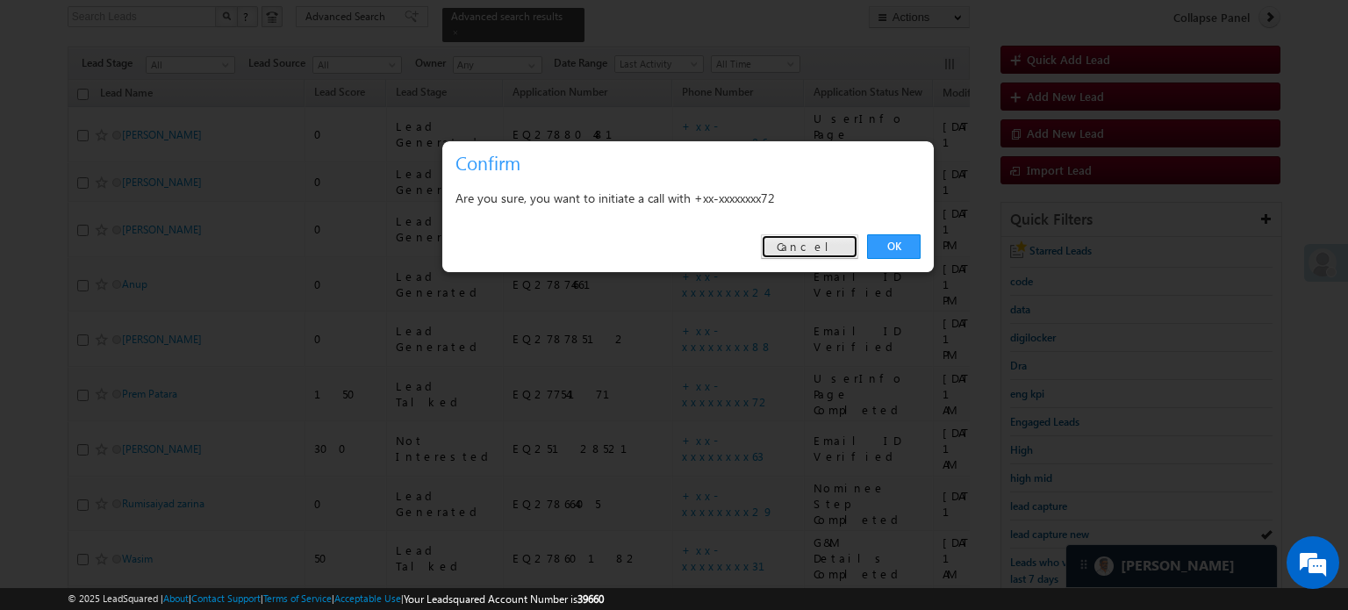
click at [817, 248] on link "Cancel" at bounding box center [809, 246] width 97 height 25
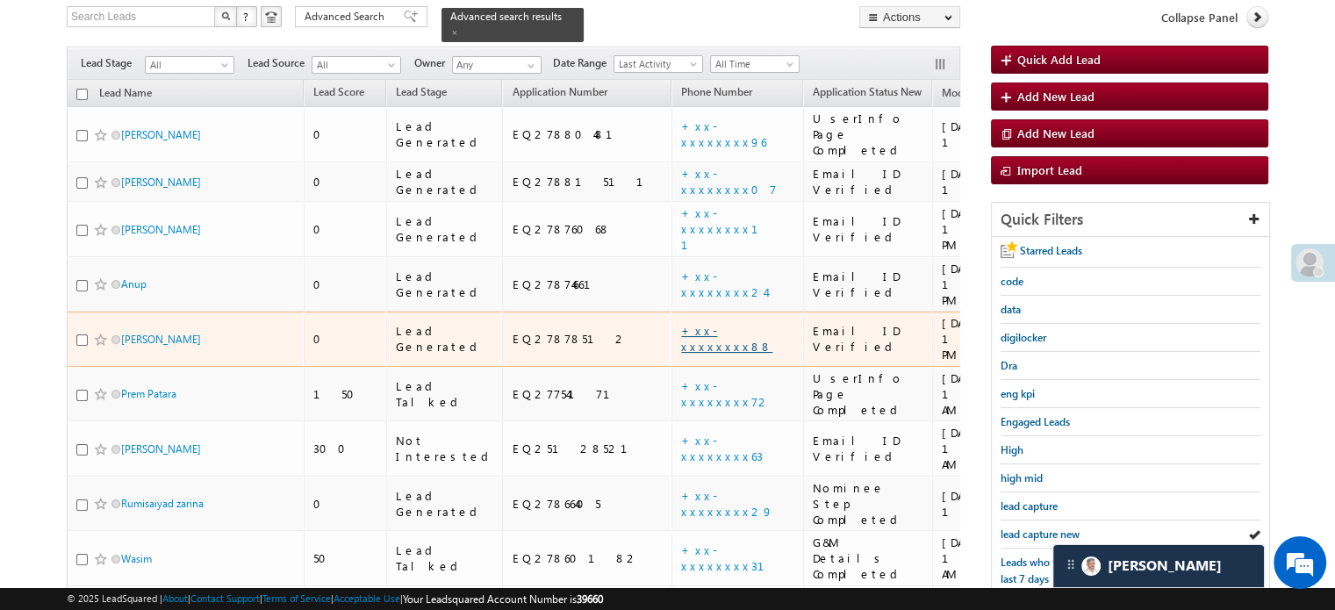
click at [681, 323] on link "+xx-xxxxxxxx88" at bounding box center [726, 338] width 91 height 31
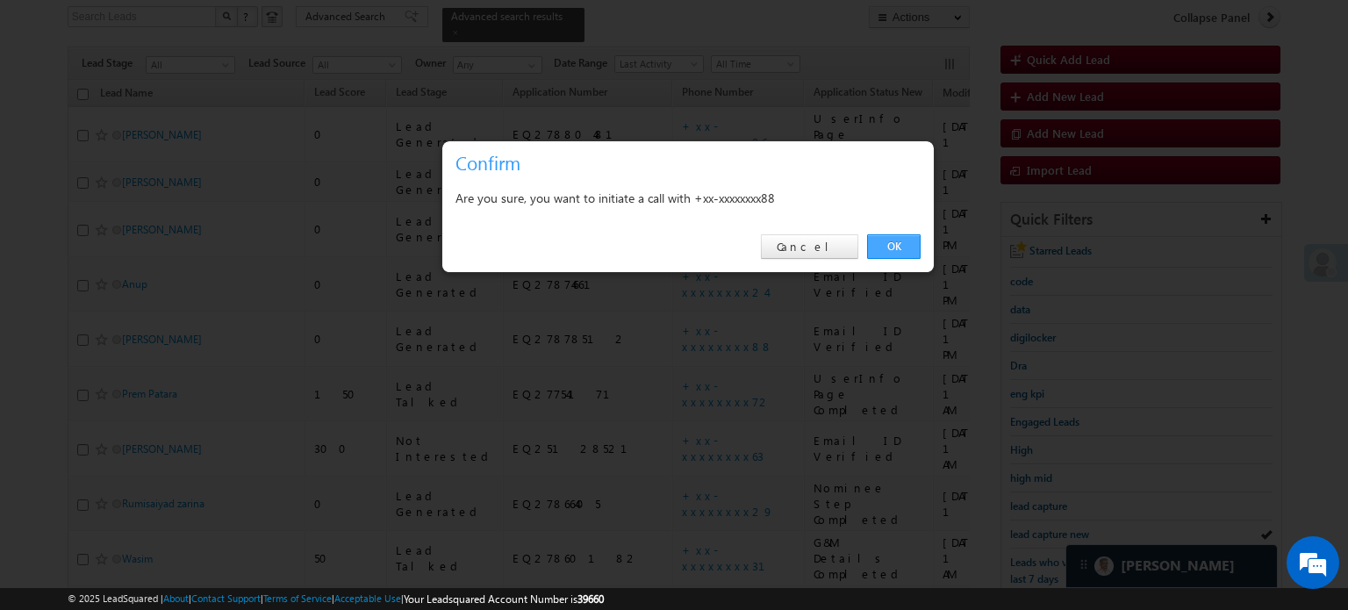
click at [892, 251] on link "OK" at bounding box center [894, 246] width 54 height 25
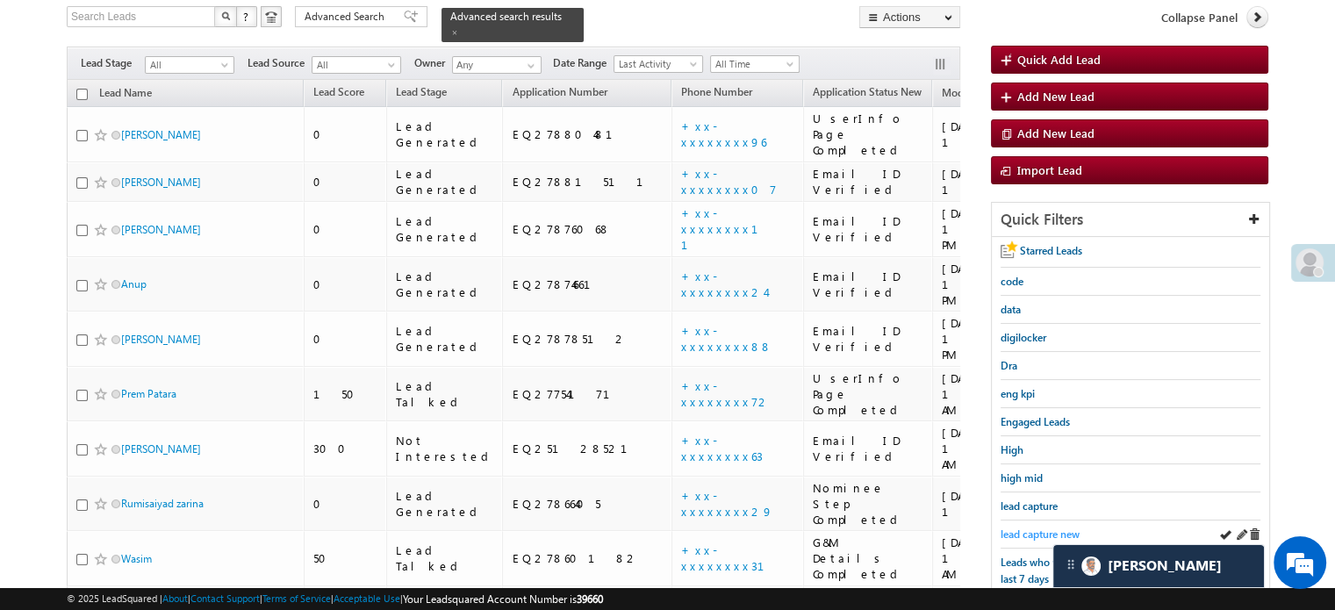
click at [1015, 527] on span "lead capture new" at bounding box center [1039, 533] width 79 height 13
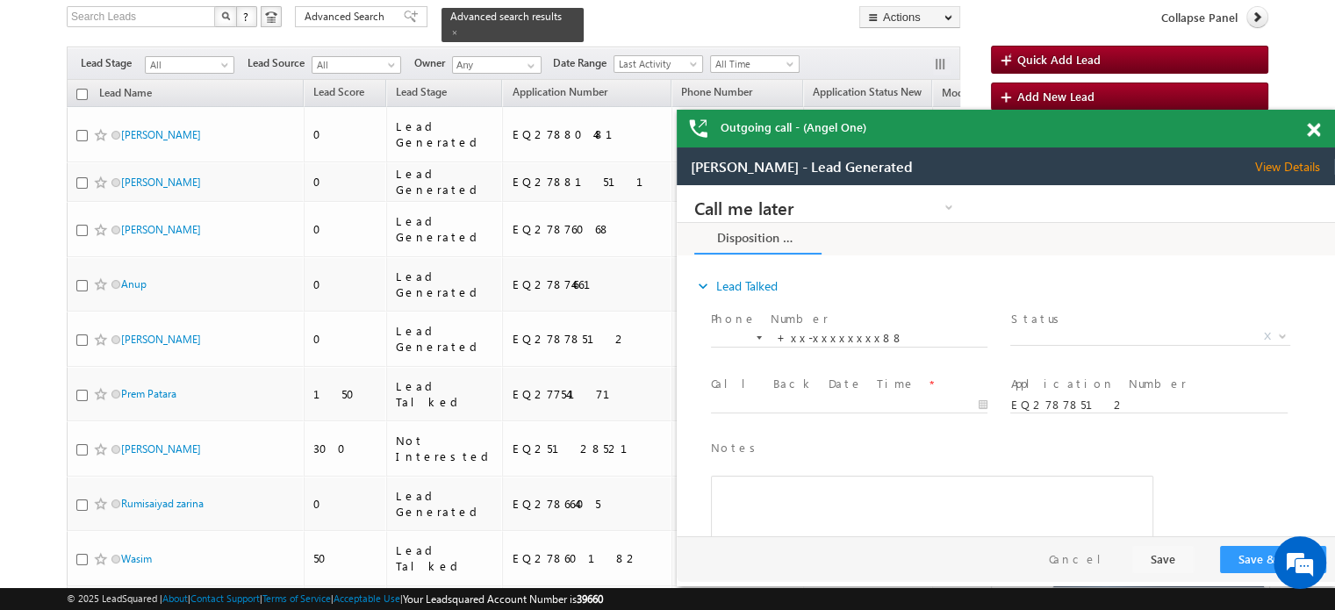
scroll to position [0, 0]
click at [1309, 128] on span at bounding box center [1313, 130] width 13 height 15
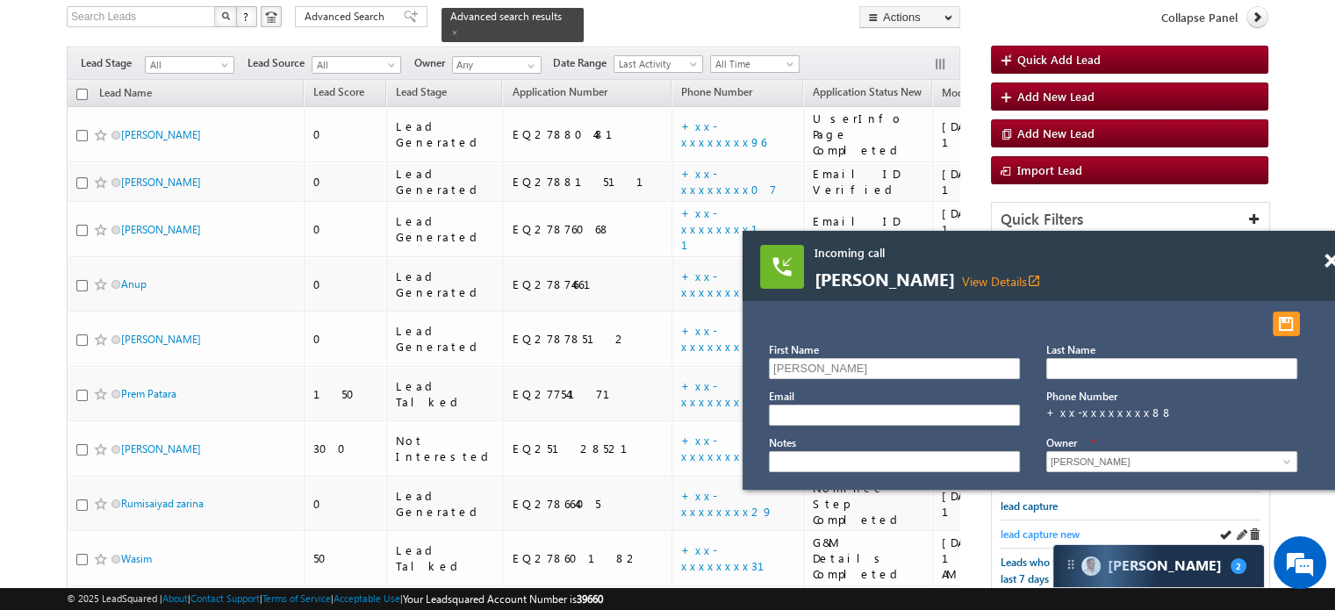
click at [1026, 528] on span "lead capture new" at bounding box center [1039, 533] width 79 height 13
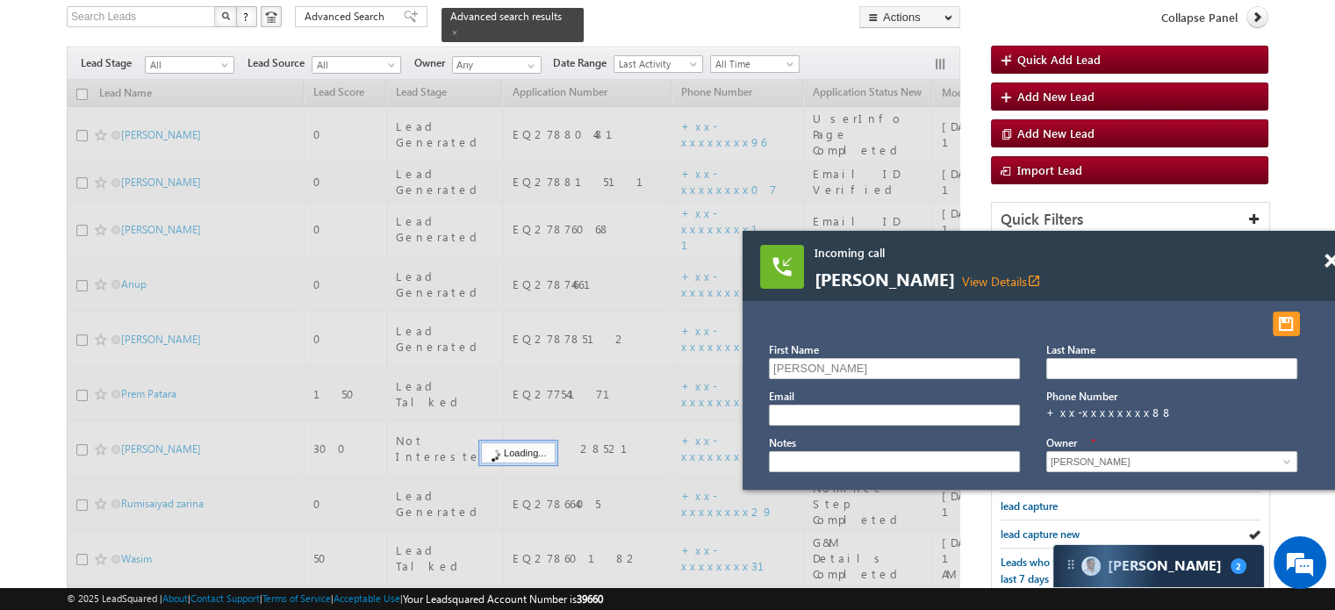
click at [1026, 528] on span "lead capture new" at bounding box center [1039, 533] width 79 height 13
click at [1027, 528] on span "lead capture new" at bounding box center [1039, 533] width 79 height 13
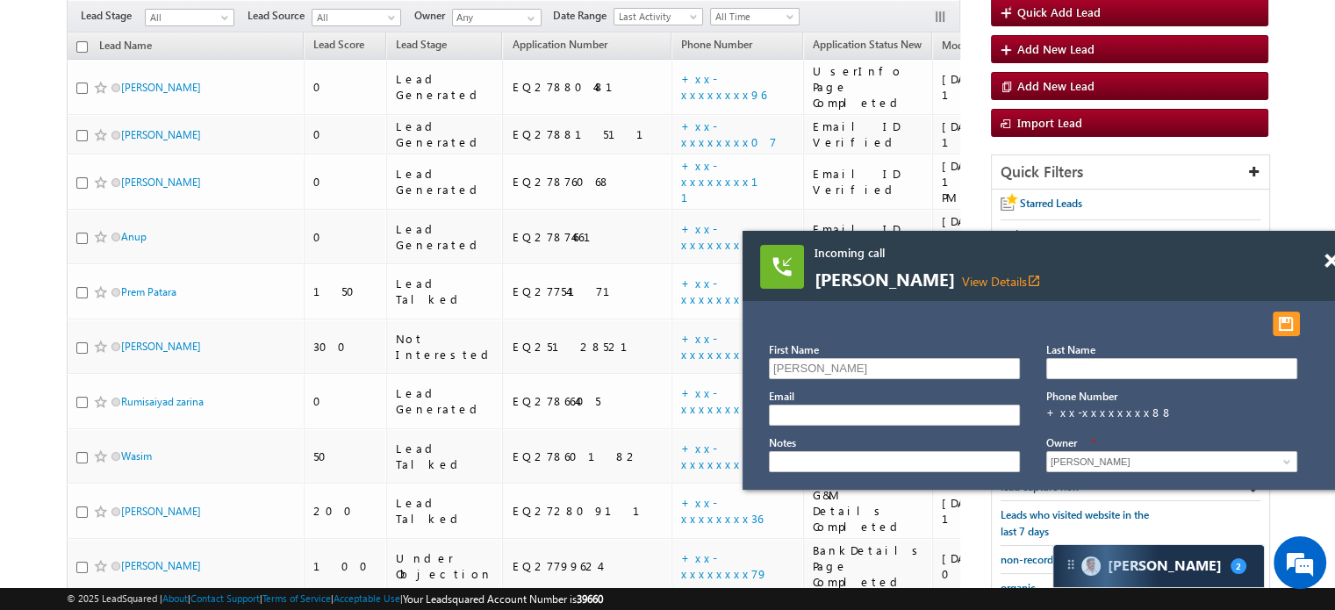
scroll to position [116, 0]
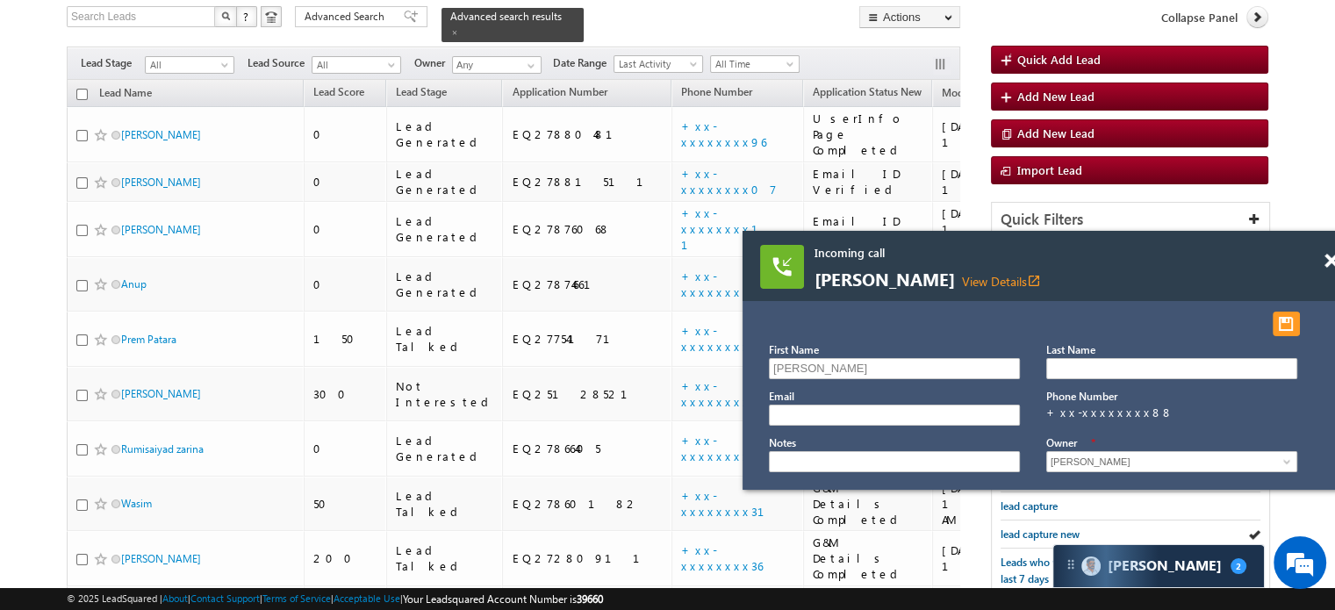
click at [1029, 528] on span "lead capture new" at bounding box center [1039, 533] width 79 height 13
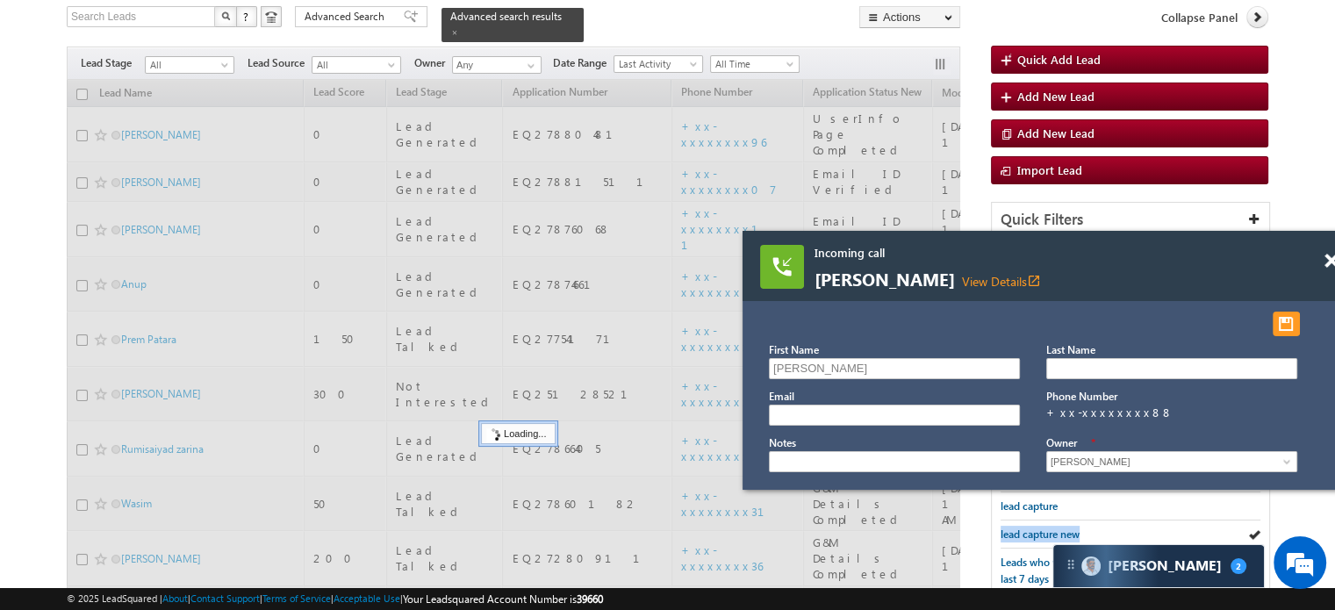
click at [1029, 528] on span "lead capture new" at bounding box center [1039, 533] width 79 height 13
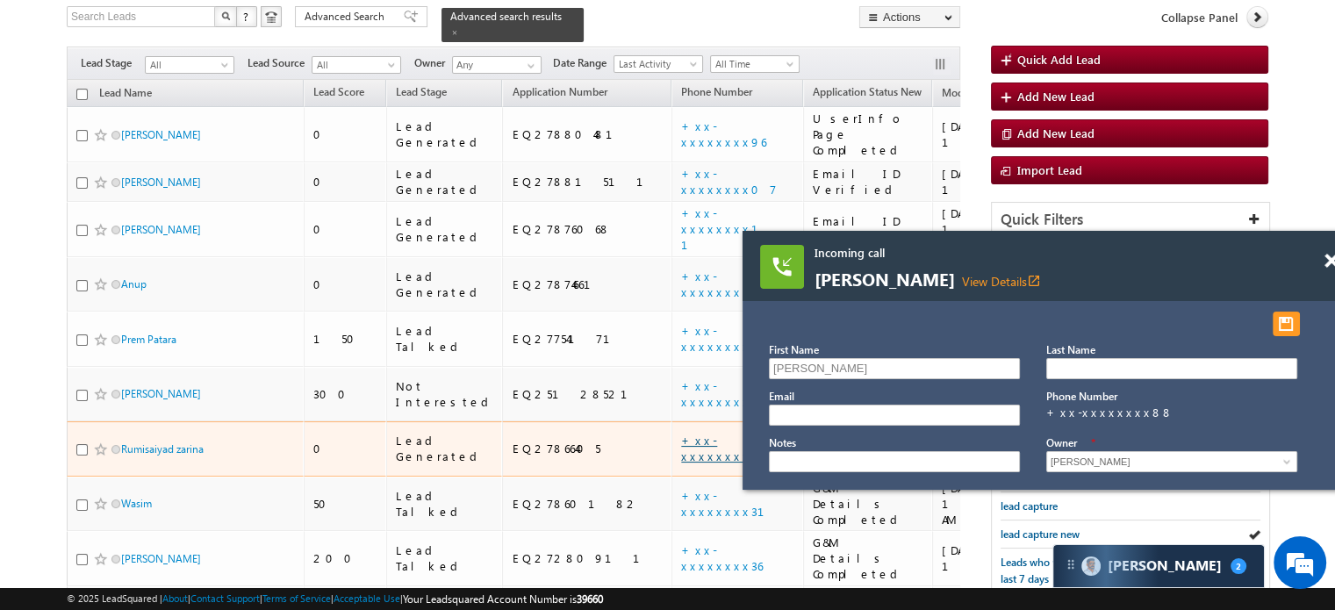
click at [681, 433] on link "+xx-xxxxxxxx29" at bounding box center [727, 448] width 92 height 31
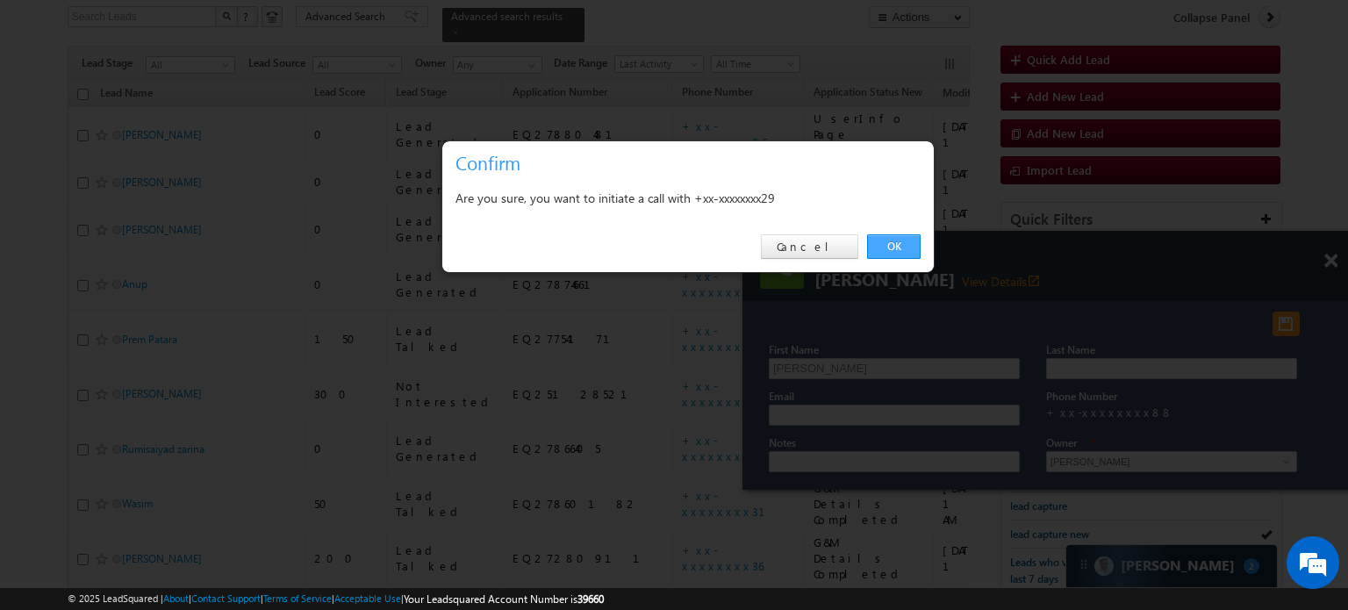
click at [887, 252] on link "OK" at bounding box center [894, 246] width 54 height 25
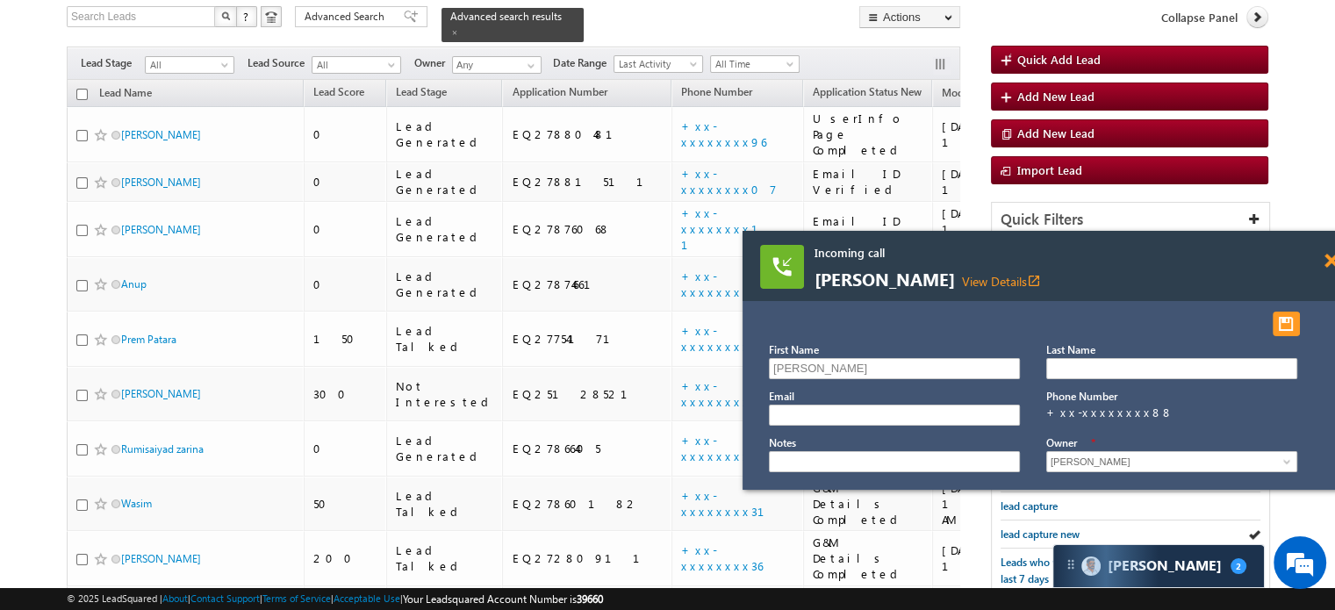
scroll to position [163, 0]
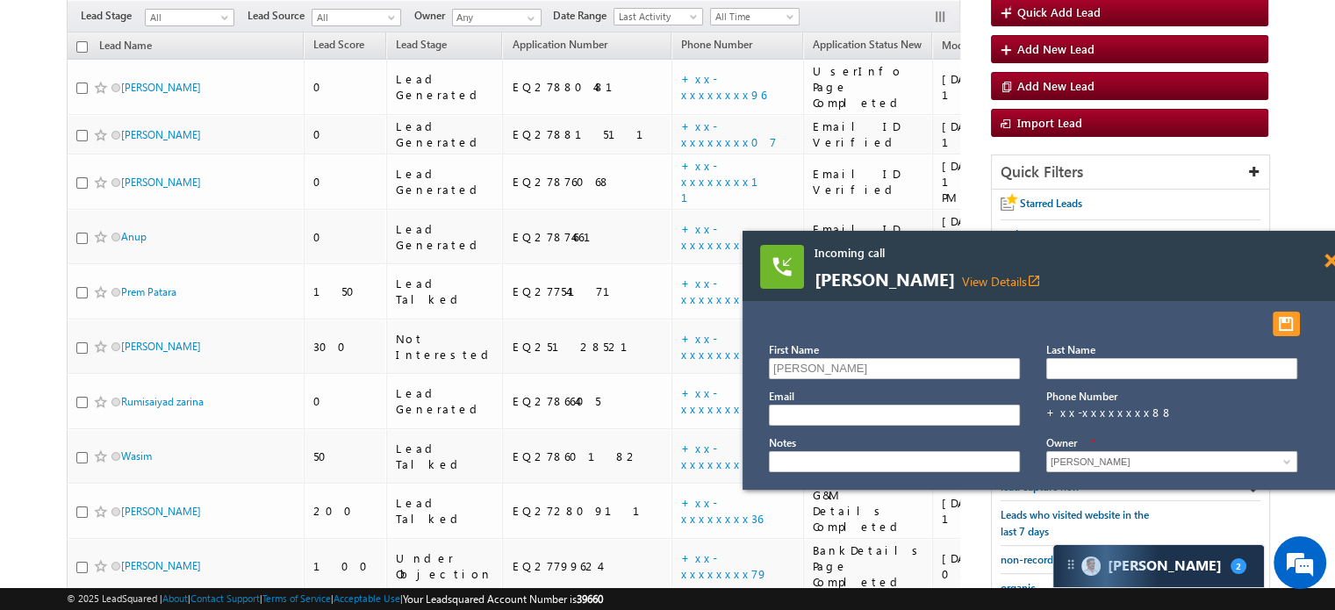
click at [1330, 261] on span at bounding box center [1330, 261] width 13 height 15
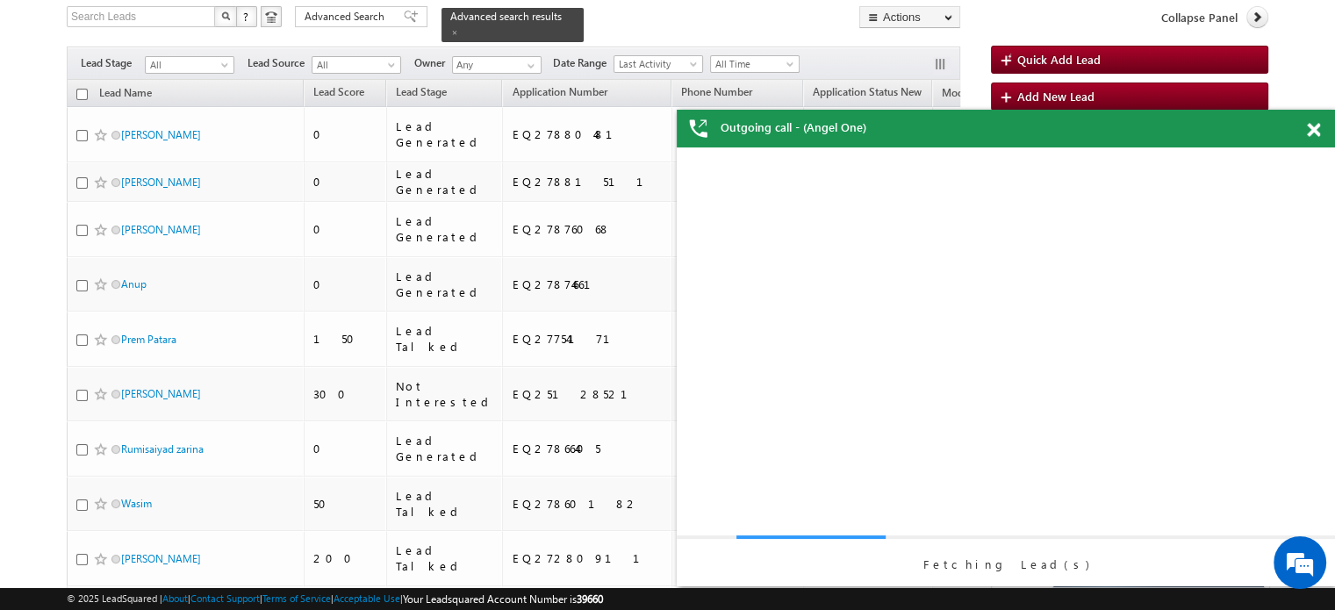
scroll to position [0, 0]
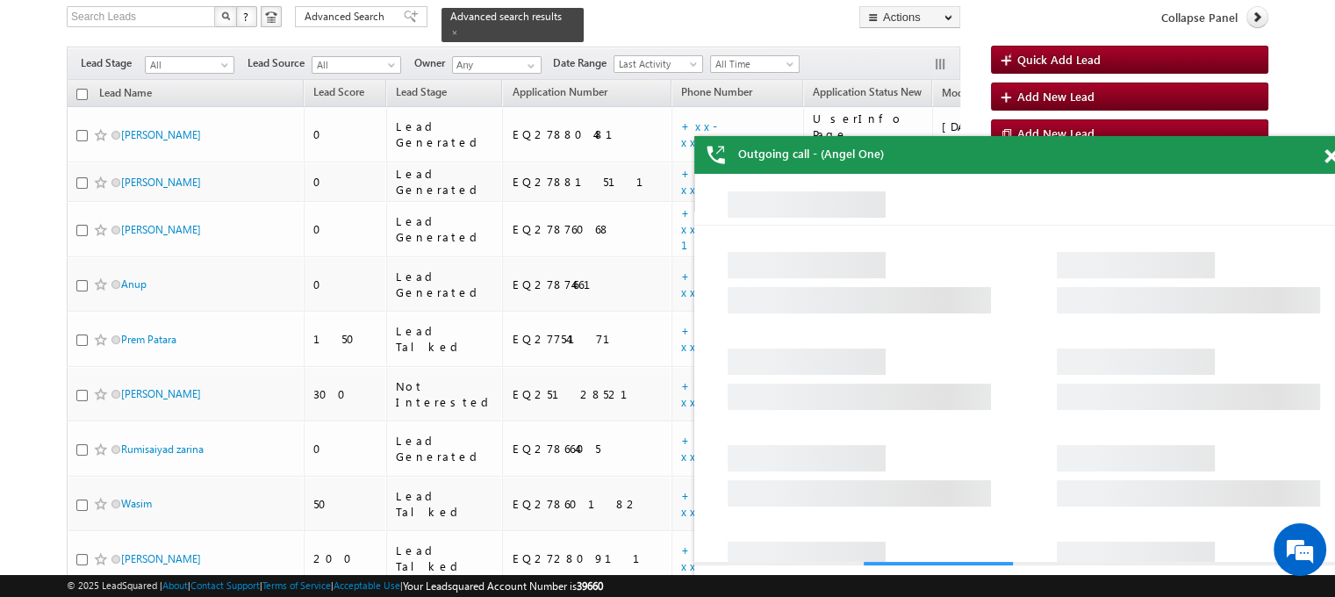
click at [1330, 154] on span at bounding box center [1330, 156] width 13 height 15
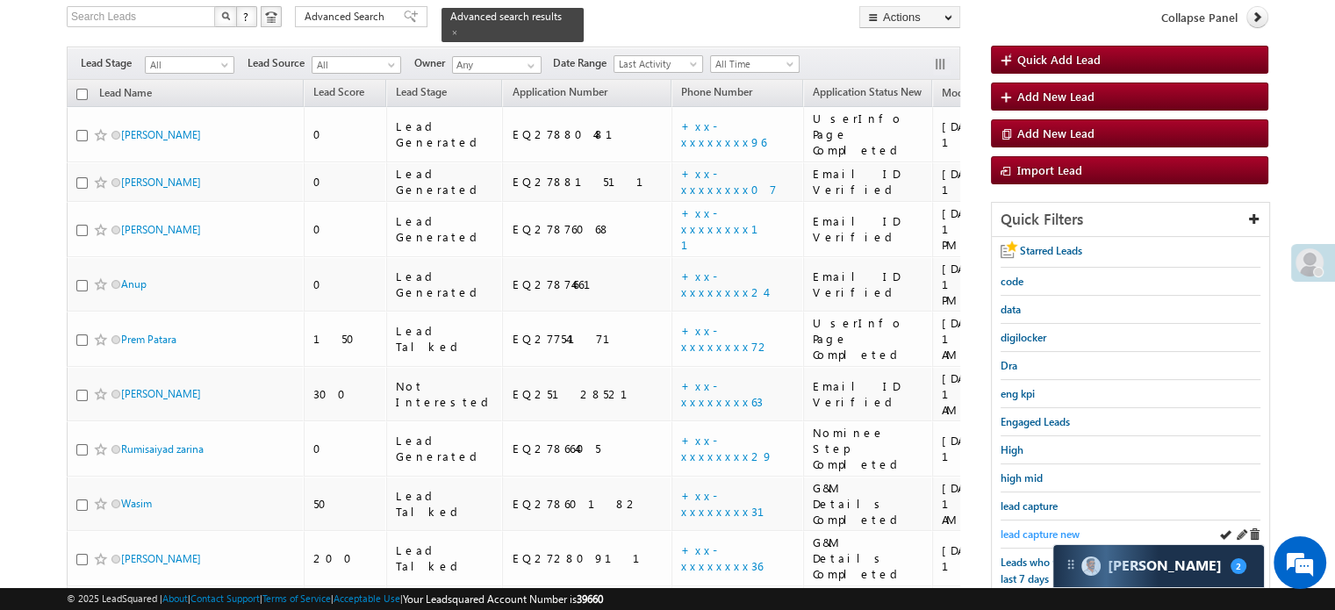
click at [1016, 527] on span "lead capture new" at bounding box center [1039, 533] width 79 height 13
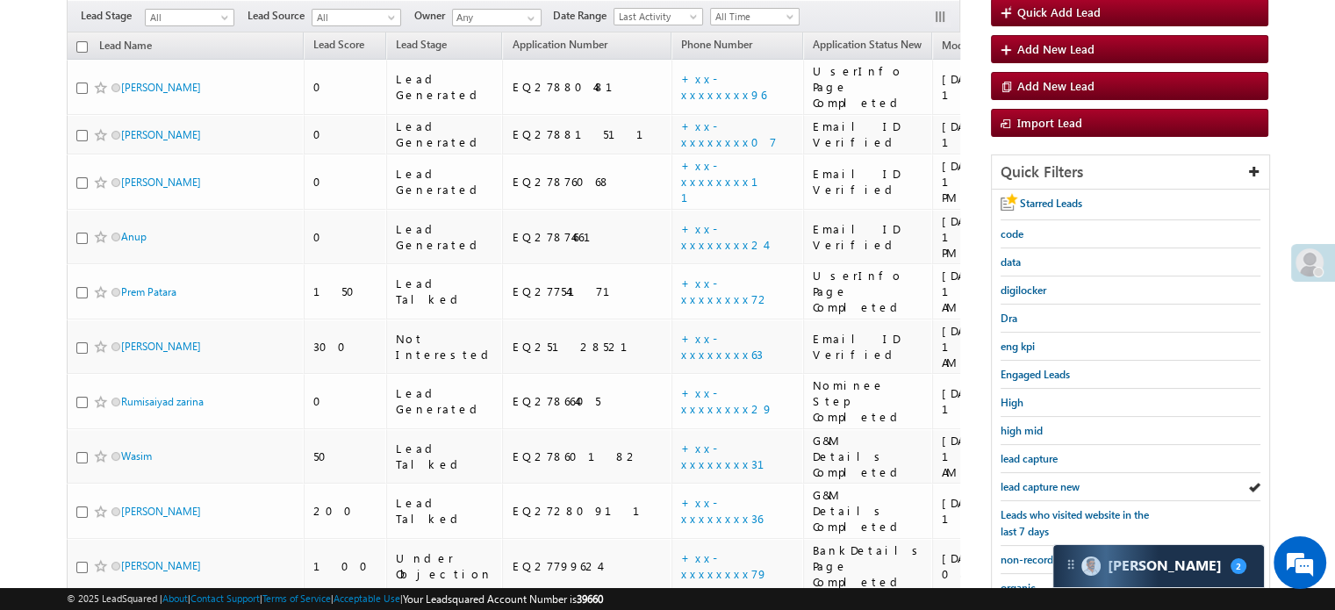
scroll to position [116, 0]
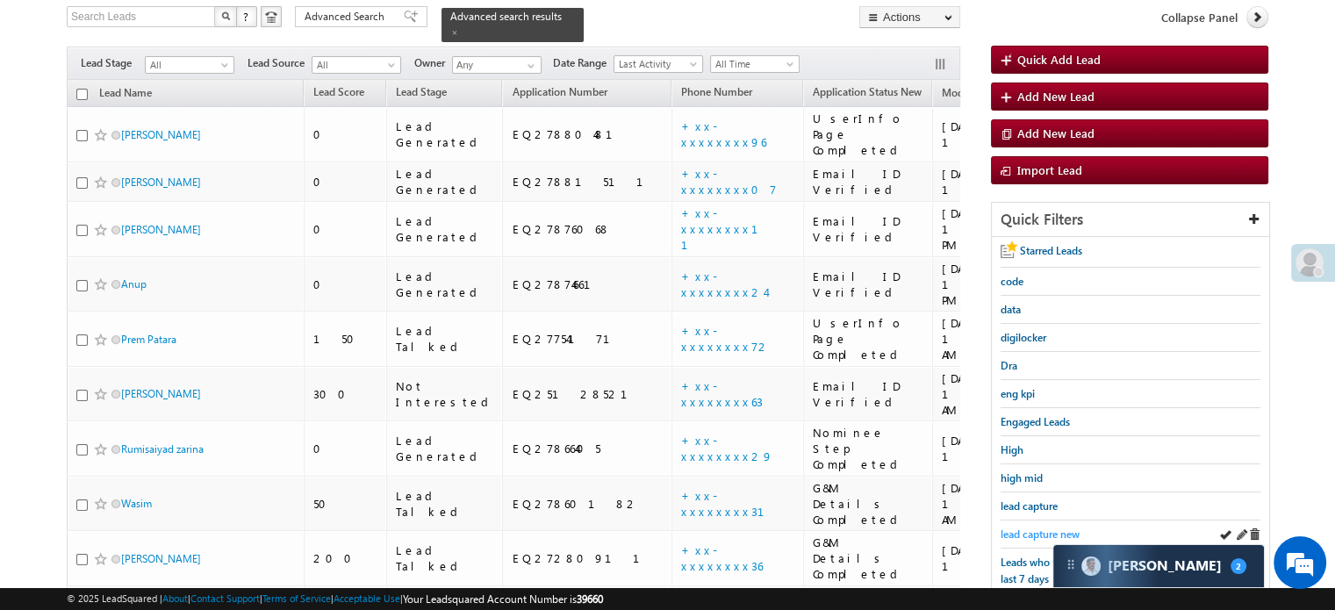
click at [1017, 527] on span "lead capture new" at bounding box center [1039, 533] width 79 height 13
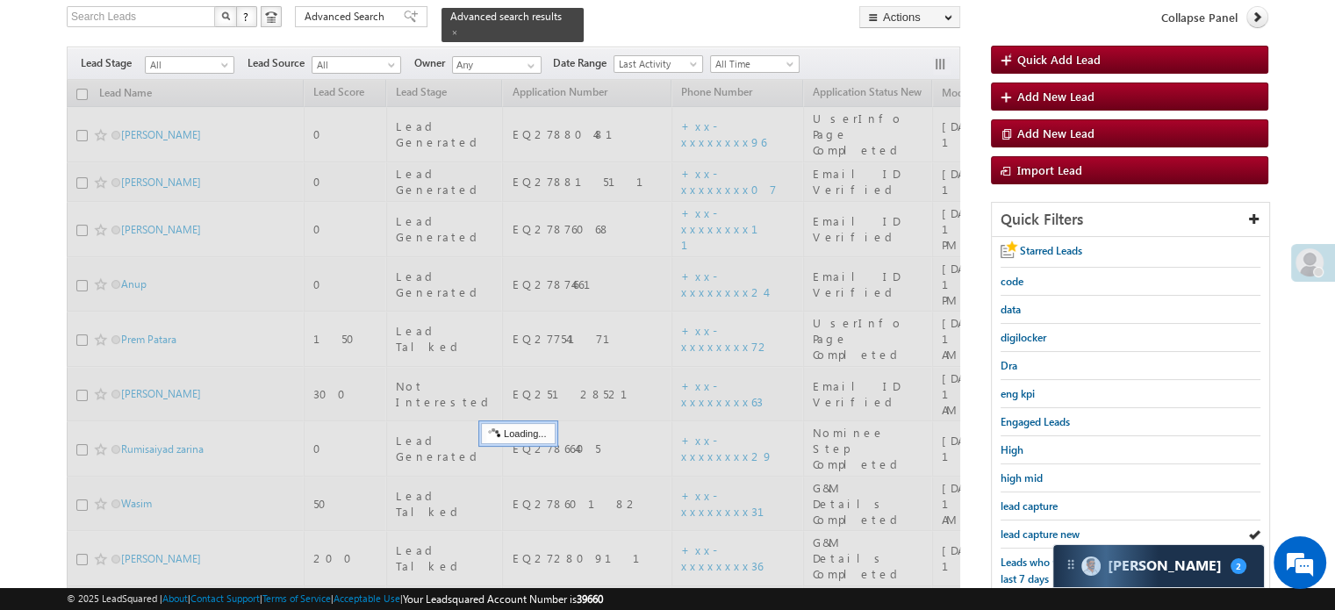
click at [1017, 527] on span "lead capture new" at bounding box center [1039, 533] width 79 height 13
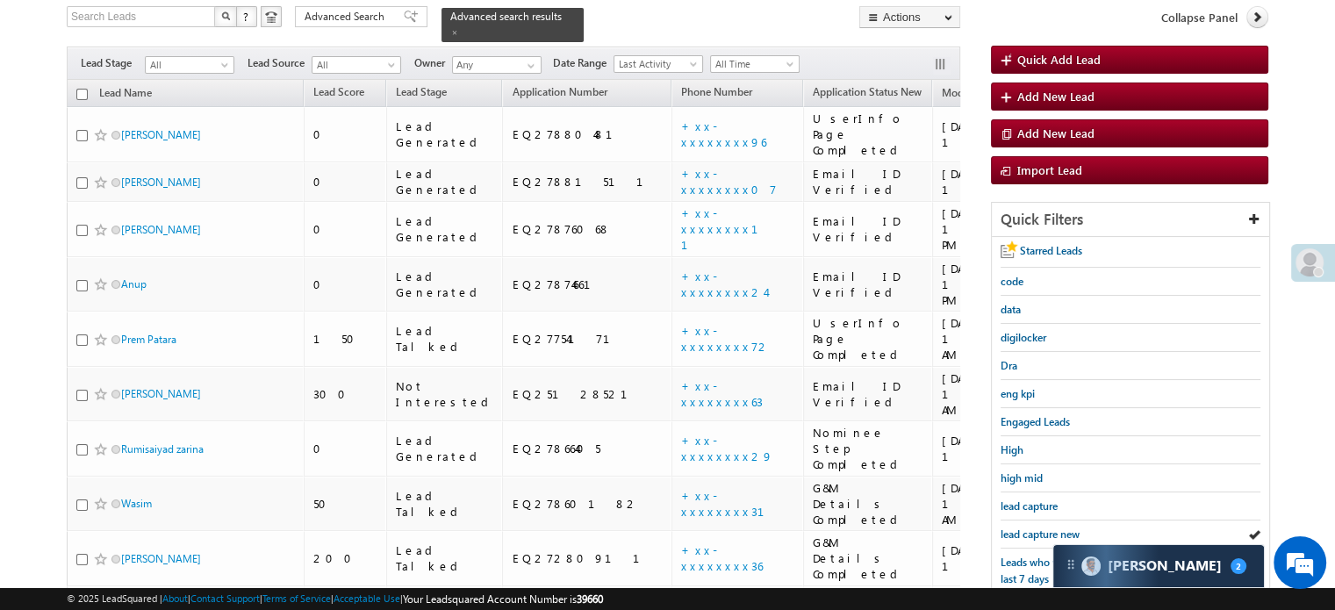
click at [1017, 527] on span "lead capture new" at bounding box center [1039, 533] width 79 height 13
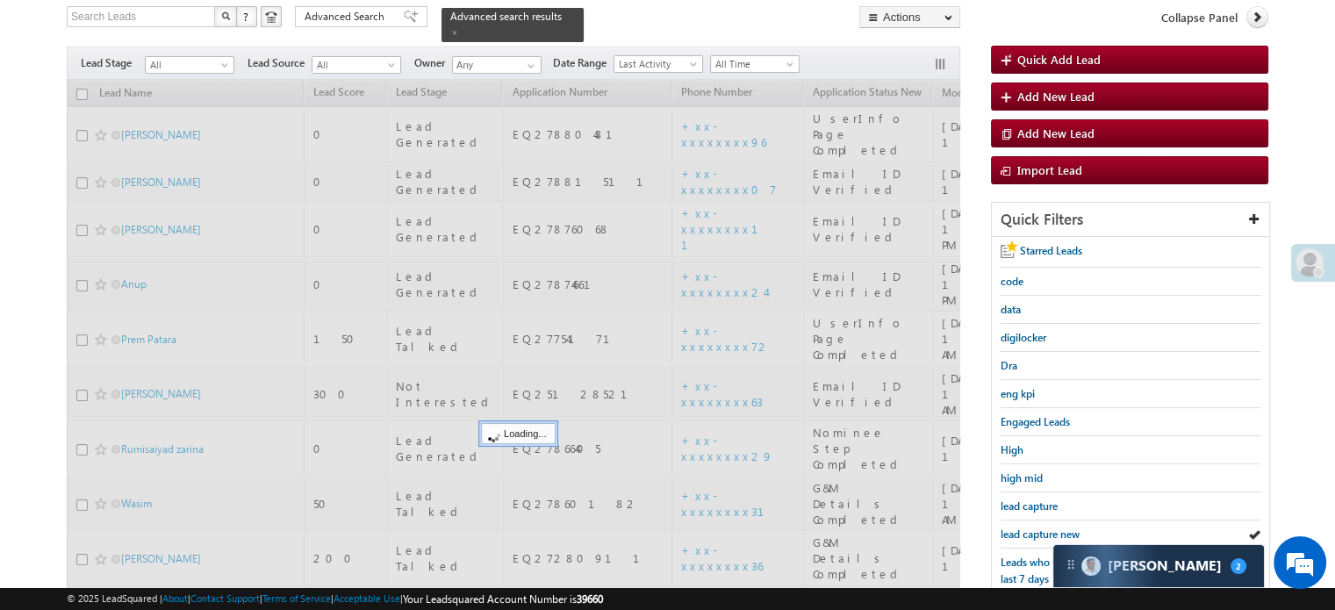
click at [1017, 527] on span "lead capture new" at bounding box center [1039, 533] width 79 height 13
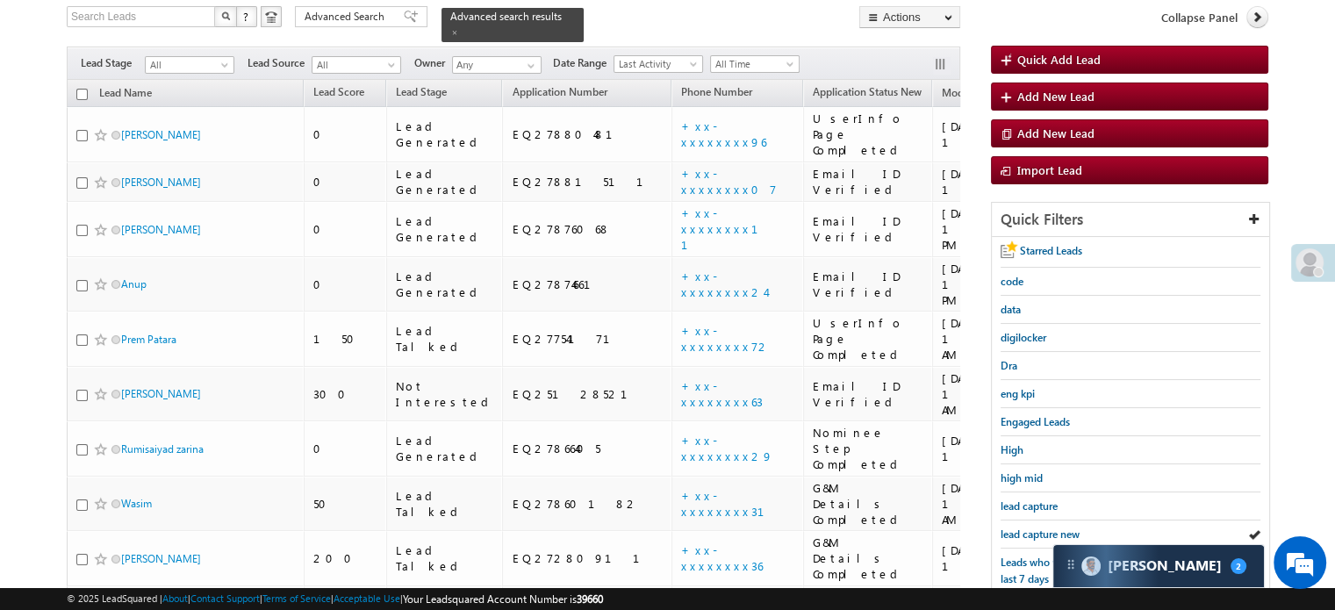
click at [1017, 527] on span "lead capture new" at bounding box center [1039, 533] width 79 height 13
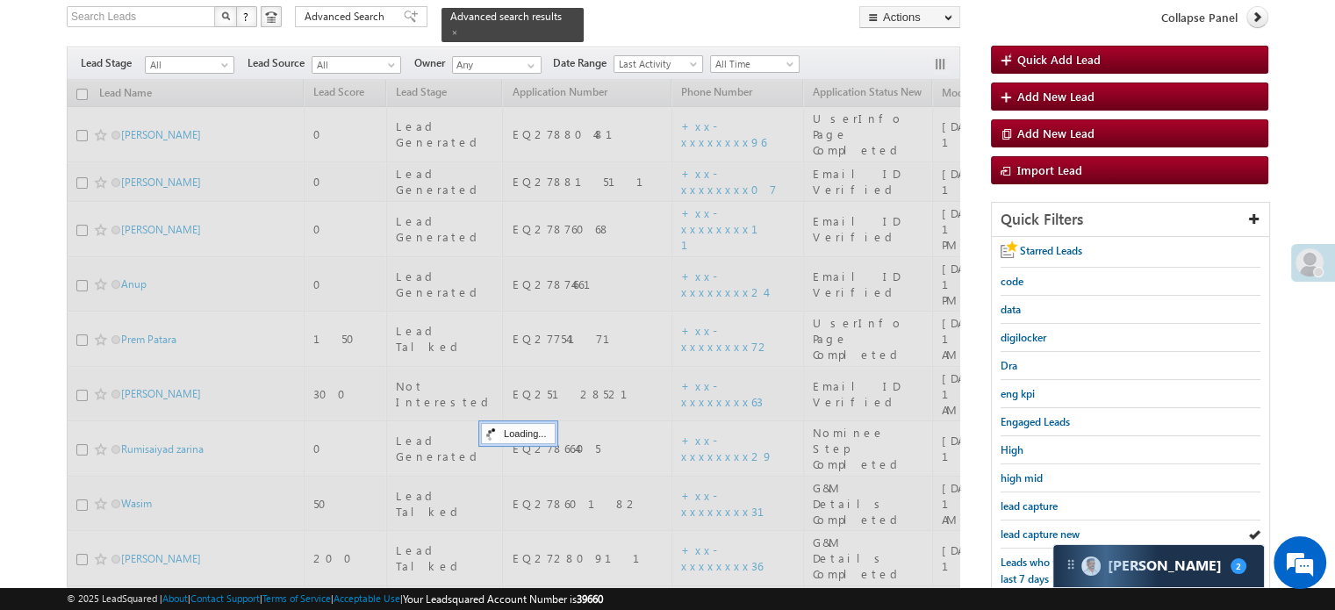
click at [1017, 527] on span "lead capture new" at bounding box center [1039, 533] width 79 height 13
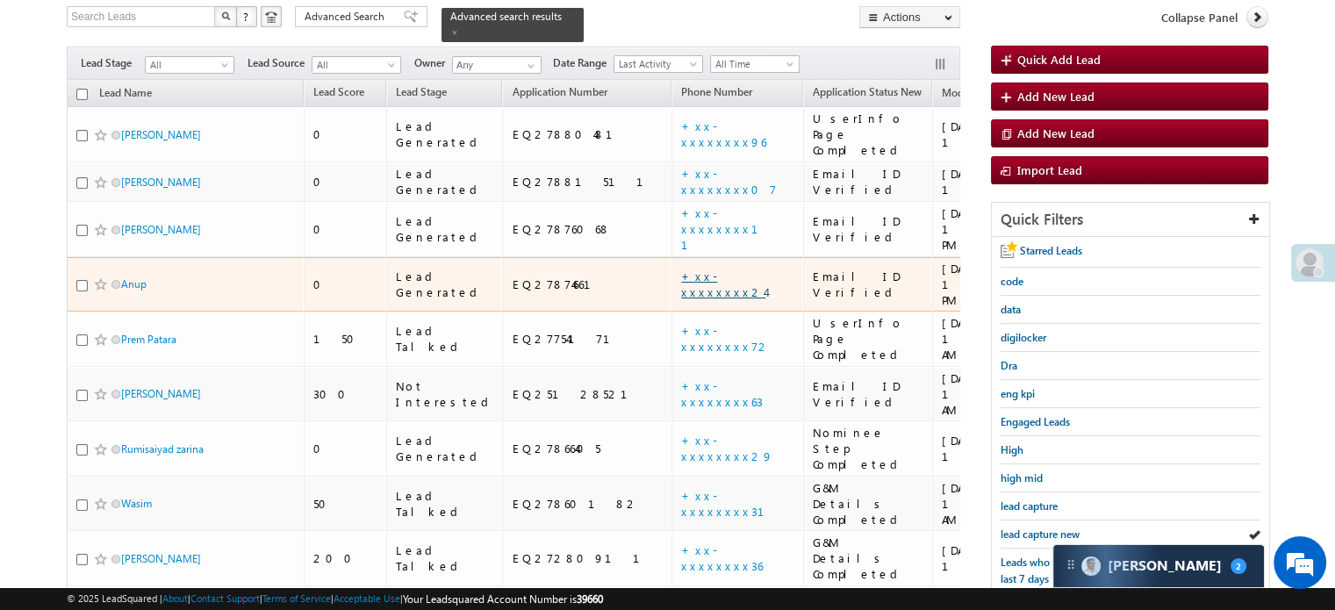
click at [681, 269] on link "+xx-xxxxxxxx24" at bounding box center [723, 284] width 84 height 31
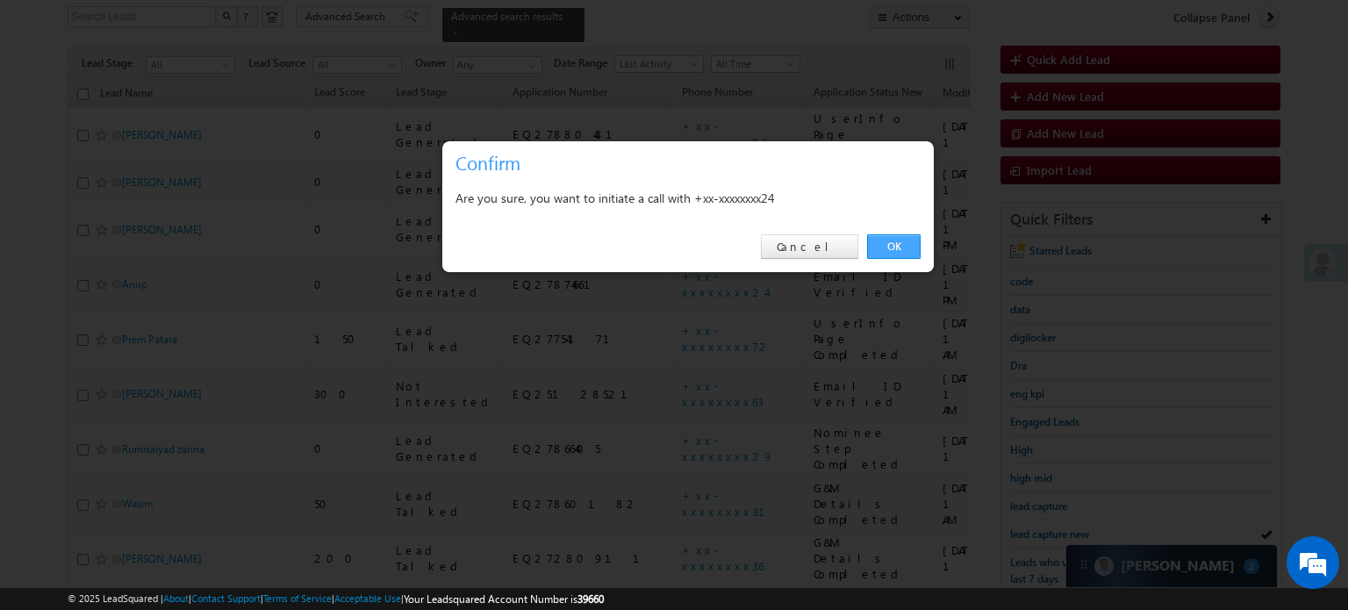
click at [902, 251] on link "OK" at bounding box center [894, 246] width 54 height 25
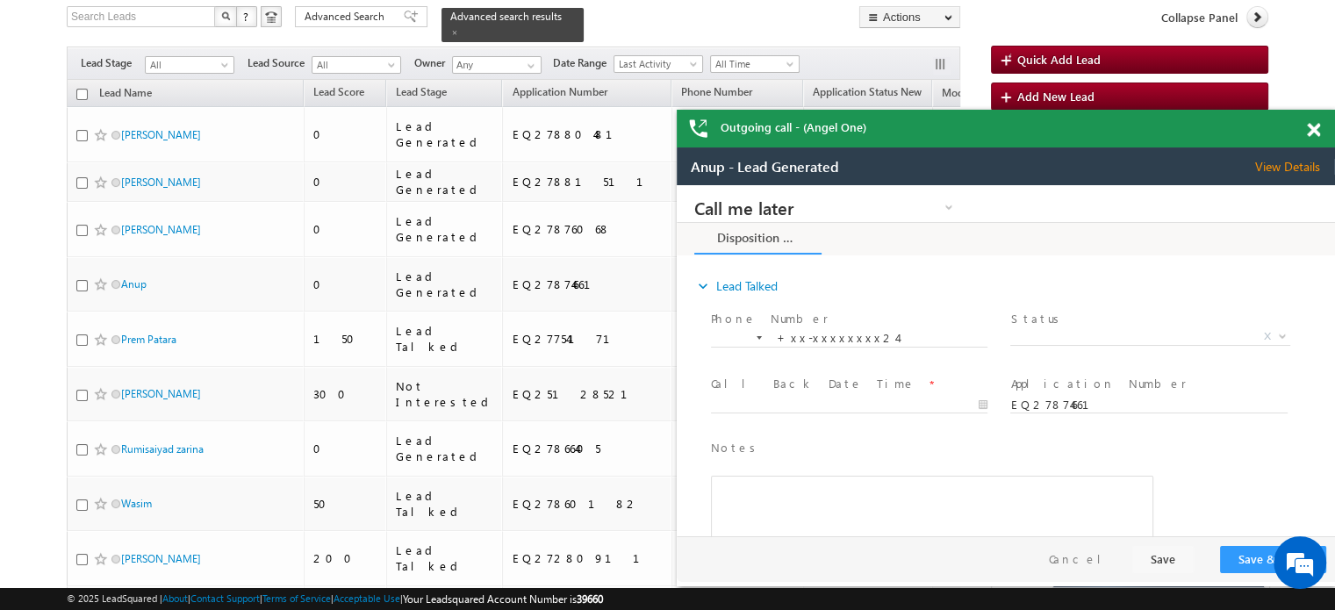
scroll to position [0, 0]
click at [1309, 129] on span at bounding box center [1313, 130] width 13 height 15
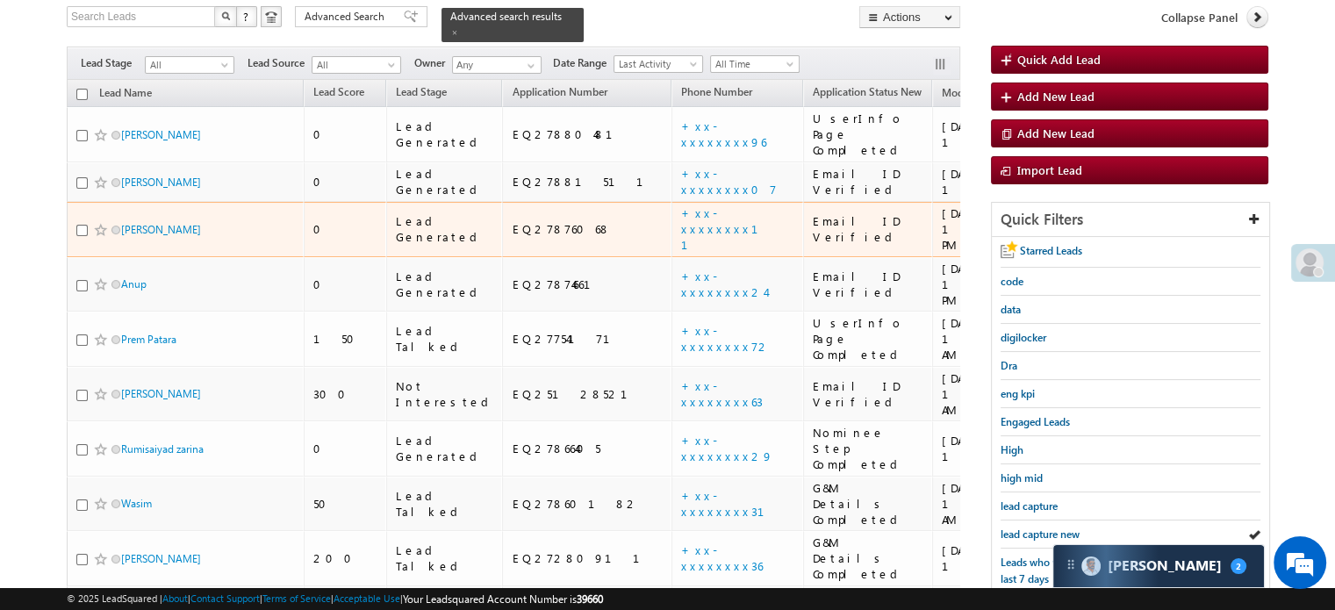
click at [671, 203] on td "+xx-xxxxxxxx11" at bounding box center [737, 229] width 132 height 55
click at [681, 205] on link "+xx-xxxxxxxx11" at bounding box center [730, 228] width 98 height 47
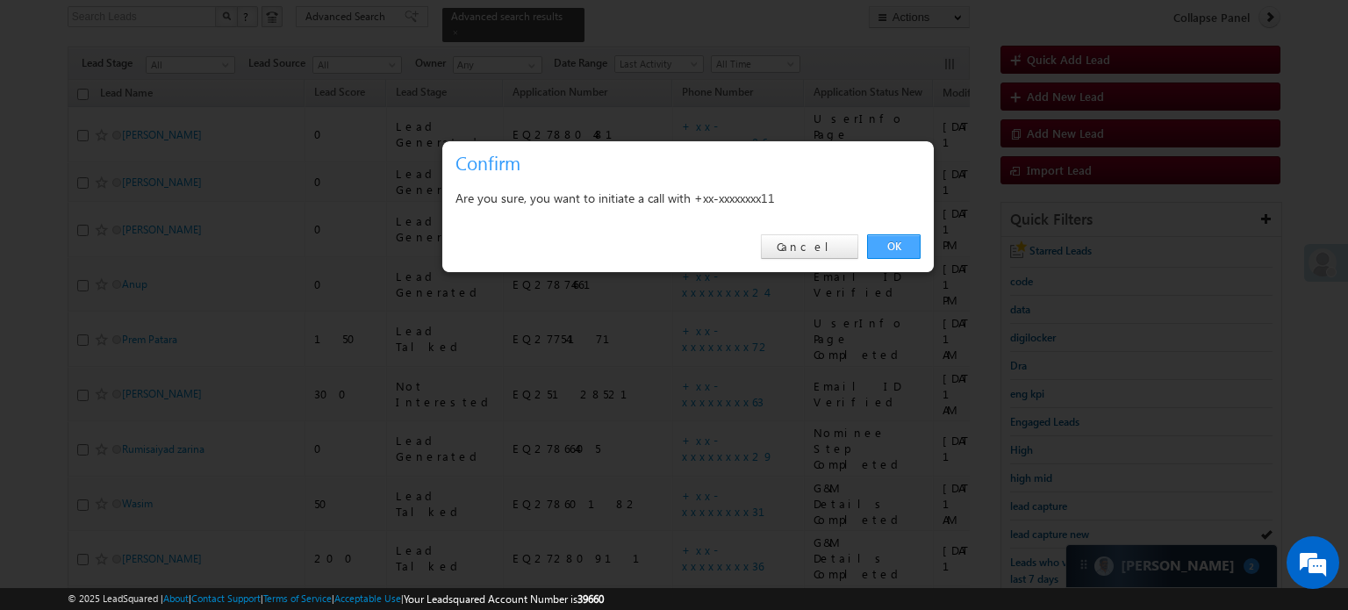
click at [901, 242] on link "OK" at bounding box center [894, 246] width 54 height 25
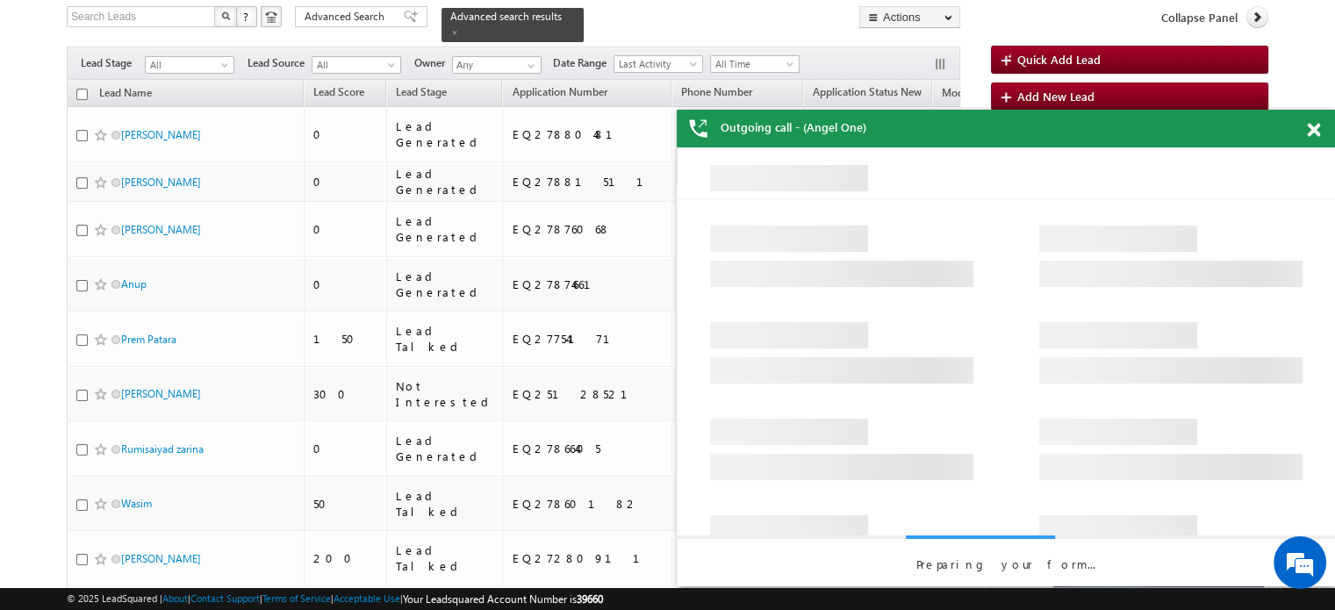
click at [1313, 133] on span at bounding box center [1313, 130] width 13 height 15
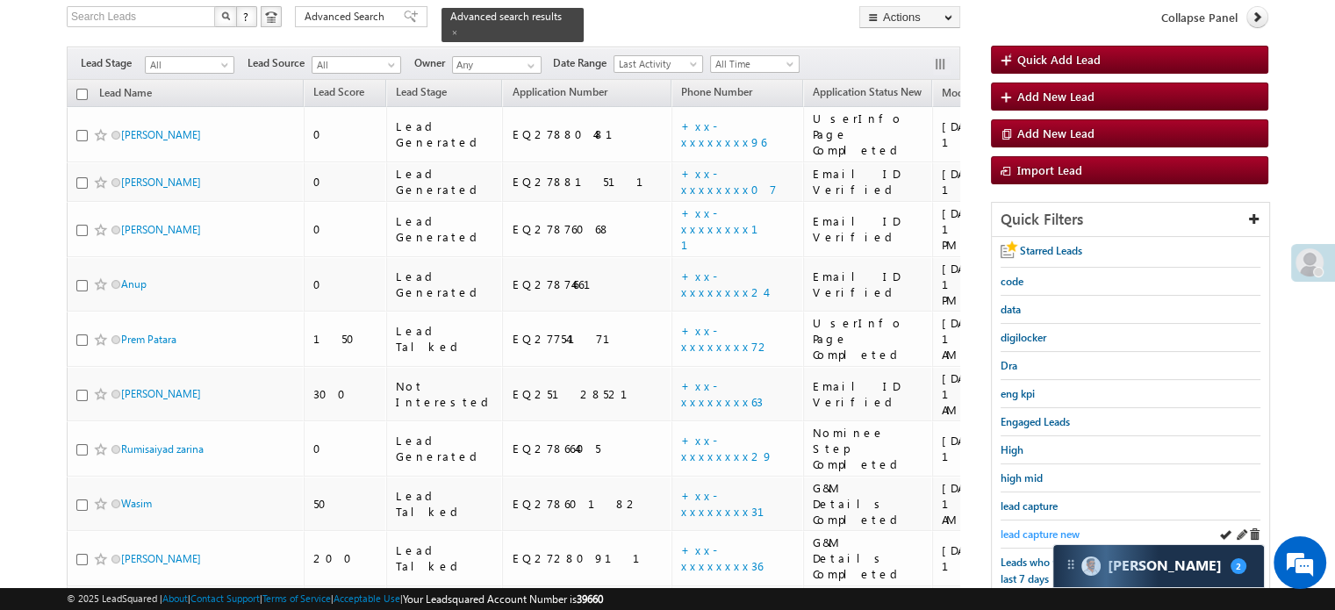
click at [1028, 528] on span "lead capture new" at bounding box center [1039, 533] width 79 height 13
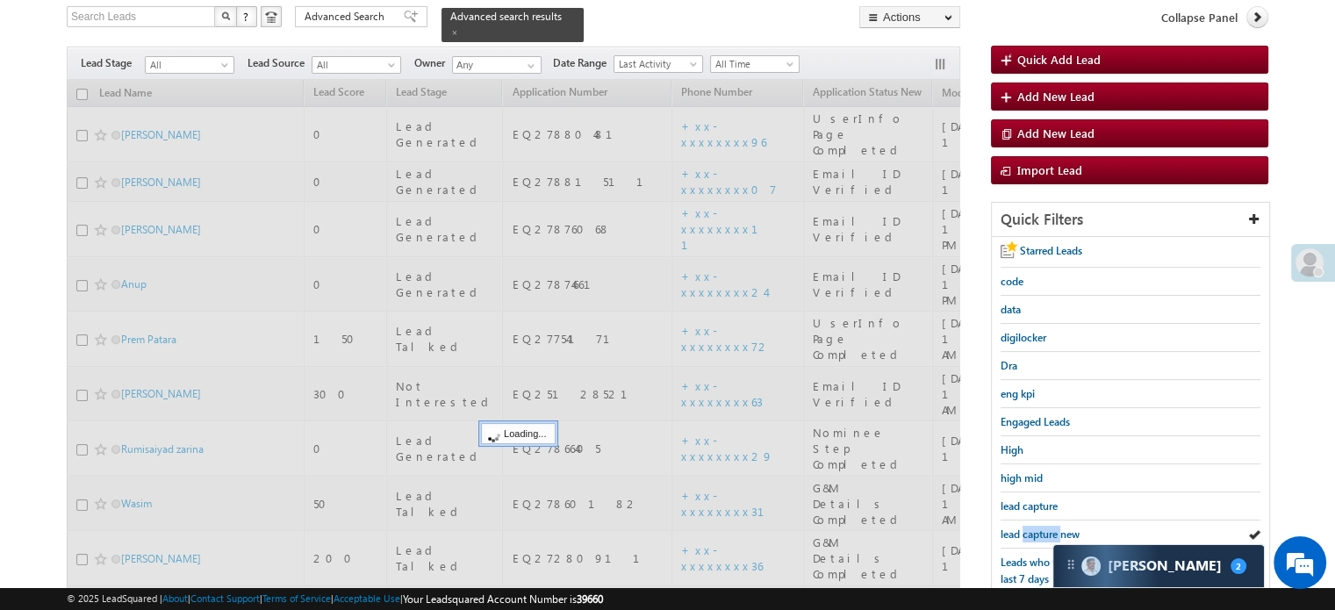
click at [1028, 528] on span "lead capture new" at bounding box center [1039, 533] width 79 height 13
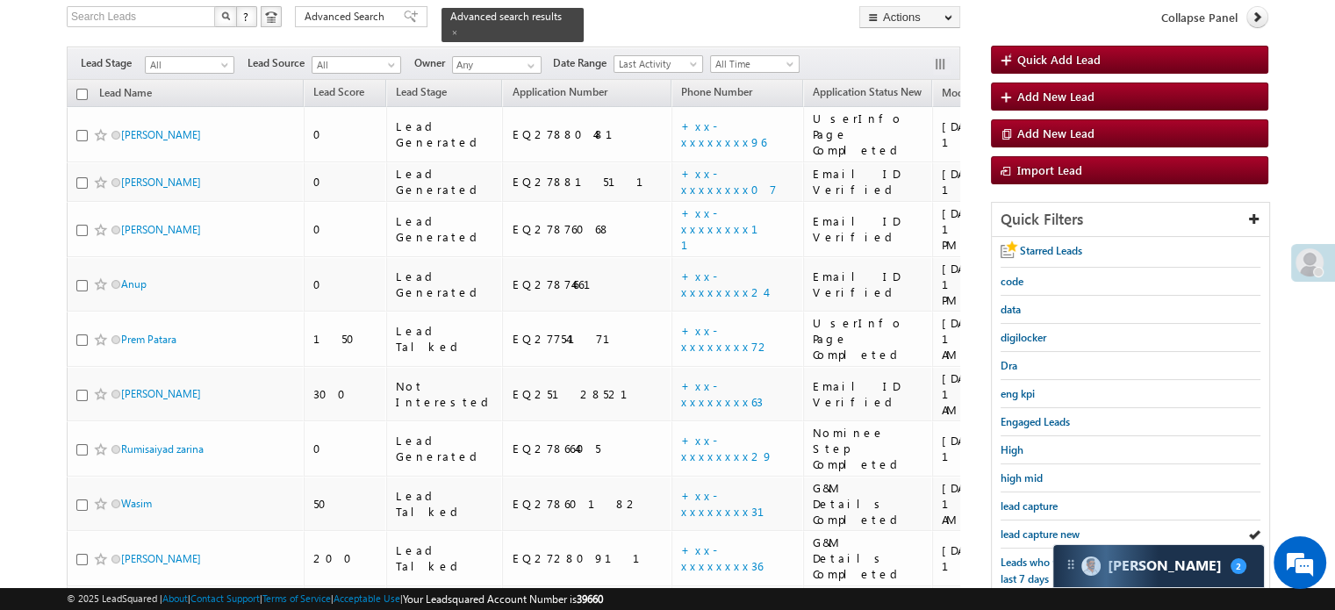
click at [1028, 528] on span "lead capture new" at bounding box center [1039, 533] width 79 height 13
click at [1047, 540] on div "lead capture new" at bounding box center [1130, 534] width 260 height 28
click at [1040, 536] on div "lead capture new" at bounding box center [1130, 534] width 260 height 28
click at [1035, 534] on span "lead capture new" at bounding box center [1039, 533] width 79 height 13
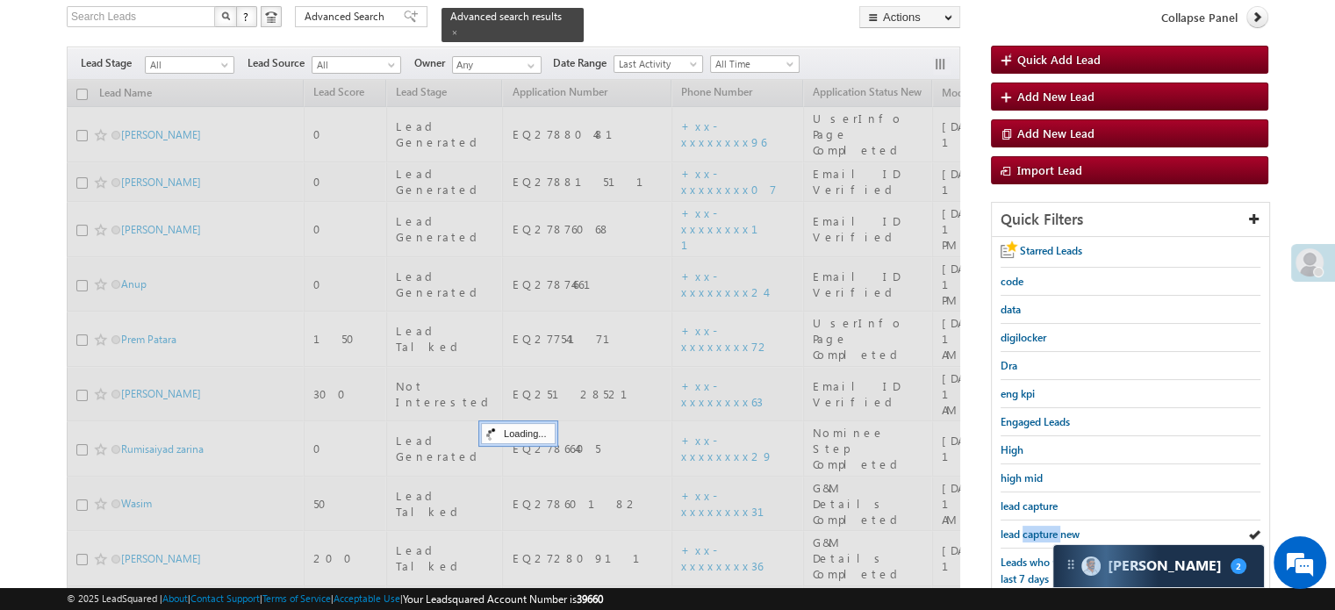
click at [1035, 534] on span "lead capture new" at bounding box center [1039, 533] width 79 height 13
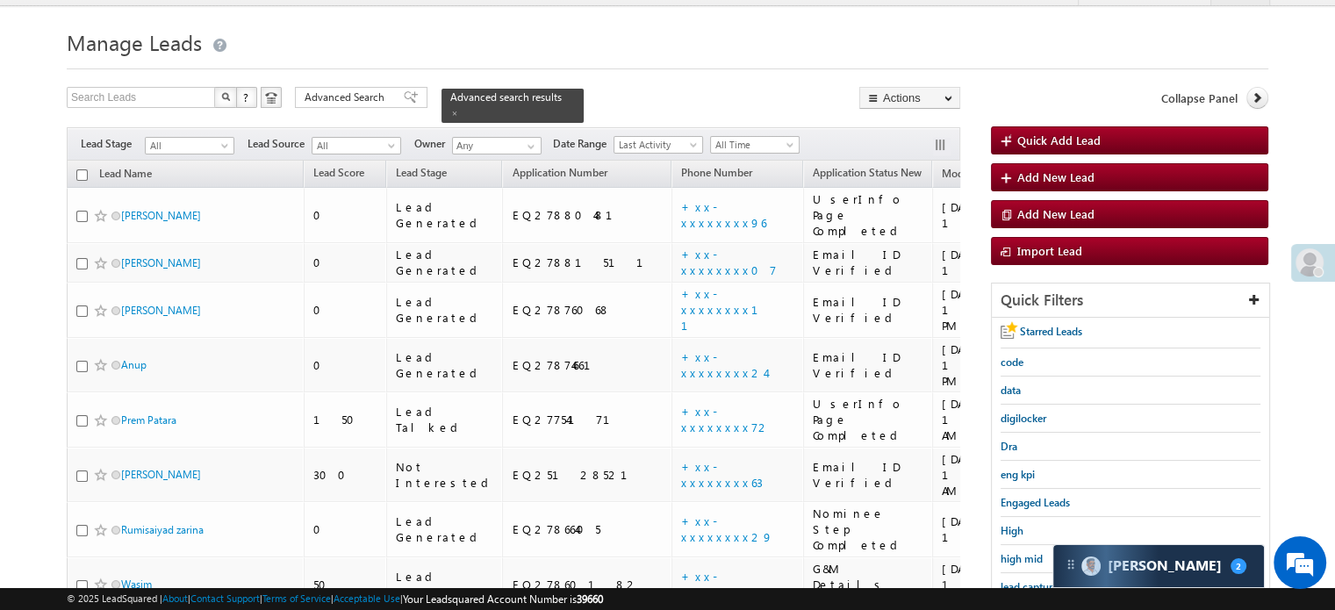
scroll to position [204, 0]
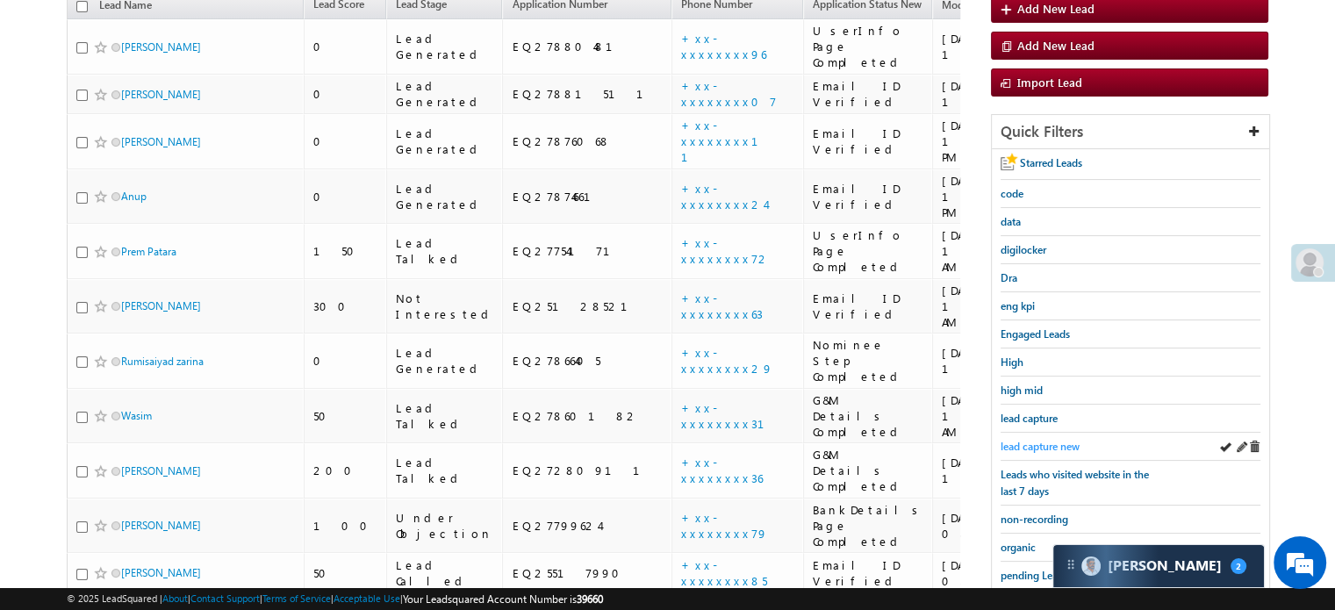
click at [1022, 442] on span "lead capture new" at bounding box center [1039, 446] width 79 height 13
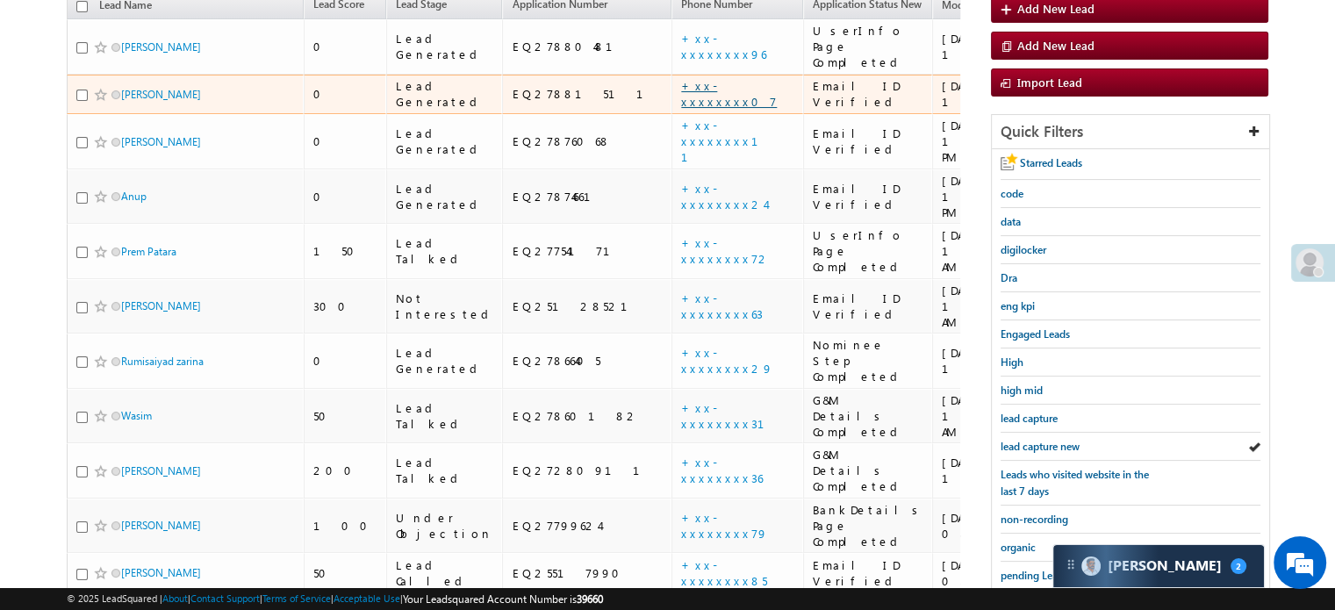
click at [681, 78] on link "+xx-xxxxxxxx07" at bounding box center [729, 93] width 96 height 31
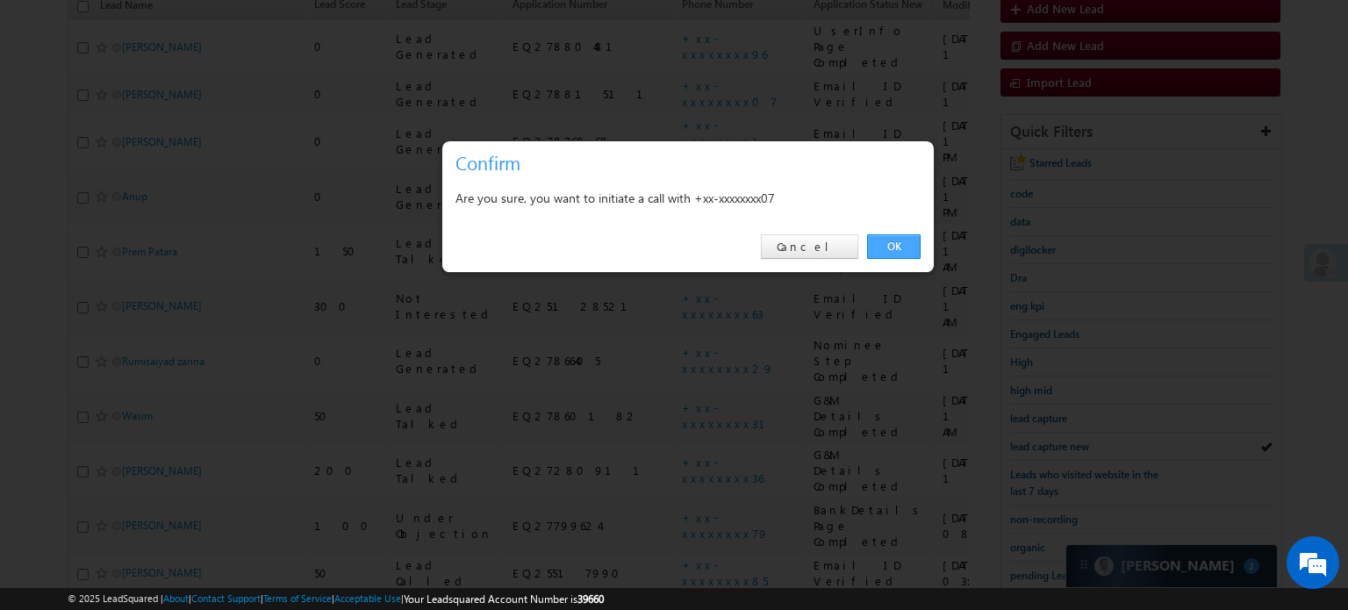
click at [908, 248] on link "OK" at bounding box center [894, 246] width 54 height 25
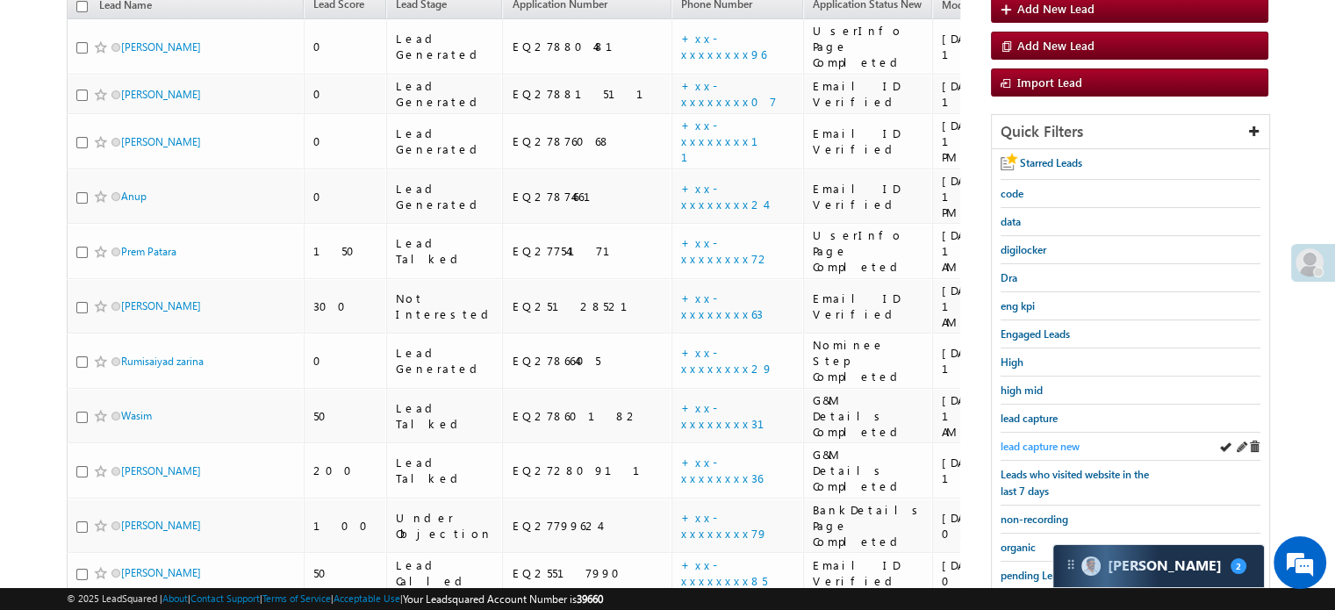
click at [1050, 438] on link "lead capture new" at bounding box center [1039, 446] width 79 height 17
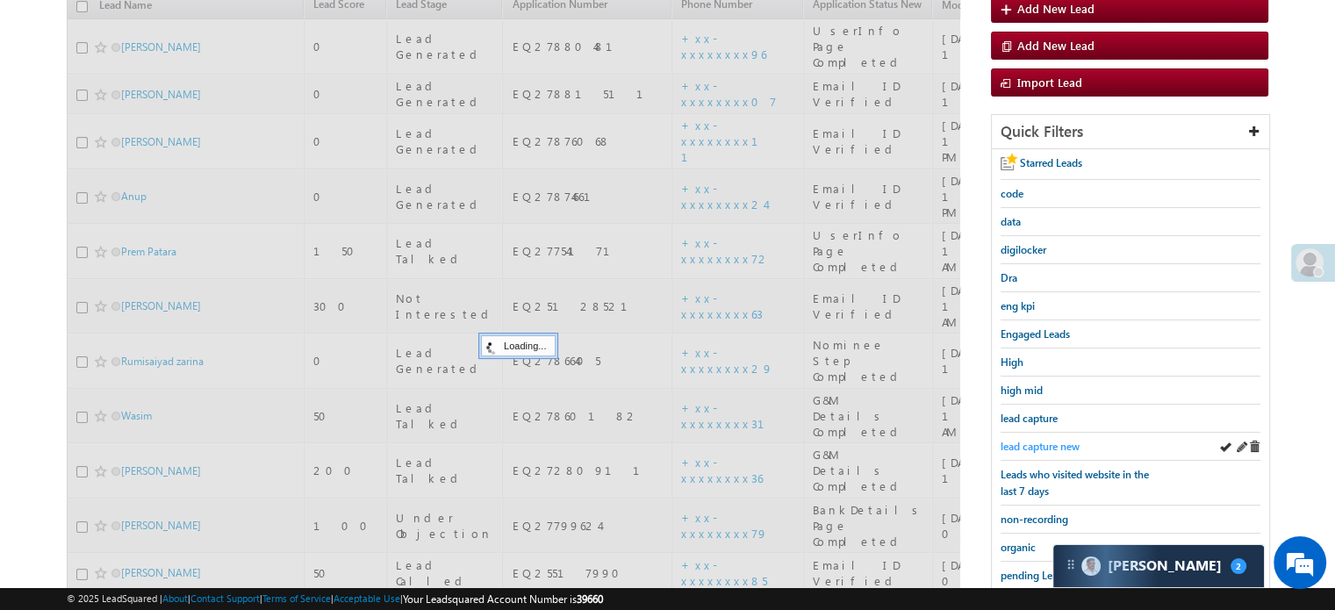
click at [1044, 445] on span "lead capture new" at bounding box center [1039, 446] width 79 height 13
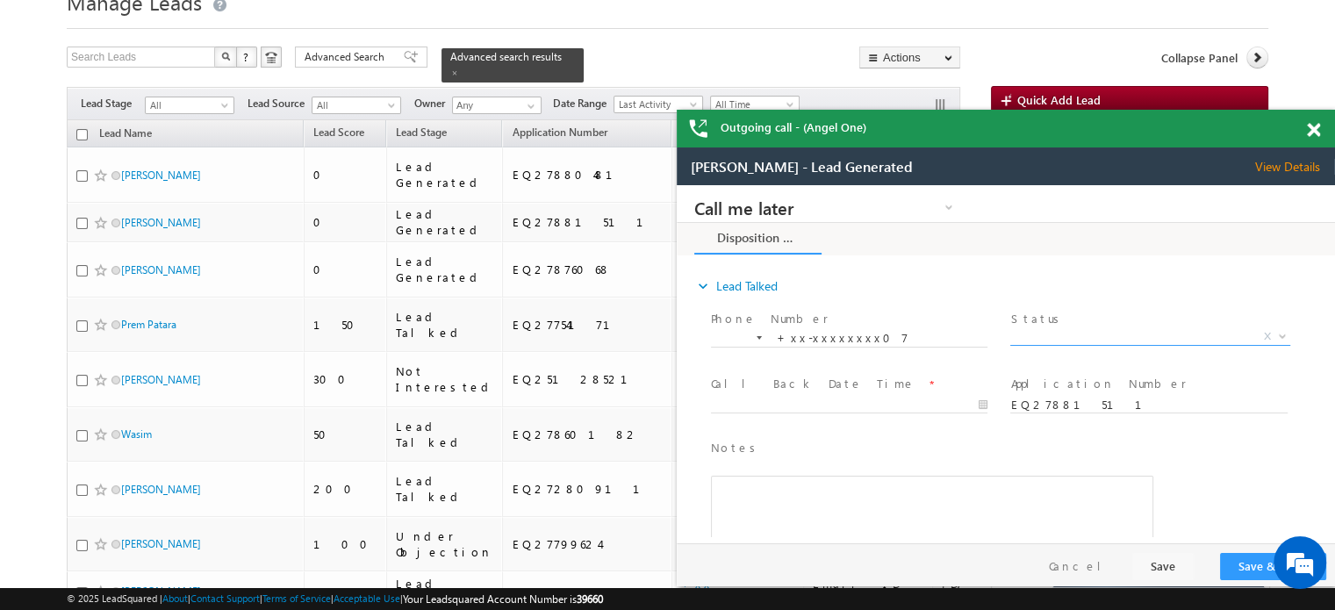
scroll to position [0, 0]
click at [1313, 128] on span at bounding box center [1313, 130] width 13 height 15
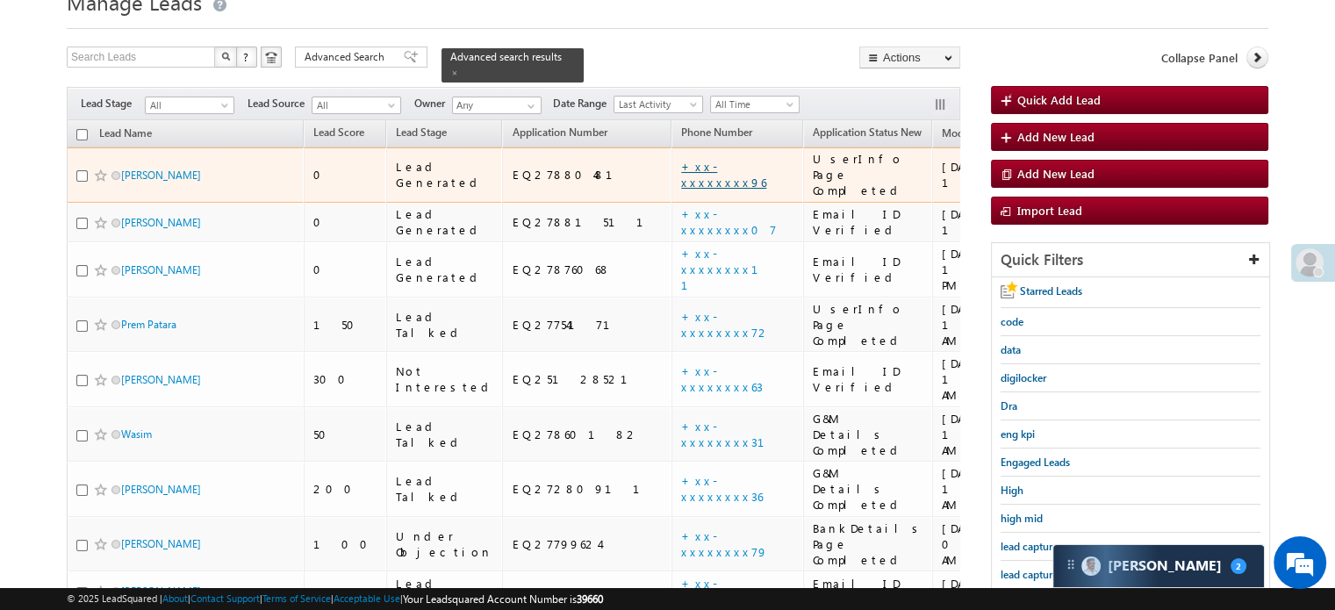
click at [681, 159] on link "+xx-xxxxxxxx96" at bounding box center [723, 174] width 85 height 31
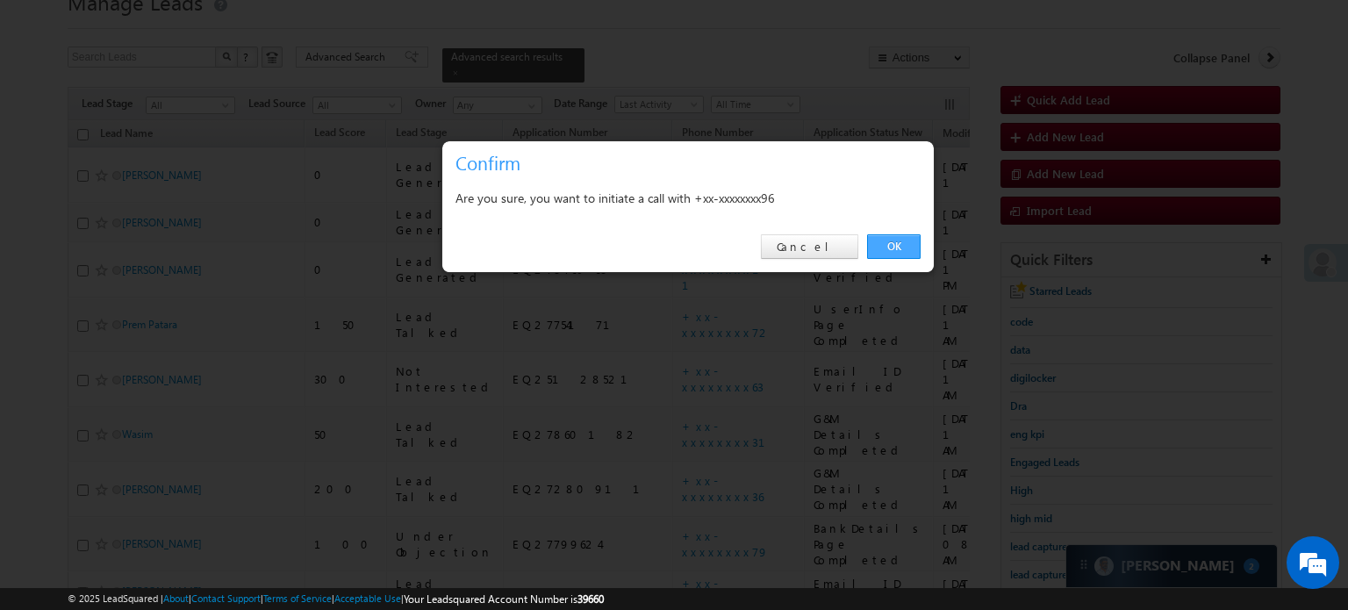
click at [876, 248] on link "OK" at bounding box center [894, 246] width 54 height 25
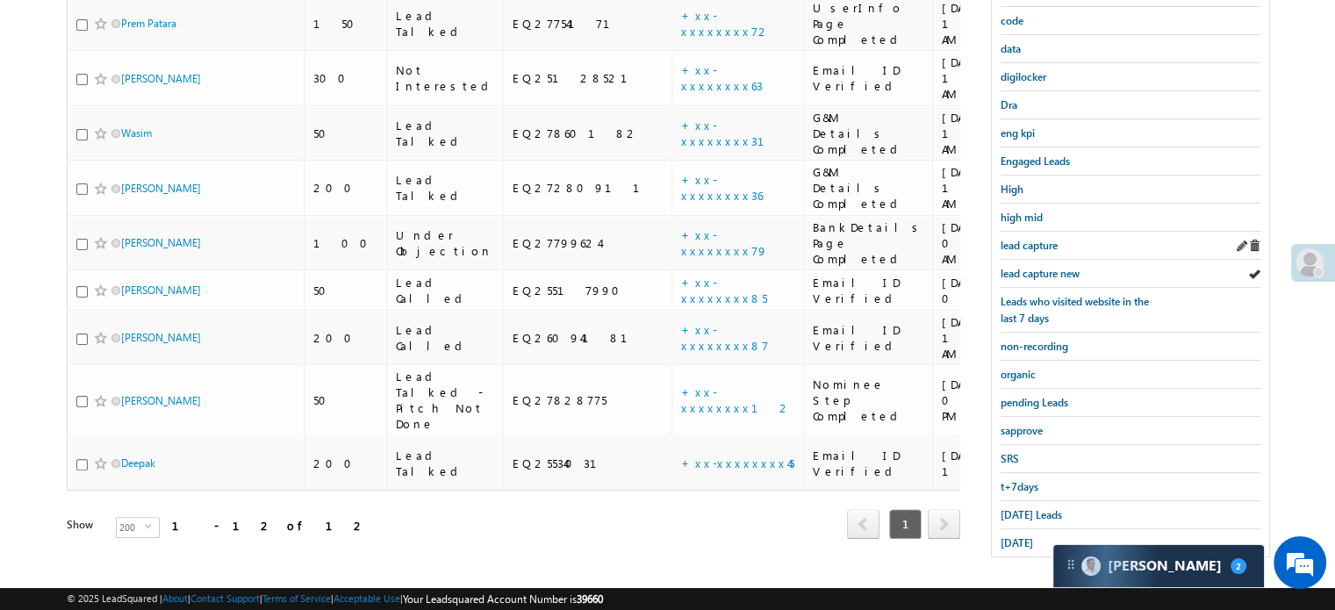
click at [1057, 248] on link "lead capture" at bounding box center [1028, 245] width 57 height 17
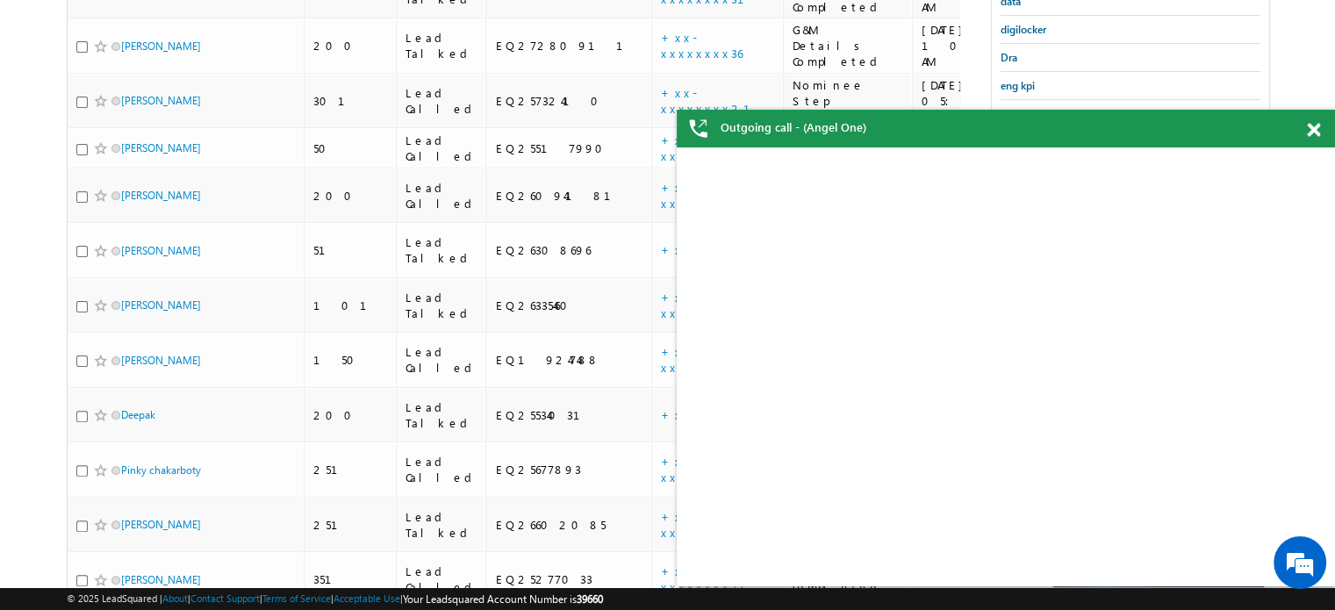
click at [1313, 125] on span at bounding box center [1313, 130] width 13 height 15
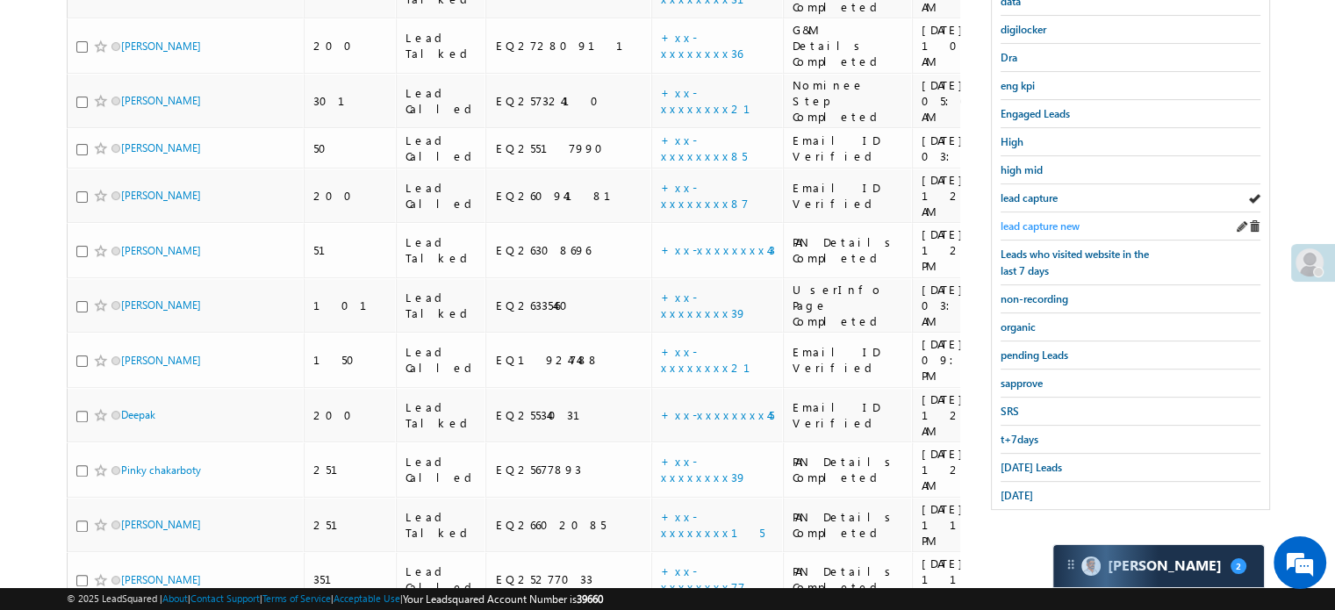
click at [1060, 220] on span "lead capture new" at bounding box center [1039, 225] width 79 height 13
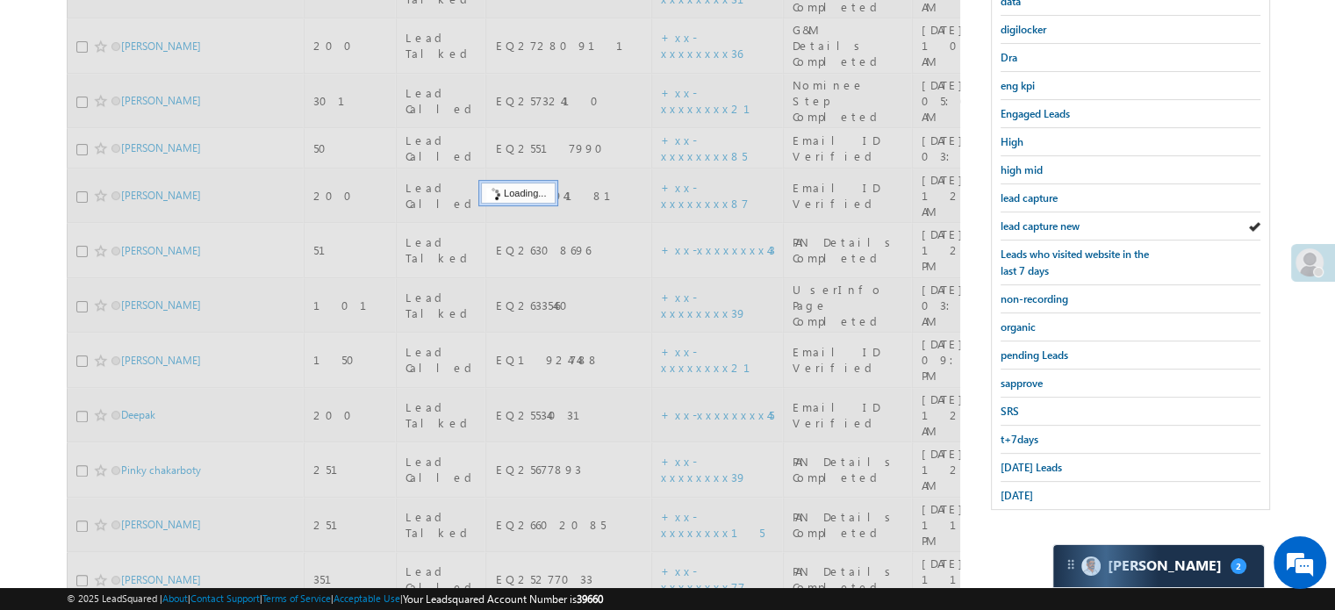
click at [1060, 220] on span "lead capture new" at bounding box center [1039, 225] width 79 height 13
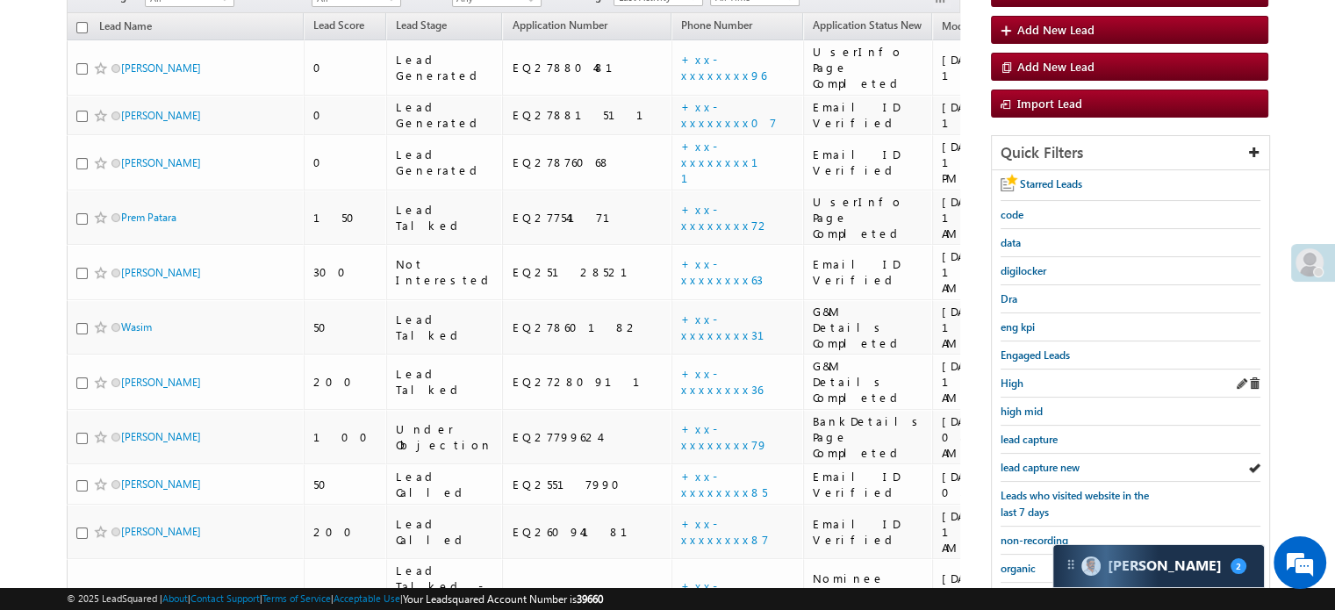
scroll to position [248, 0]
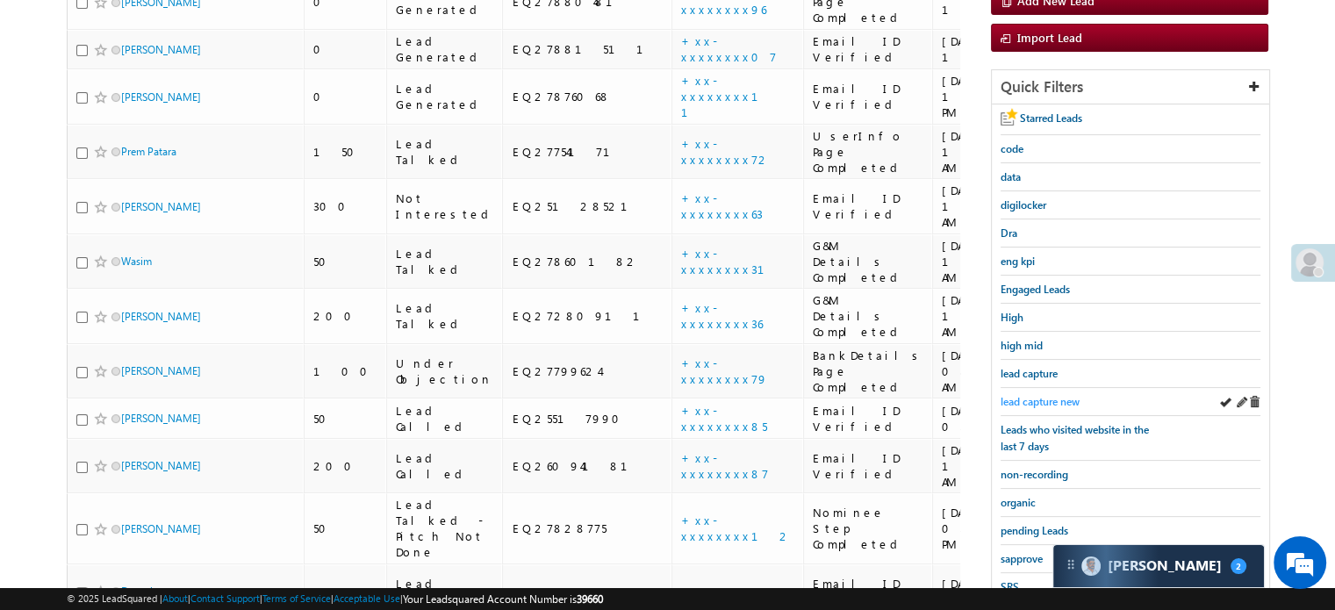
click at [1025, 395] on span "lead capture new" at bounding box center [1039, 401] width 79 height 13
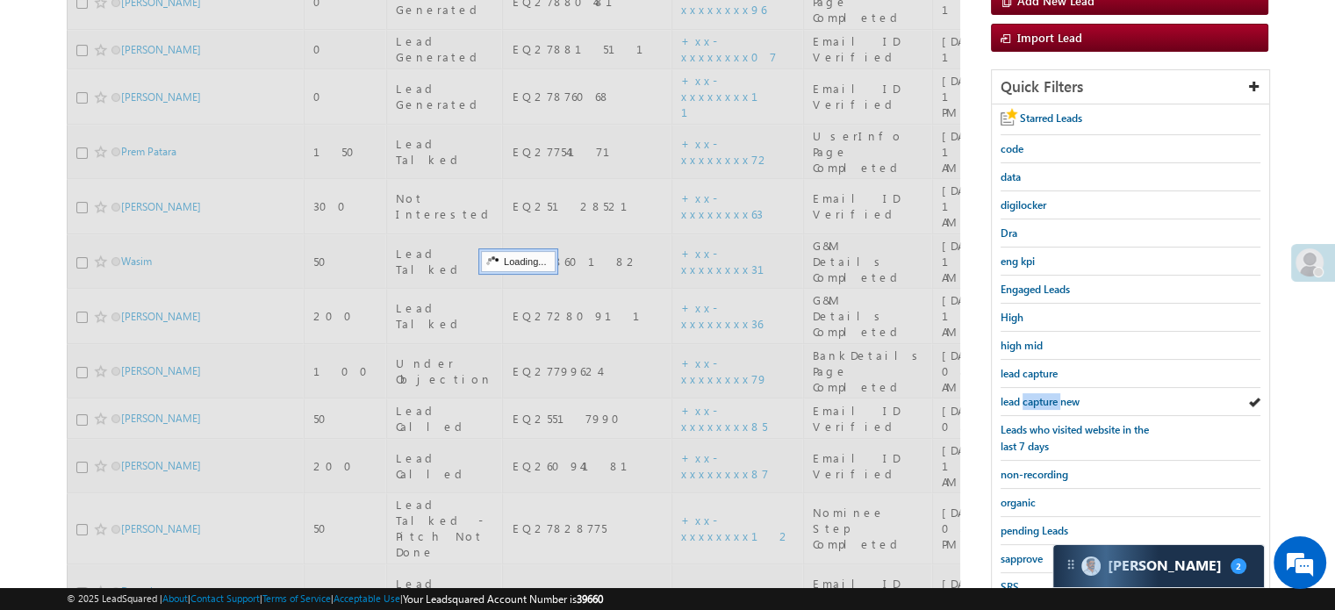
click at [1025, 395] on span "lead capture new" at bounding box center [1039, 401] width 79 height 13
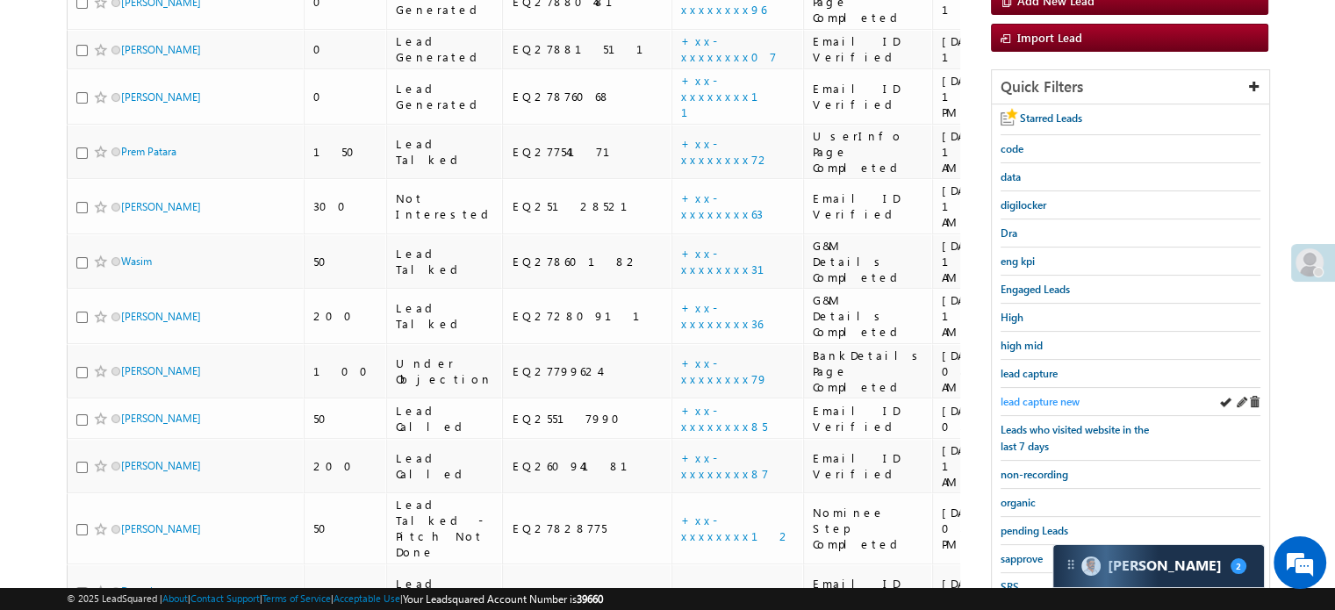
click at [1027, 395] on span "lead capture new" at bounding box center [1039, 401] width 79 height 13
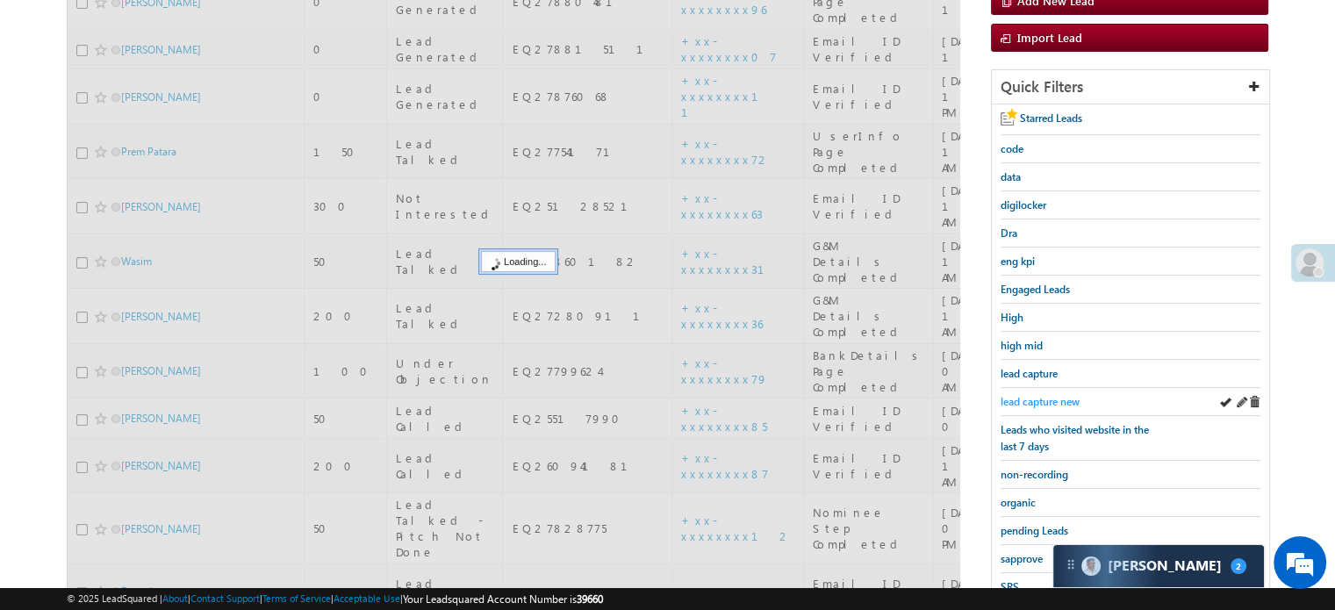
scroll to position [161, 0]
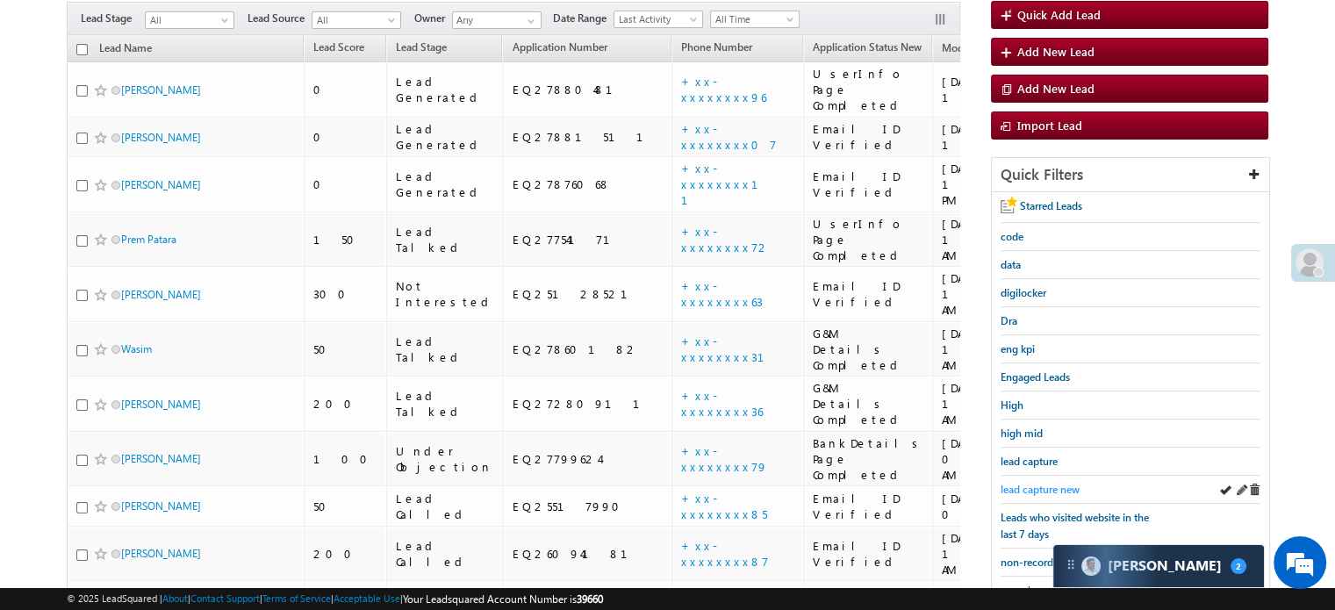
click at [1029, 483] on span "lead capture new" at bounding box center [1039, 489] width 79 height 13
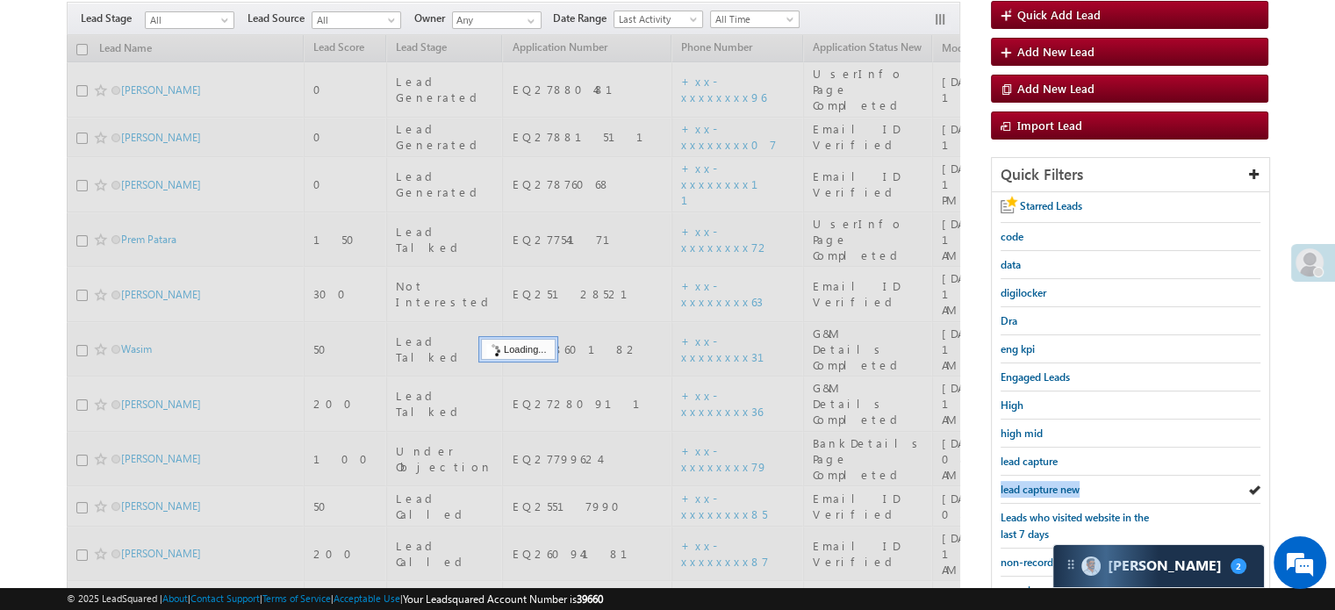
click at [1029, 483] on span "lead capture new" at bounding box center [1039, 489] width 79 height 13
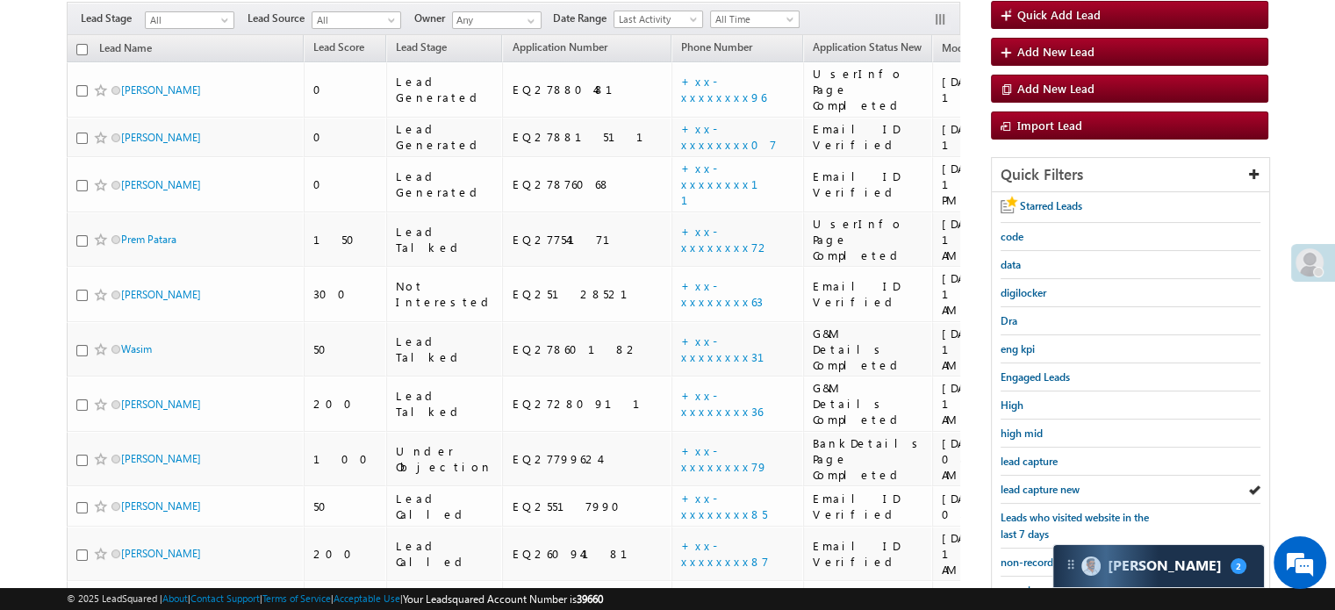
click at [1029, 483] on span "lead capture new" at bounding box center [1039, 489] width 79 height 13
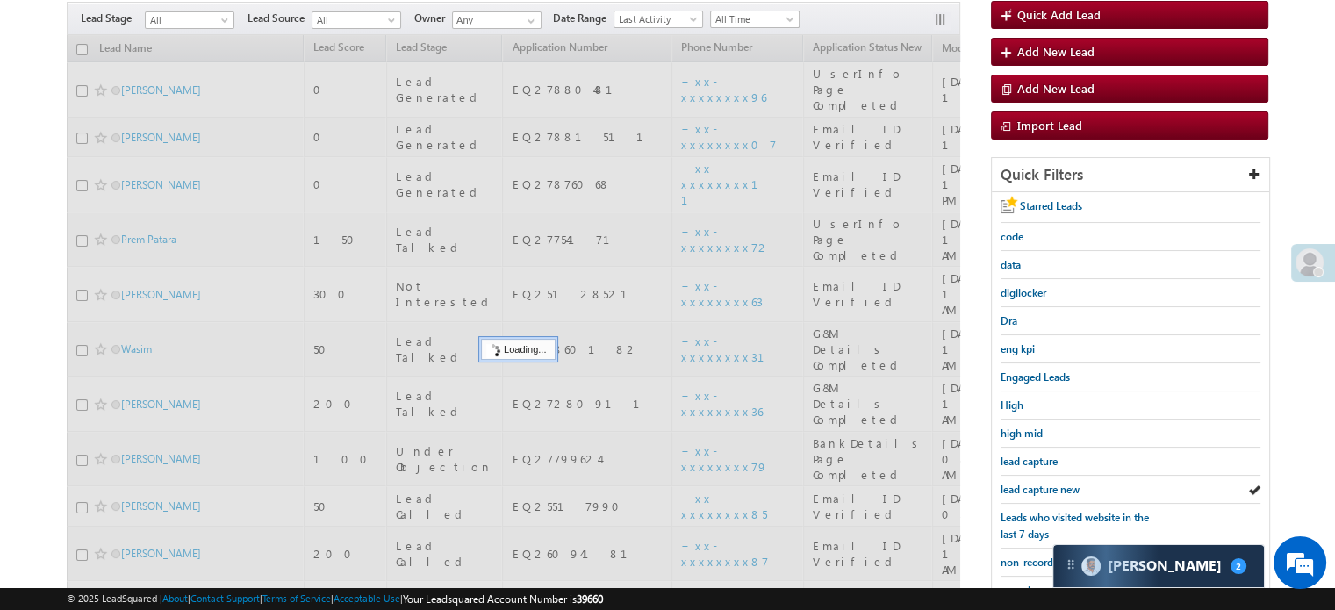
click at [1029, 483] on span "lead capture new" at bounding box center [1039, 489] width 79 height 13
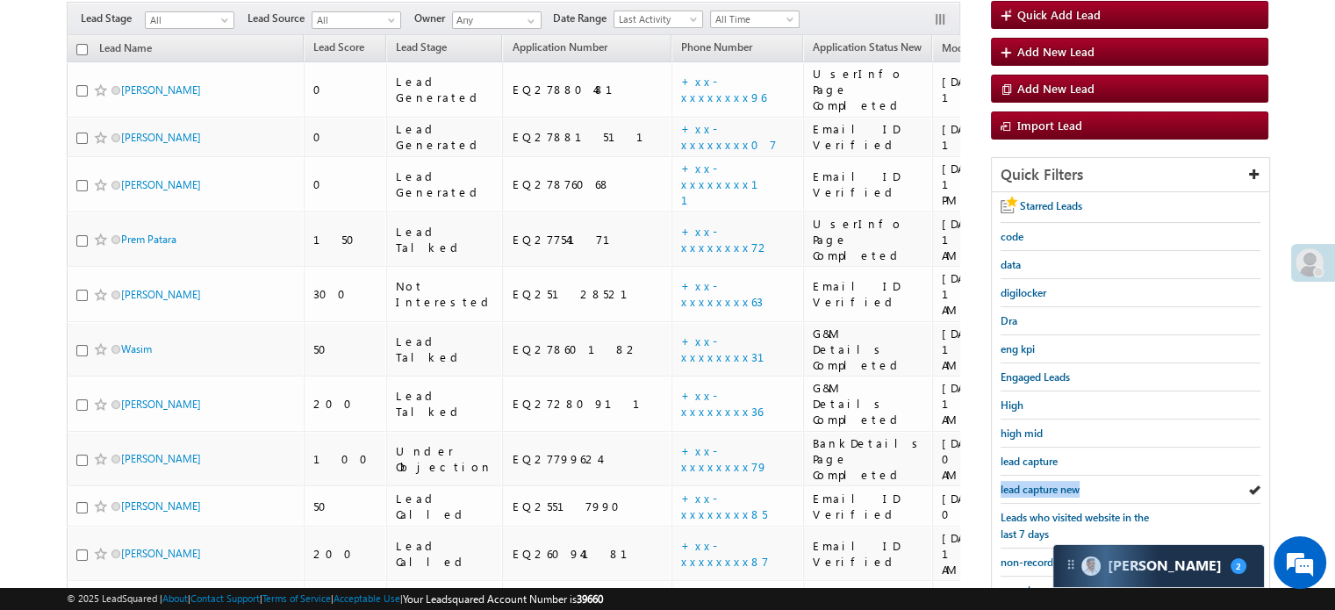
click at [1029, 483] on span "lead capture new" at bounding box center [1039, 489] width 79 height 13
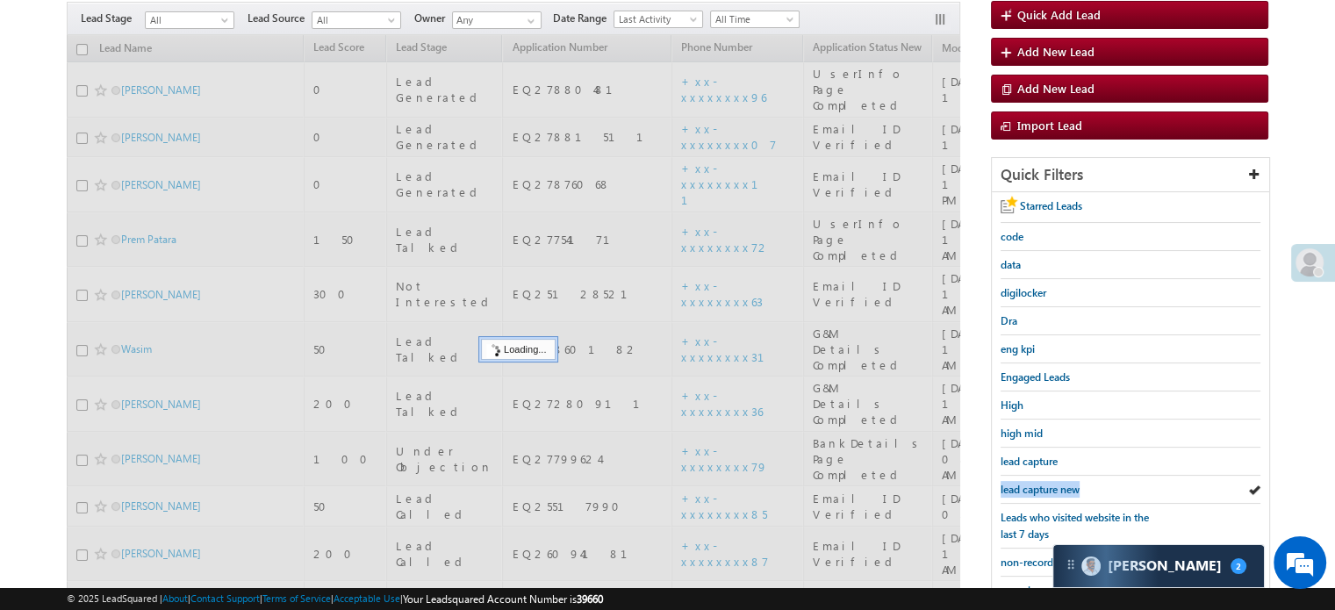
click at [1029, 483] on span "lead capture new" at bounding box center [1039, 489] width 79 height 13
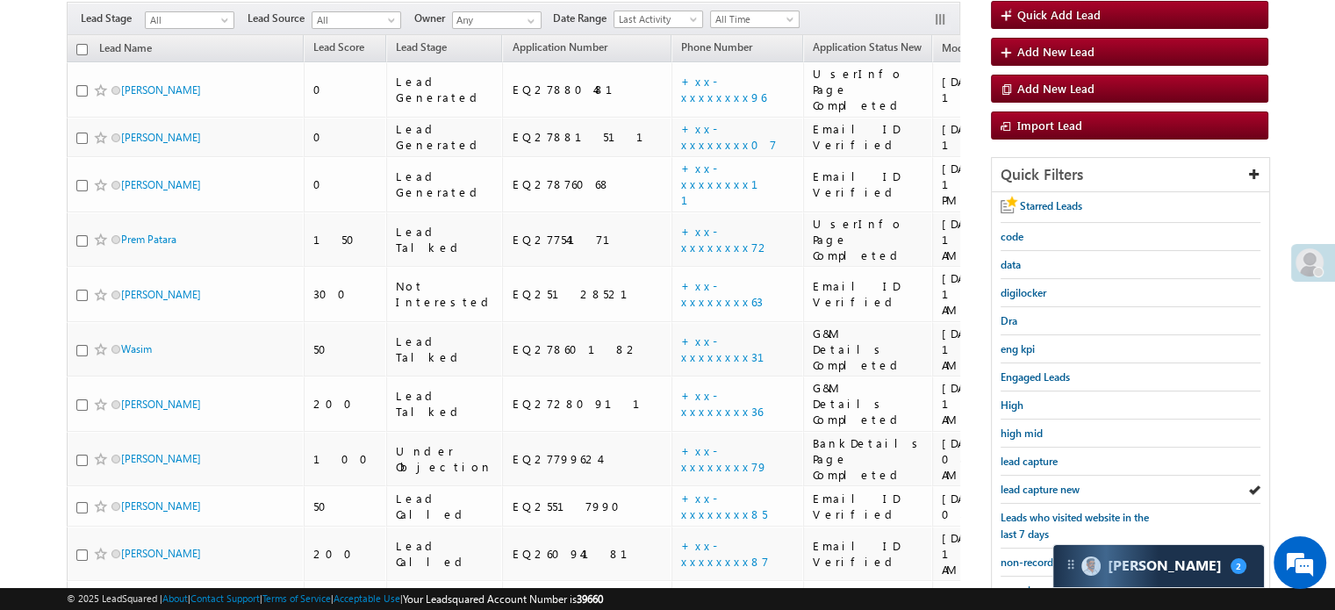
click at [1029, 483] on span "lead capture new" at bounding box center [1039, 489] width 79 height 13
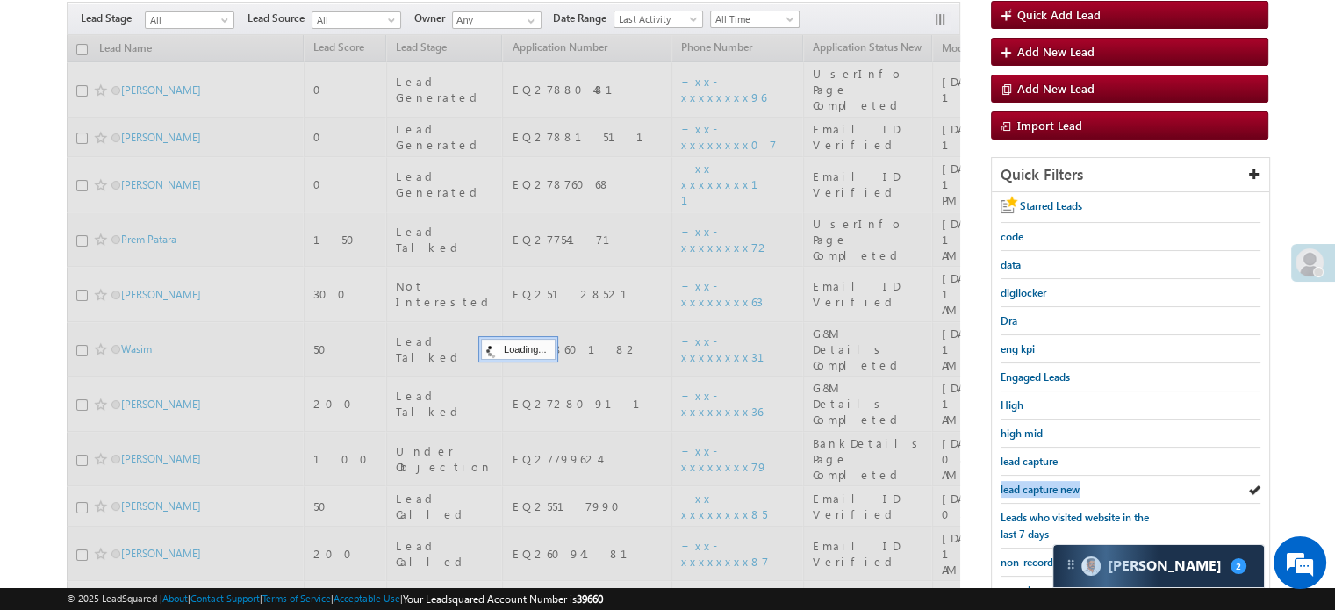
click at [1029, 483] on span "lead capture new" at bounding box center [1039, 489] width 79 height 13
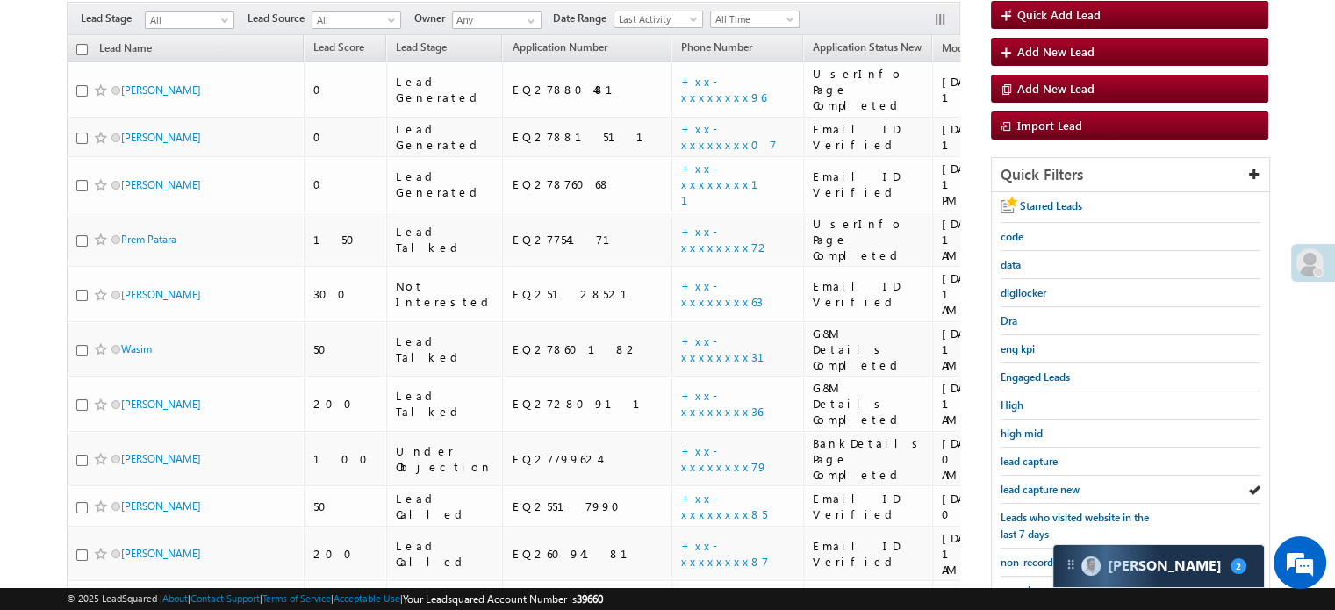
click at [1029, 483] on span "lead capture new" at bounding box center [1039, 489] width 79 height 13
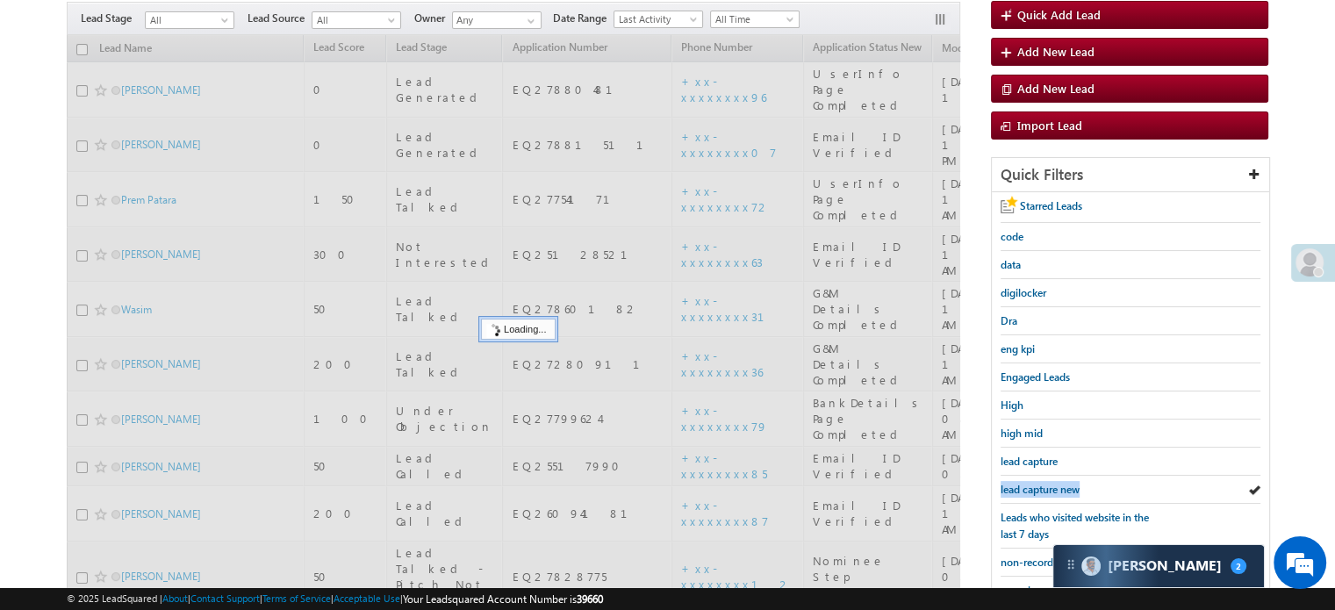
click at [1029, 483] on span "lead capture new" at bounding box center [1039, 489] width 79 height 13
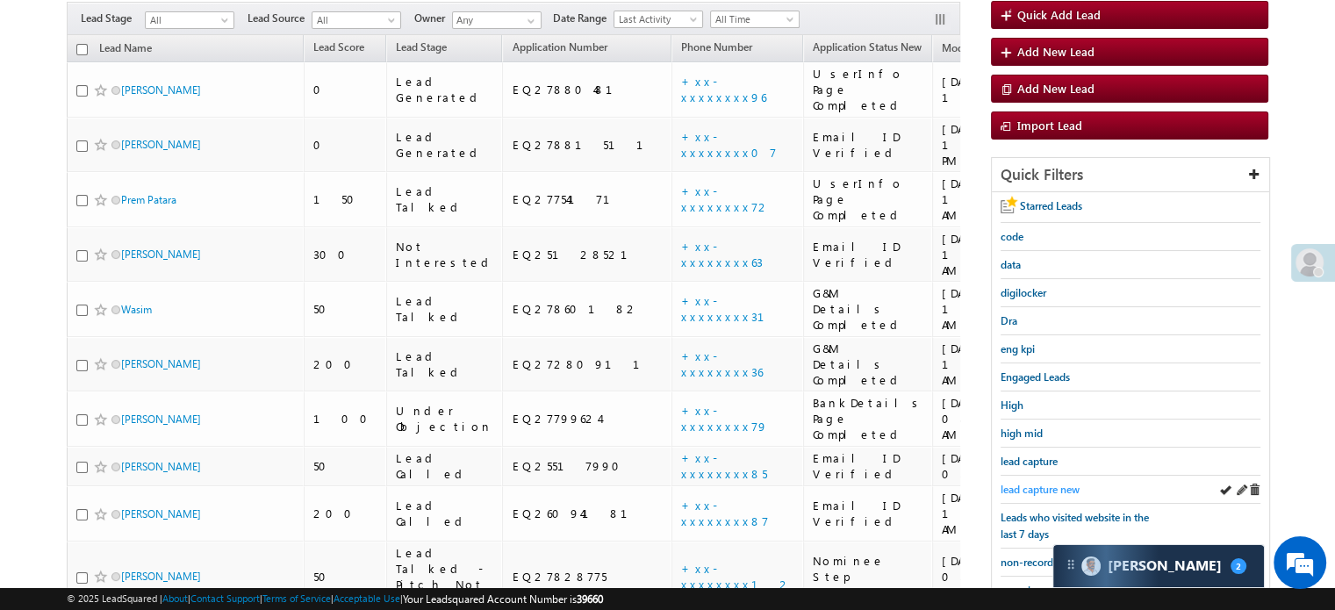
click at [1029, 483] on span "lead capture new" at bounding box center [1039, 489] width 79 height 13
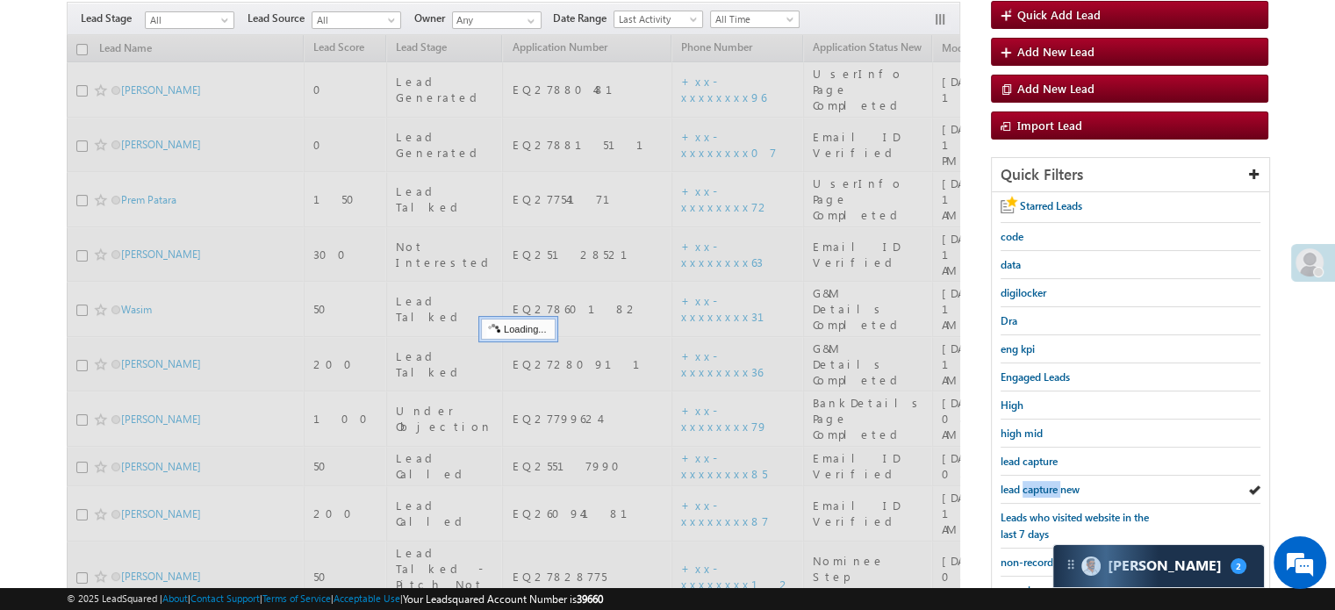
click at [1029, 483] on span "lead capture new" at bounding box center [1039, 489] width 79 height 13
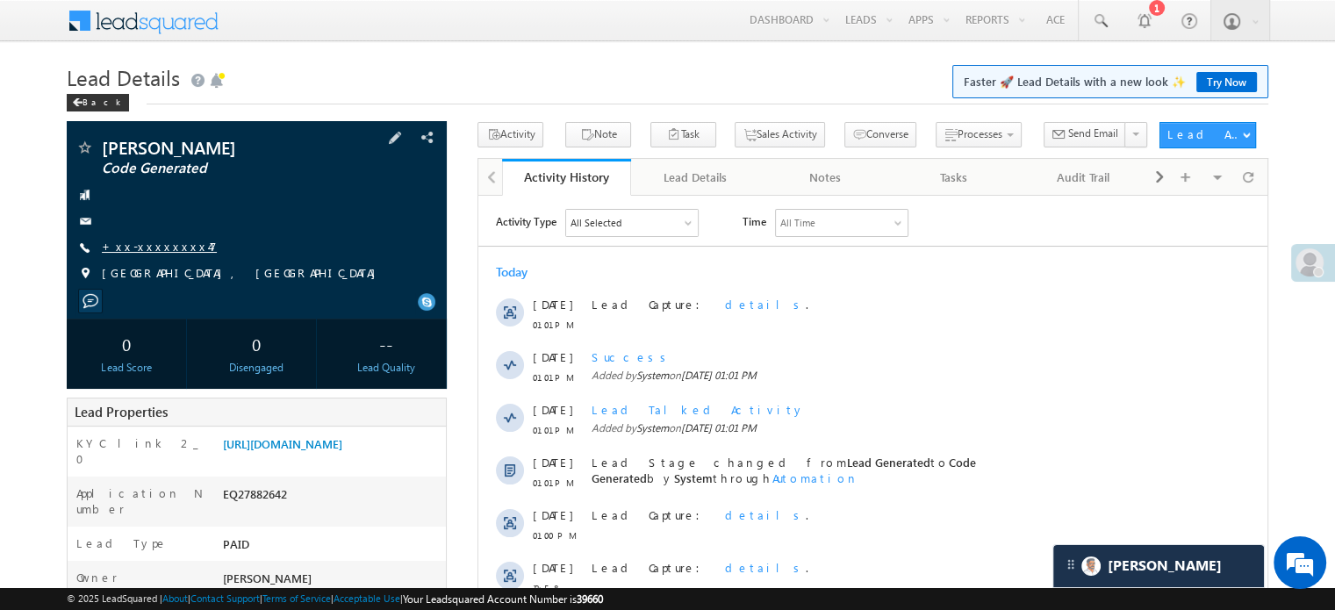
click at [140, 248] on link "+xx-xxxxxxxx47" at bounding box center [159, 246] width 115 height 15
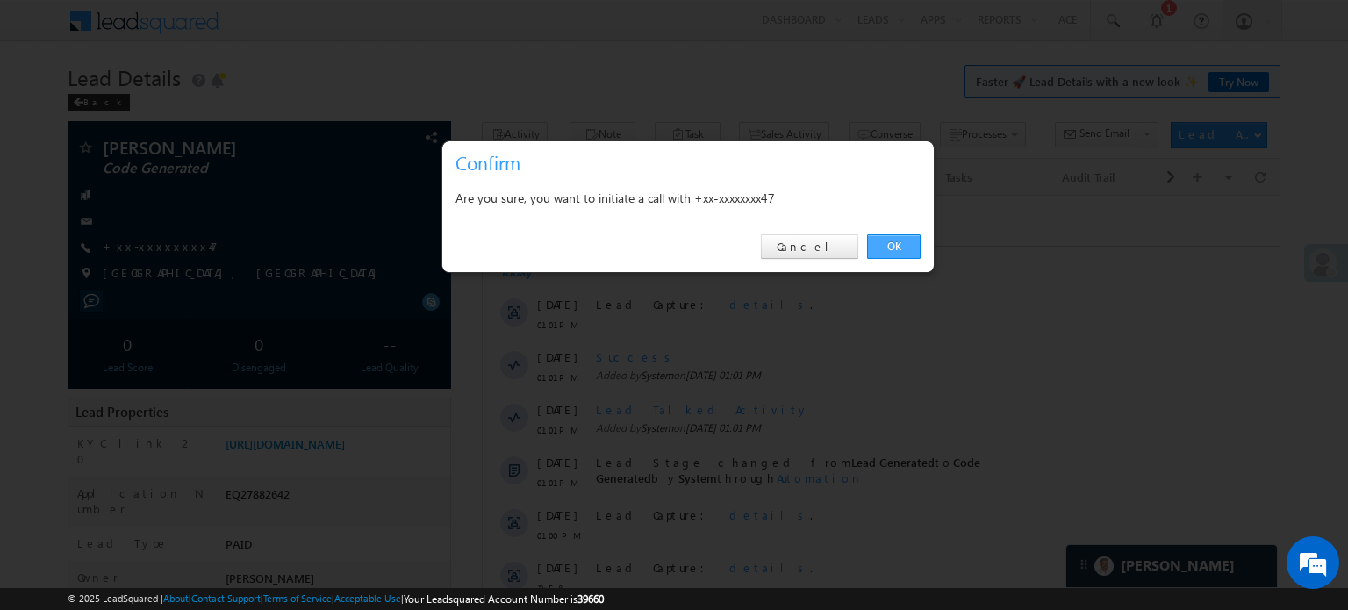
click at [889, 239] on link "OK" at bounding box center [894, 246] width 54 height 25
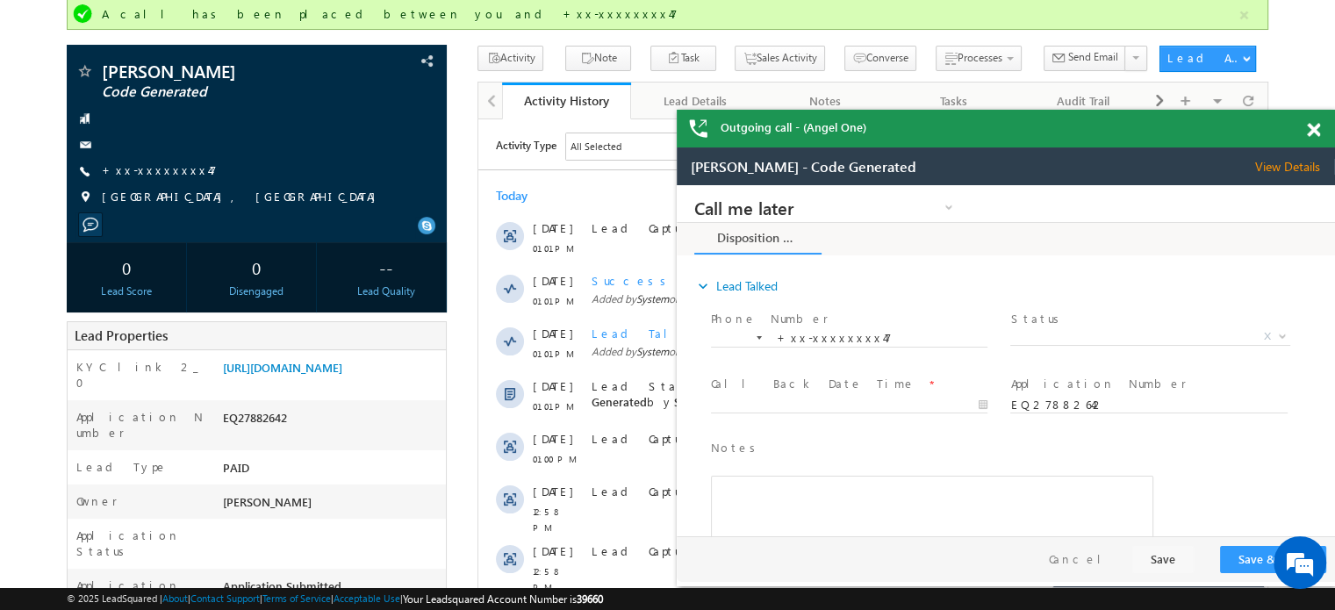
scroll to position [176, 0]
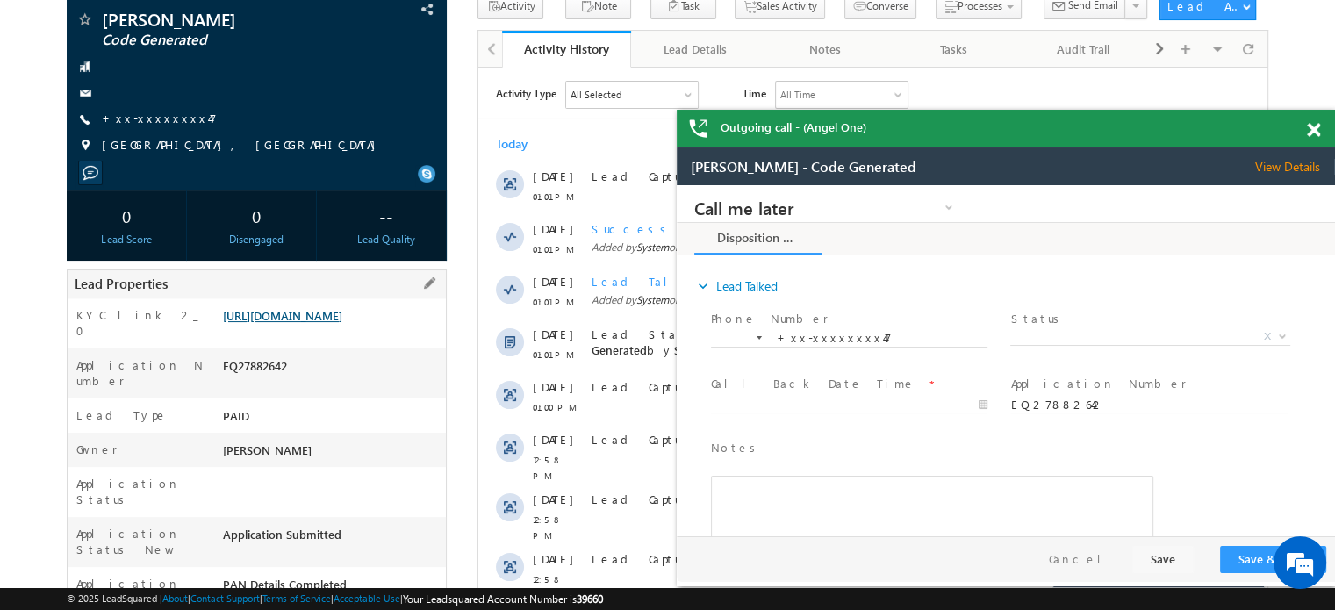
click at [0, 0] on link "[URL][DOMAIN_NAME]" at bounding box center [0, 0] width 0 height 0
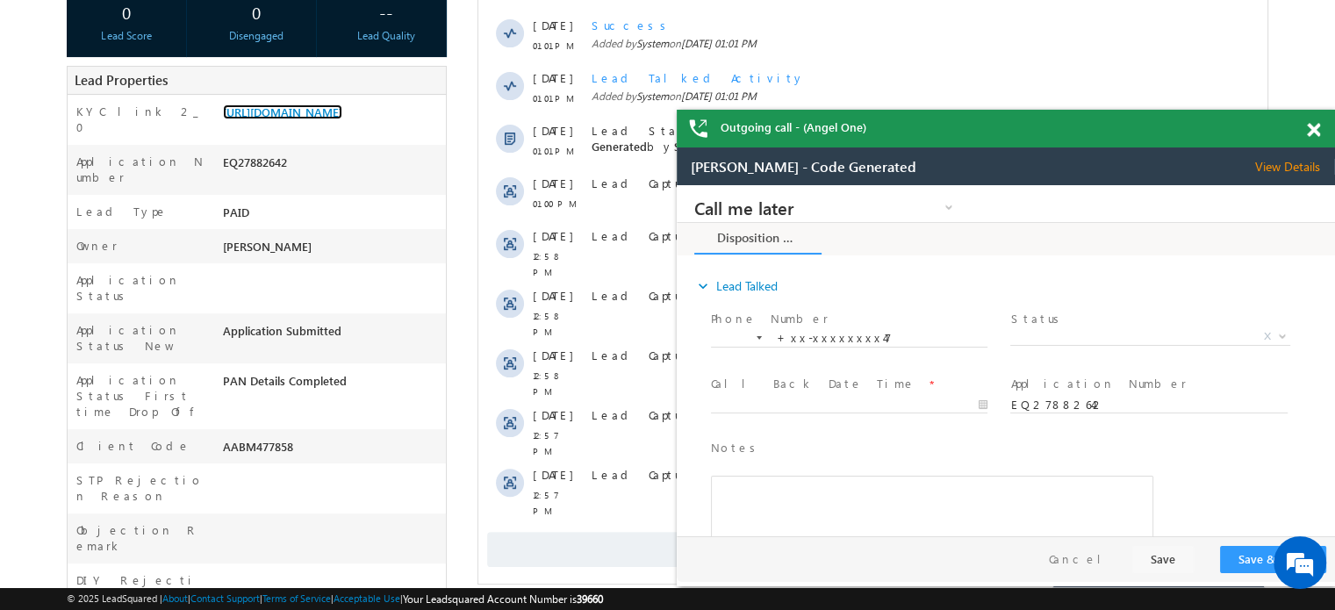
scroll to position [527, 0]
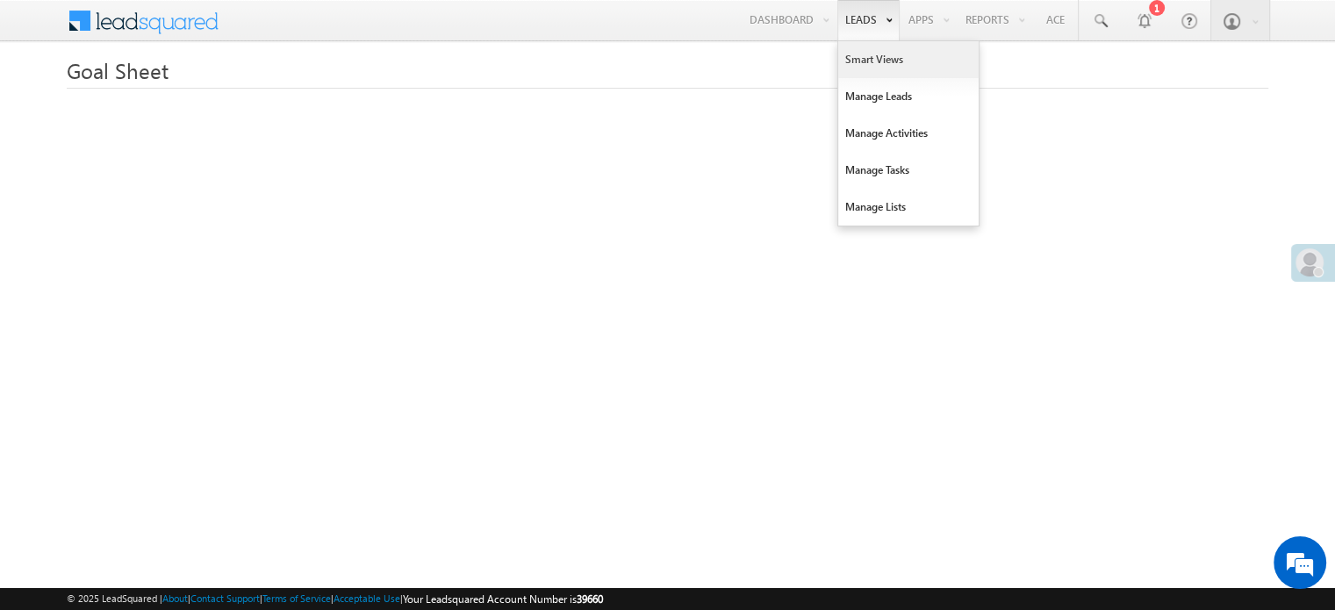
click at [864, 52] on link "Smart Views" at bounding box center [908, 59] width 140 height 37
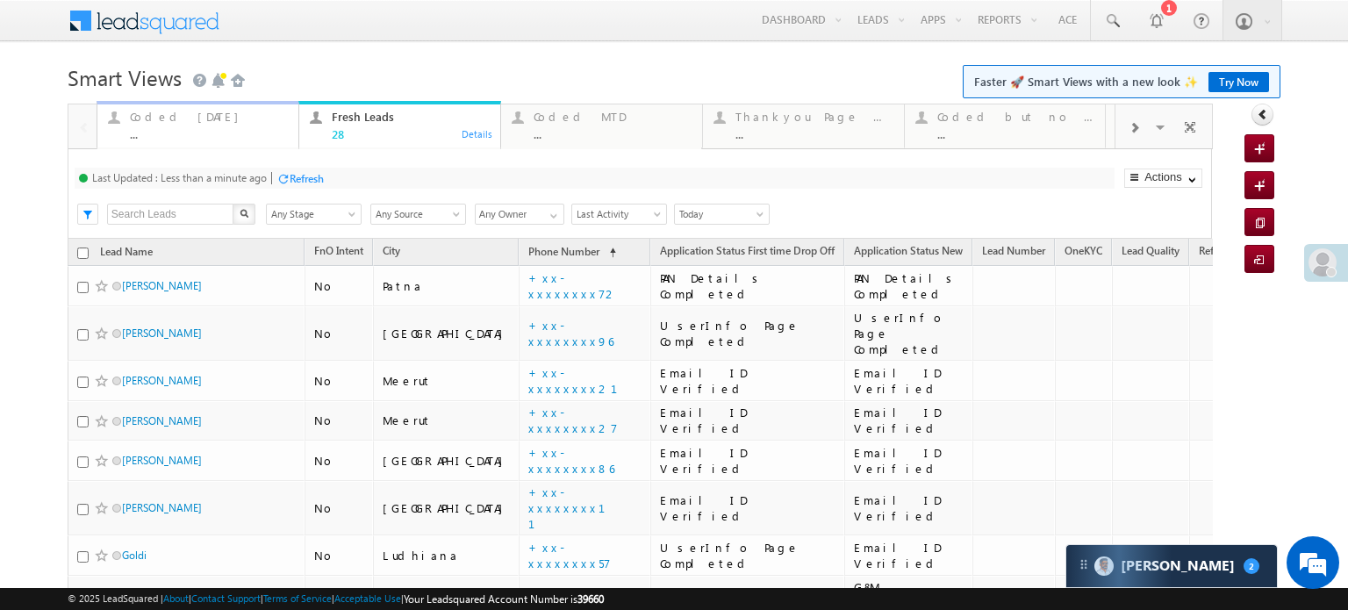
click at [168, 113] on div "Coded Today" at bounding box center [209, 117] width 158 height 14
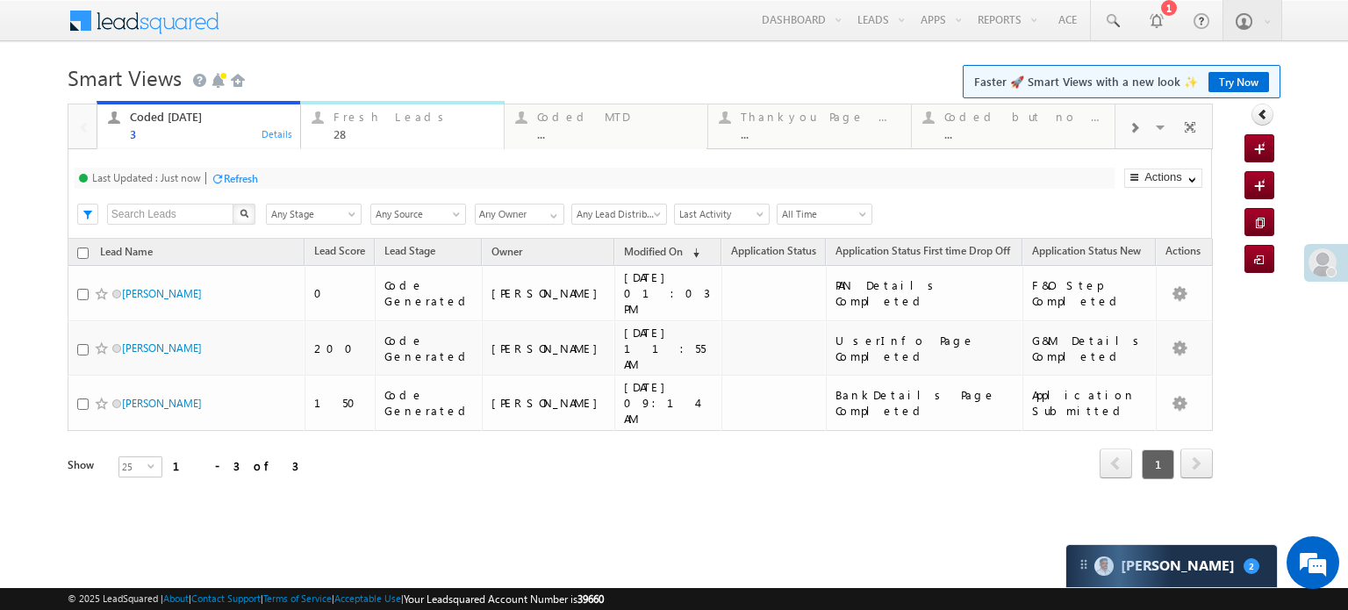
drag, startPoint x: 341, startPoint y: 120, endPoint x: 319, endPoint y: 140, distance: 29.2
click at [341, 120] on div "Fresh Leads" at bounding box center [413, 117] width 160 height 14
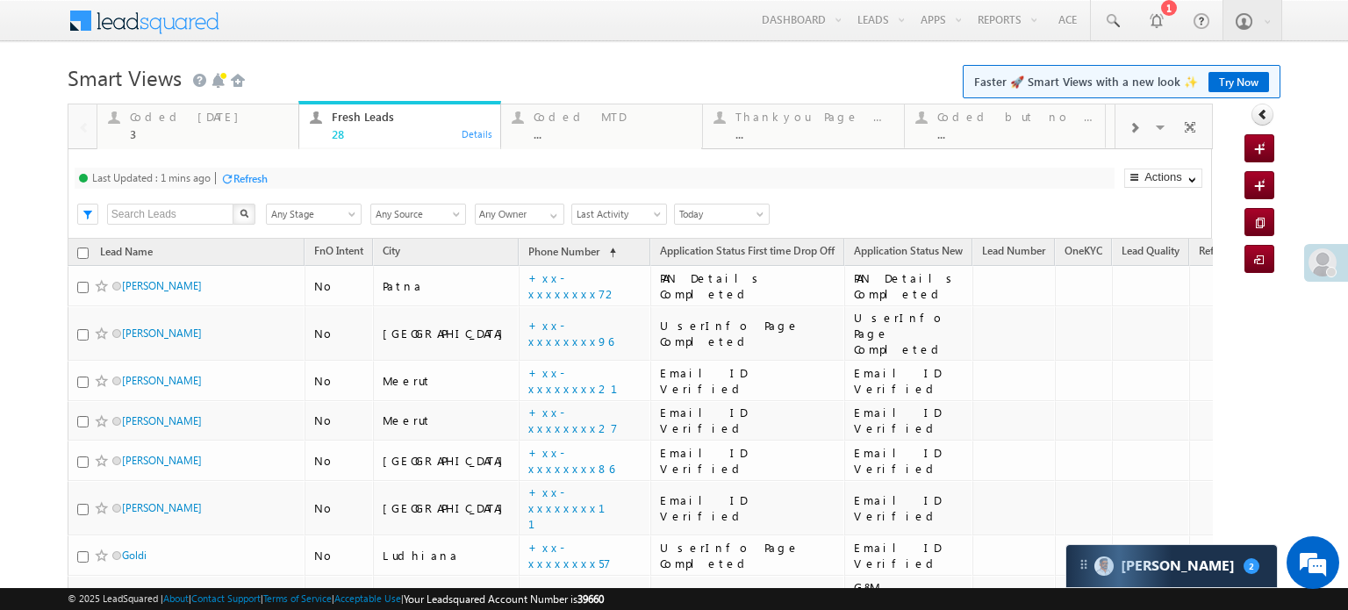
click at [251, 180] on div "Refresh" at bounding box center [250, 178] width 34 height 13
click at [314, 172] on div "Refresh" at bounding box center [307, 178] width 34 height 13
click at [147, 121] on div "Coded Today" at bounding box center [209, 117] width 158 height 14
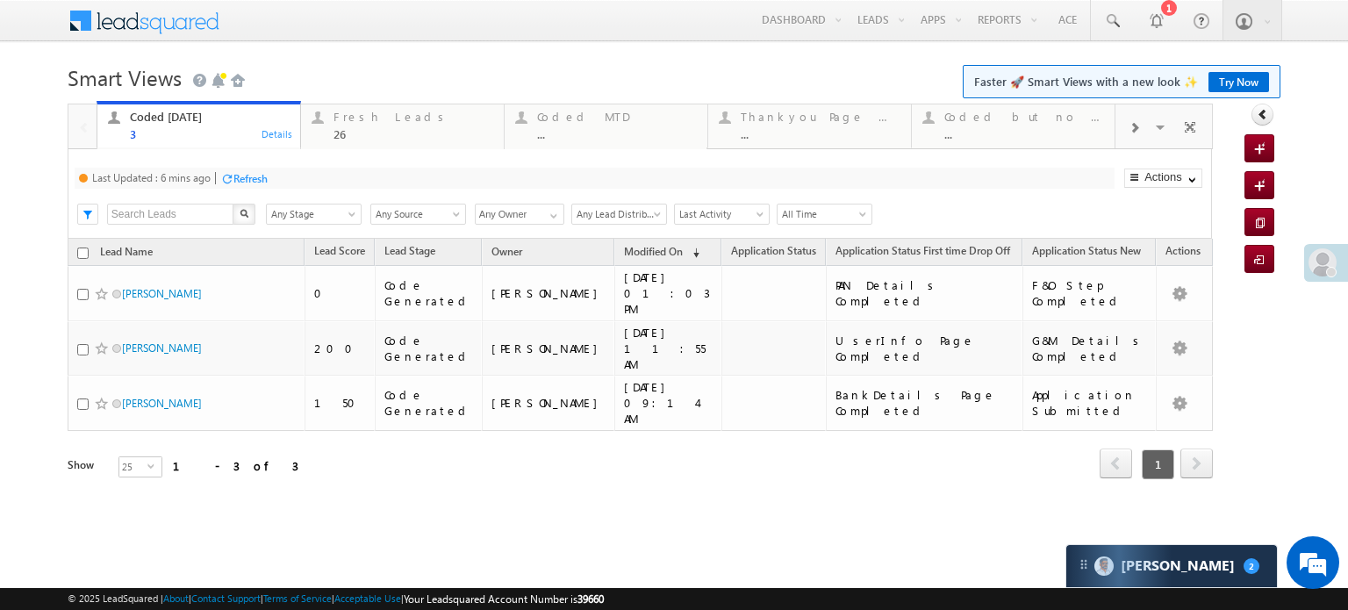
click at [237, 185] on div "Refresh" at bounding box center [243, 177] width 47 height 17
click at [247, 181] on div "Refresh" at bounding box center [241, 178] width 34 height 13
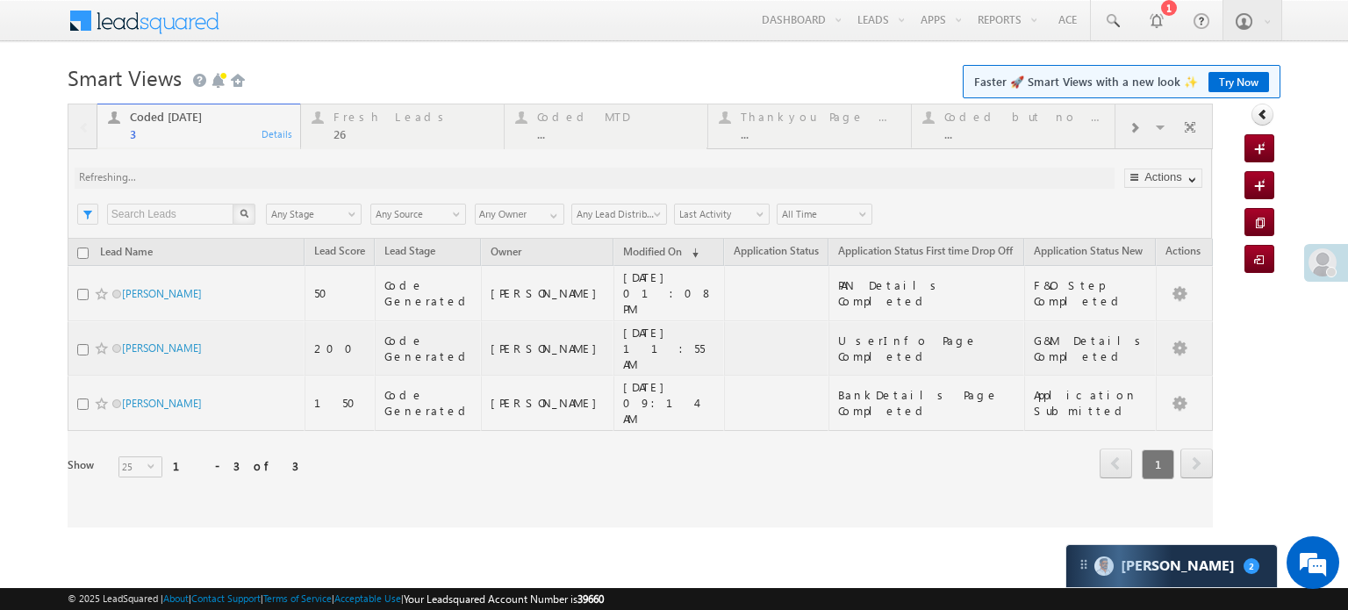
click at [247, 181] on div at bounding box center [640, 316] width 1145 height 424
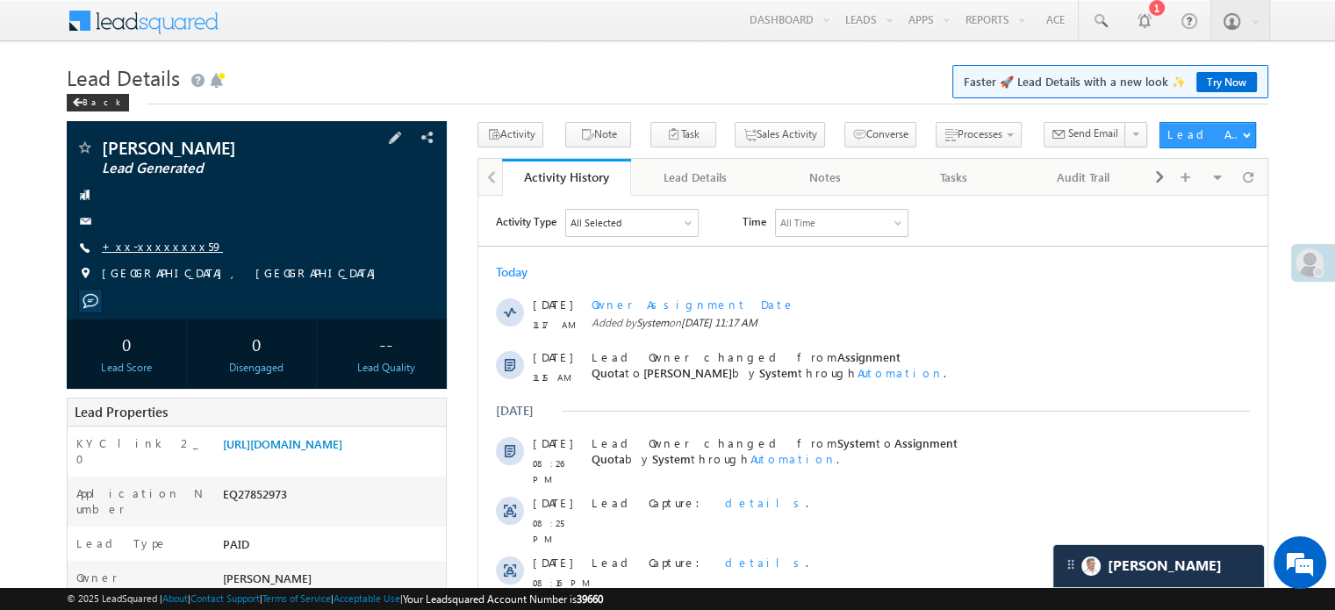
click at [161, 249] on link "+xx-xxxxxxxx59" at bounding box center [162, 246] width 121 height 15
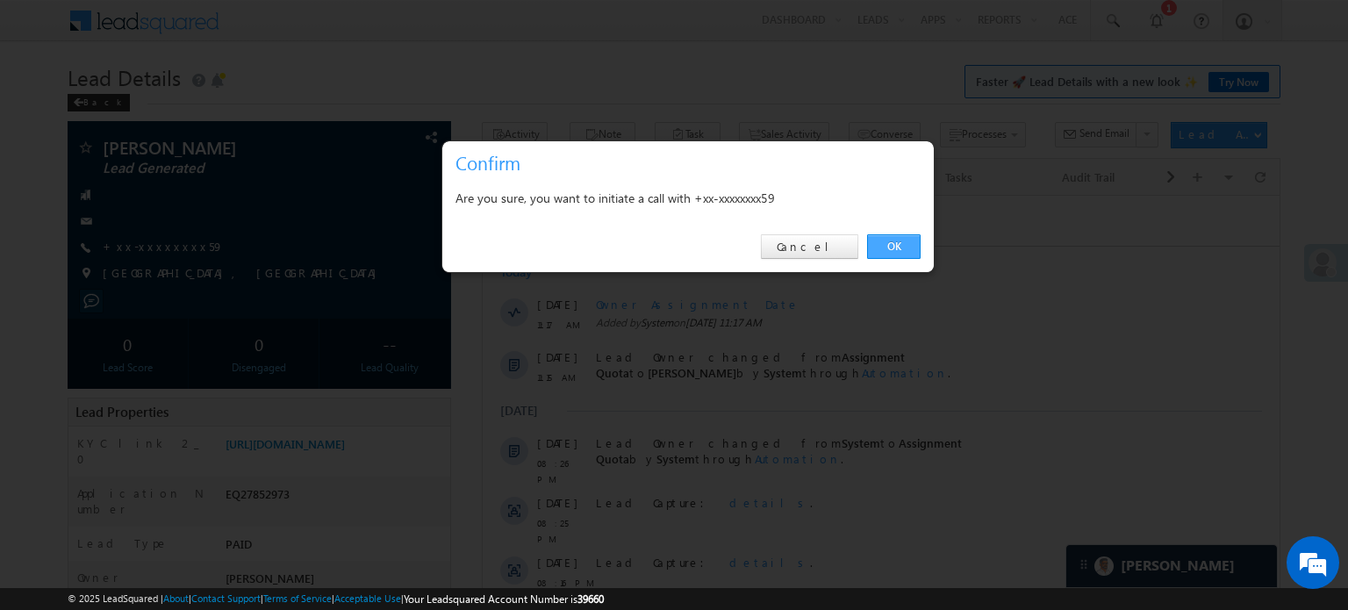
click at [896, 247] on link "OK" at bounding box center [894, 246] width 54 height 25
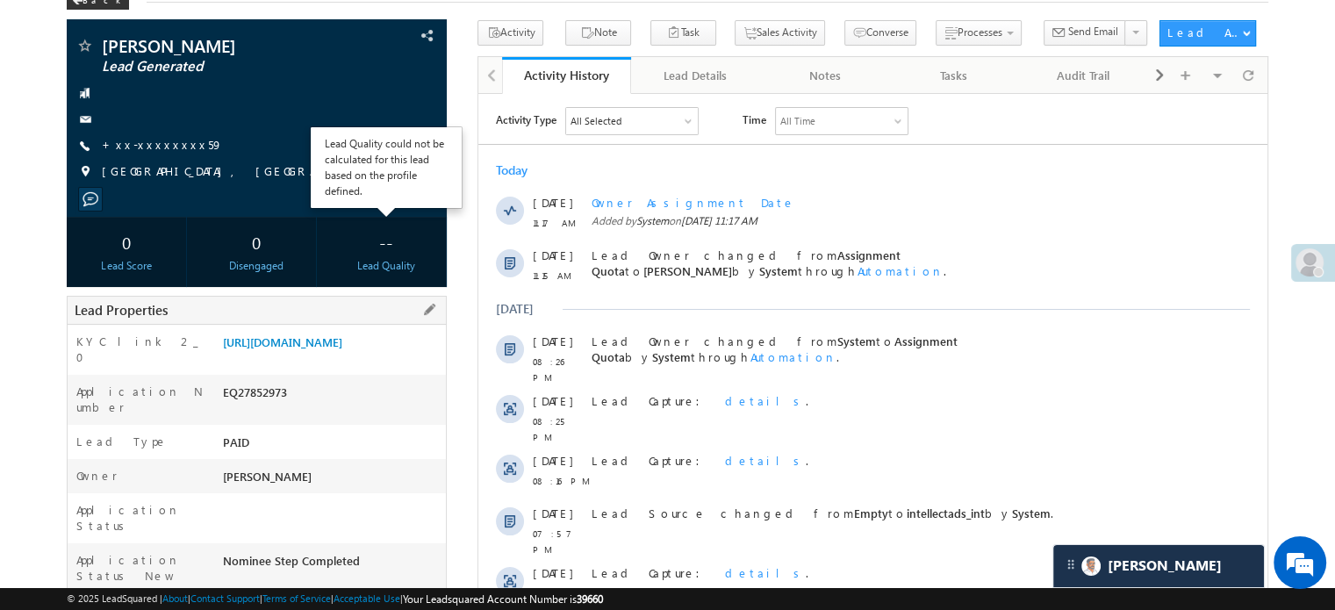
scroll to position [176, 0]
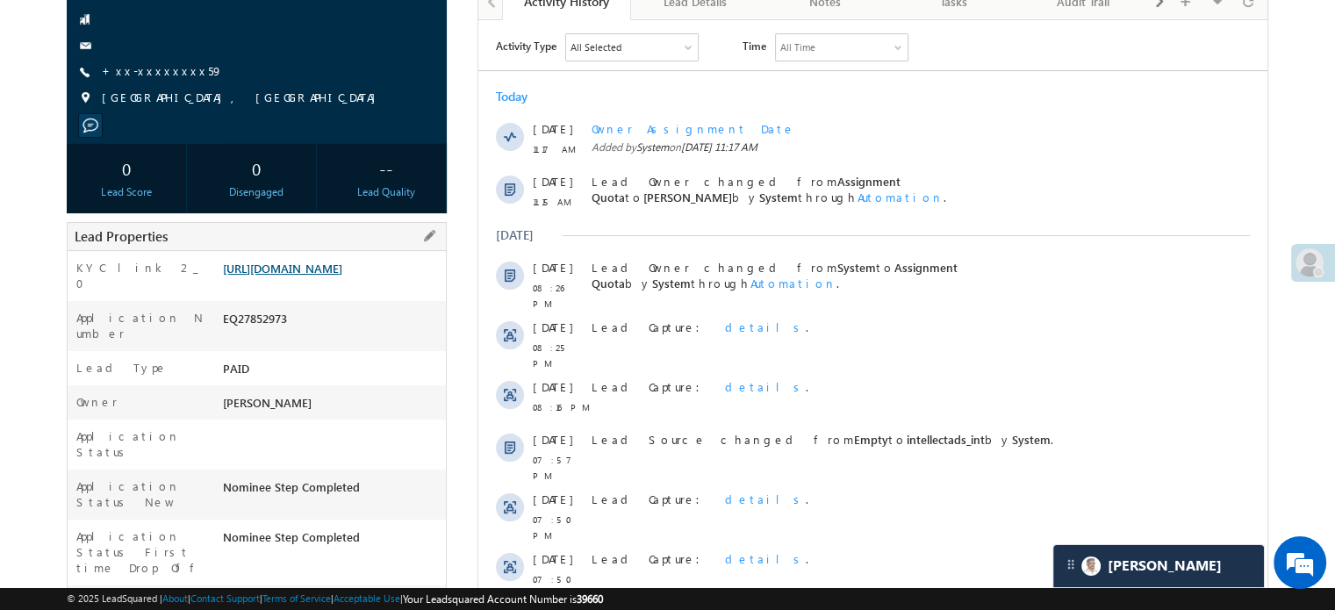
click at [326, 276] on link "[URL][DOMAIN_NAME]" at bounding box center [282, 268] width 119 height 15
